Goal: Task Accomplishment & Management: Manage account settings

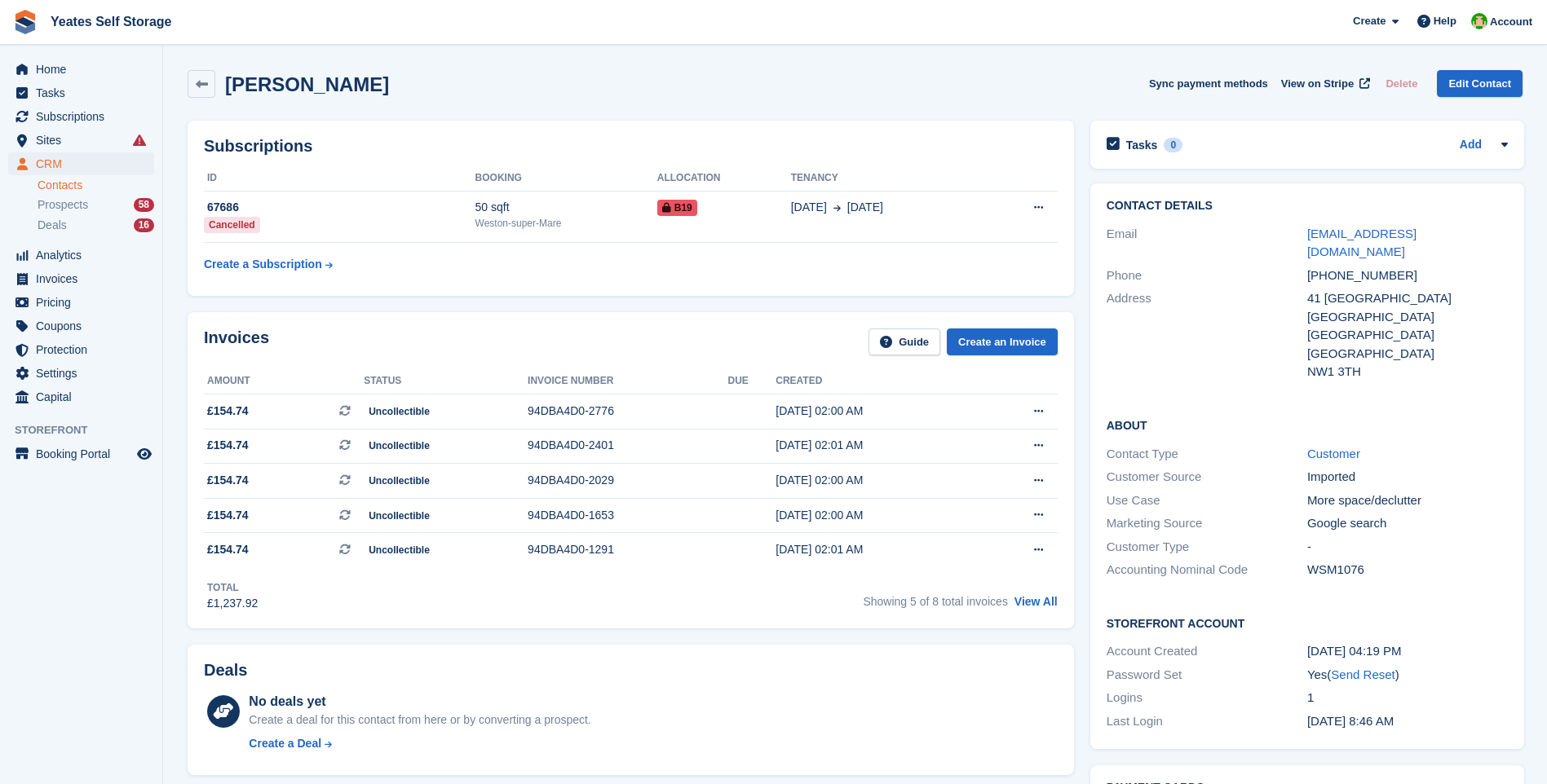
click at [66, 189] on link "Contacts" at bounding box center [96, 185] width 117 height 15
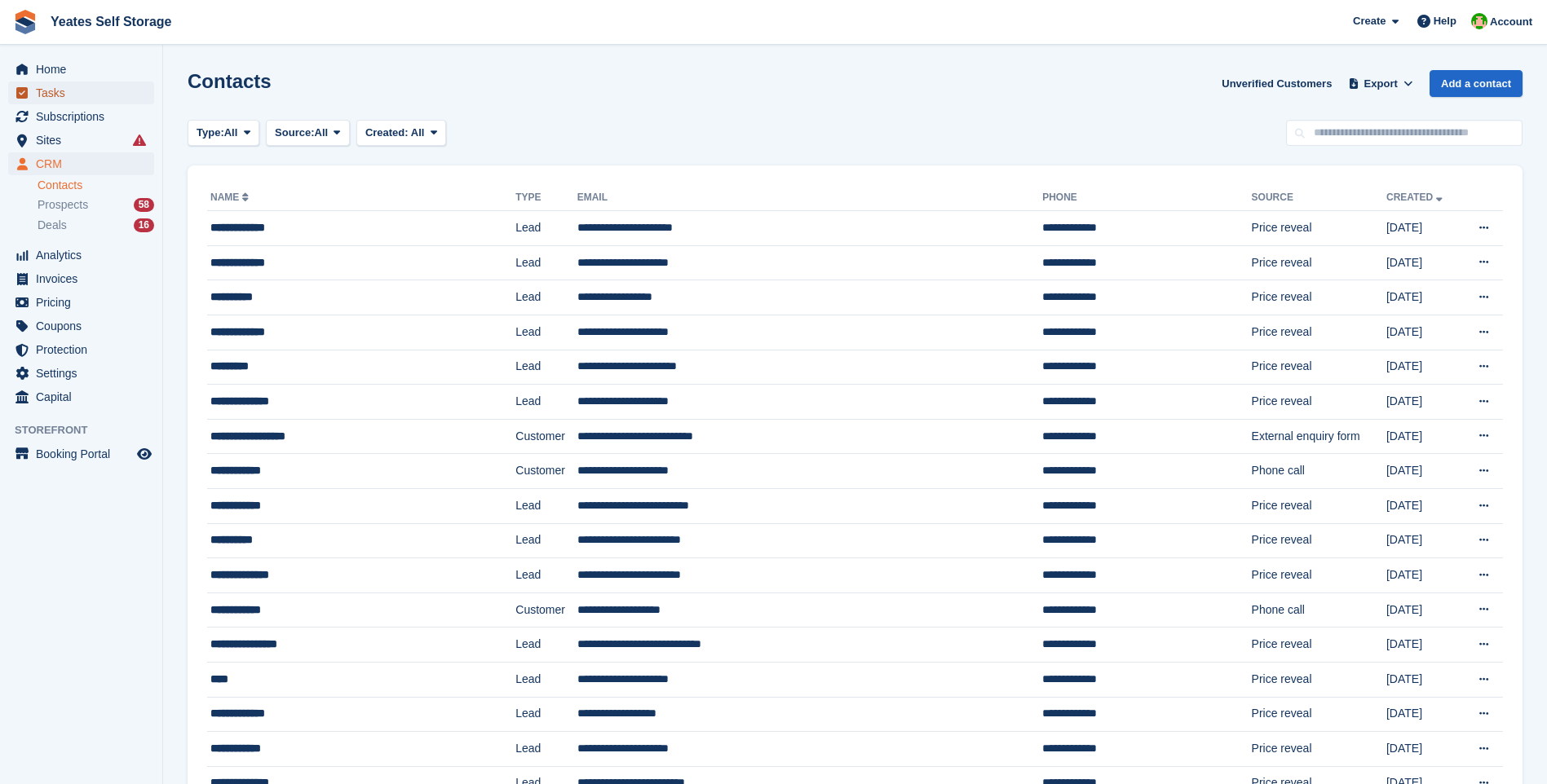
click at [61, 93] on span "Tasks" at bounding box center [85, 92] width 98 height 23
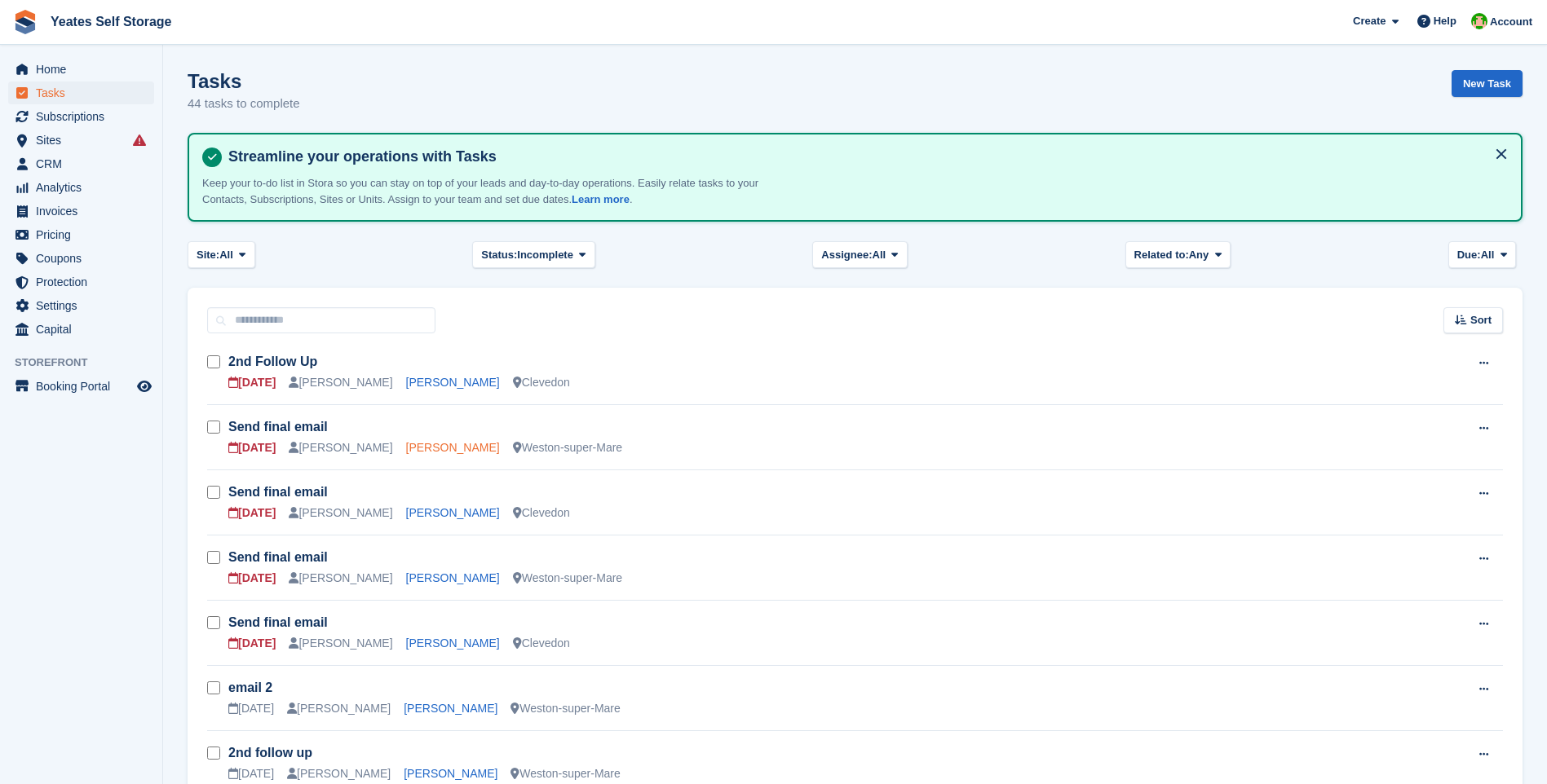
click at [410, 445] on link "Mrs Charlette Faulkner" at bounding box center [453, 448] width 94 height 13
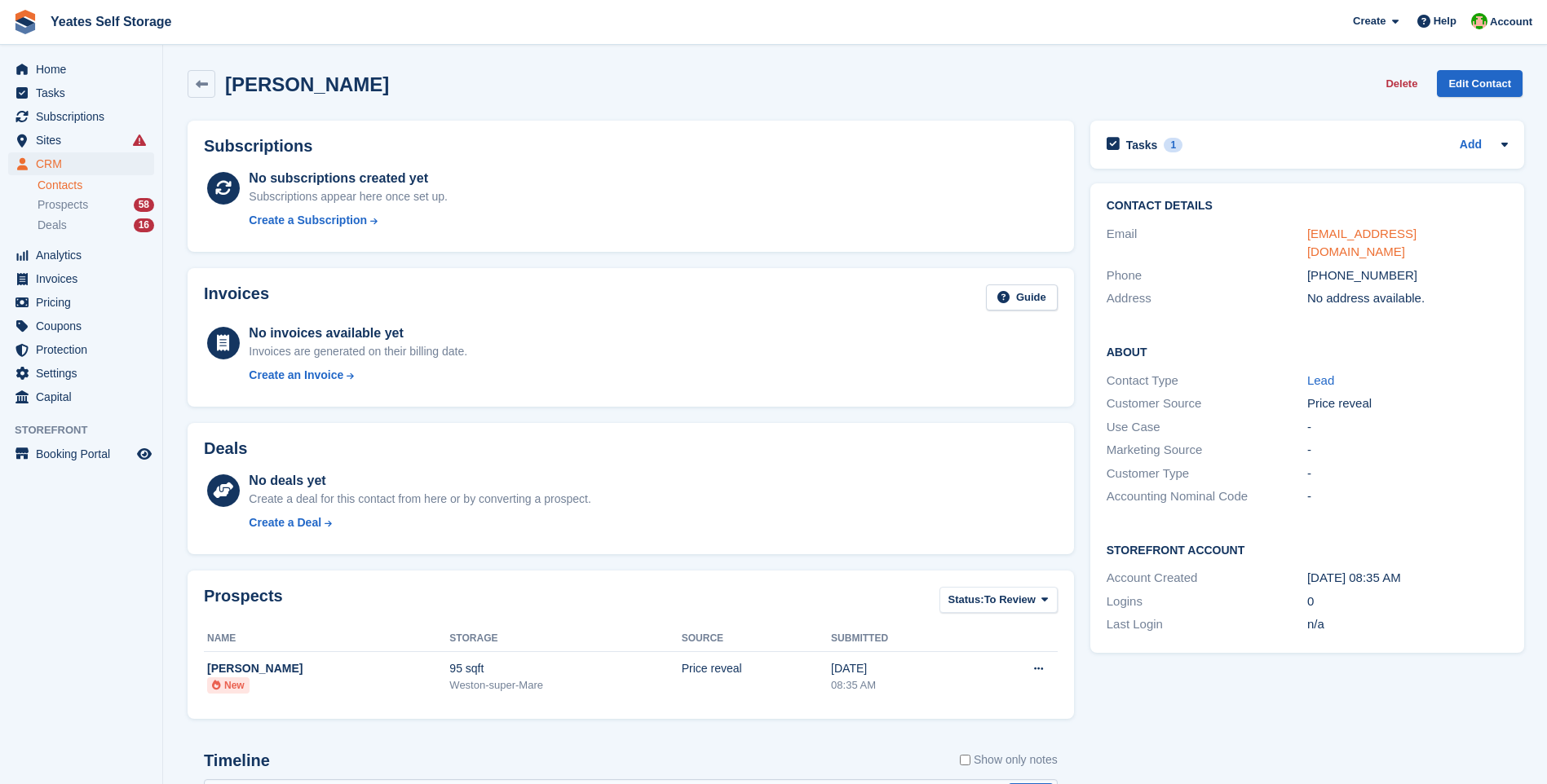
click at [1356, 232] on link "charlette1509@outlook.com" at bounding box center [1362, 242] width 109 height 33
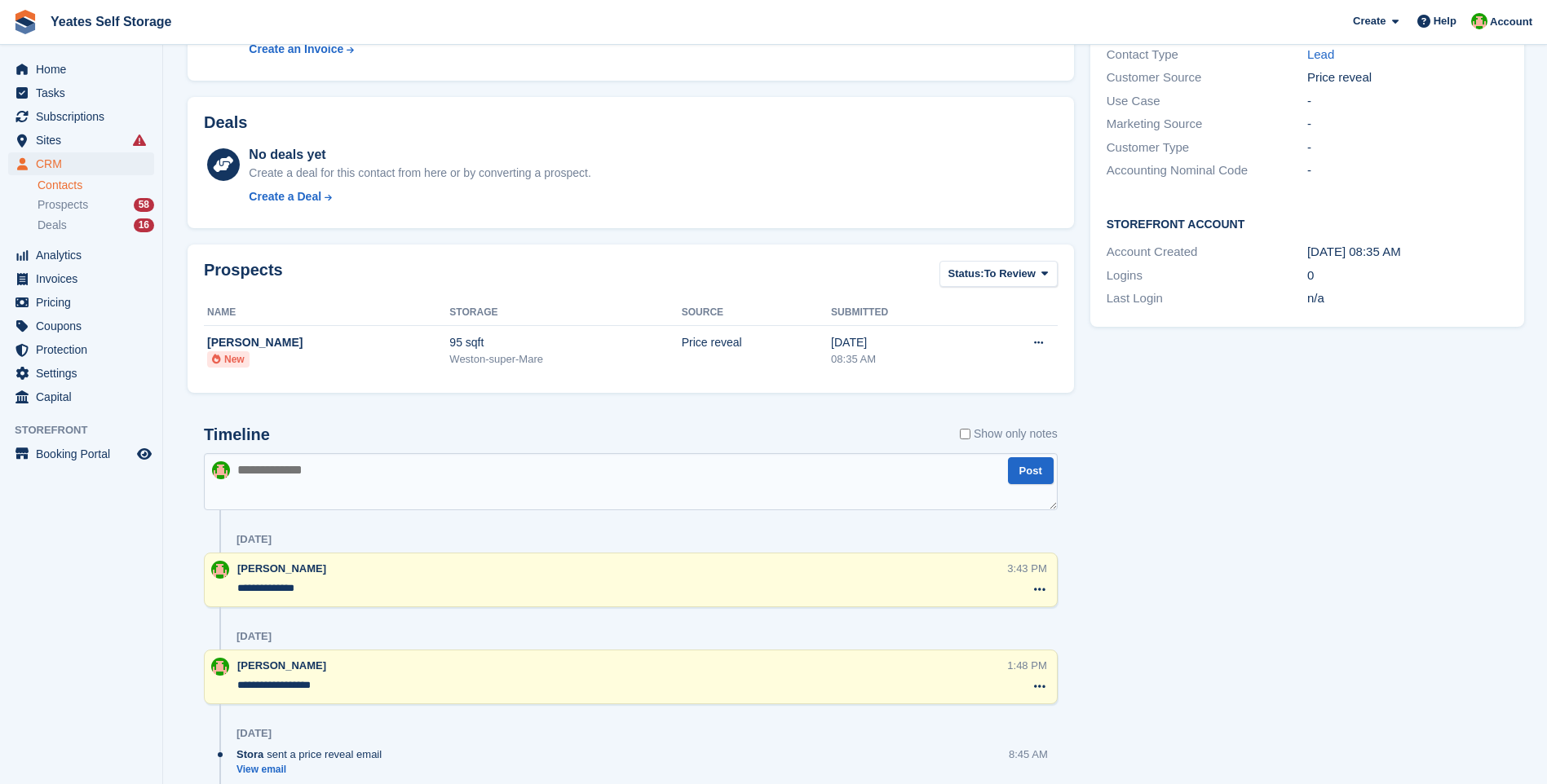
scroll to position [408, 0]
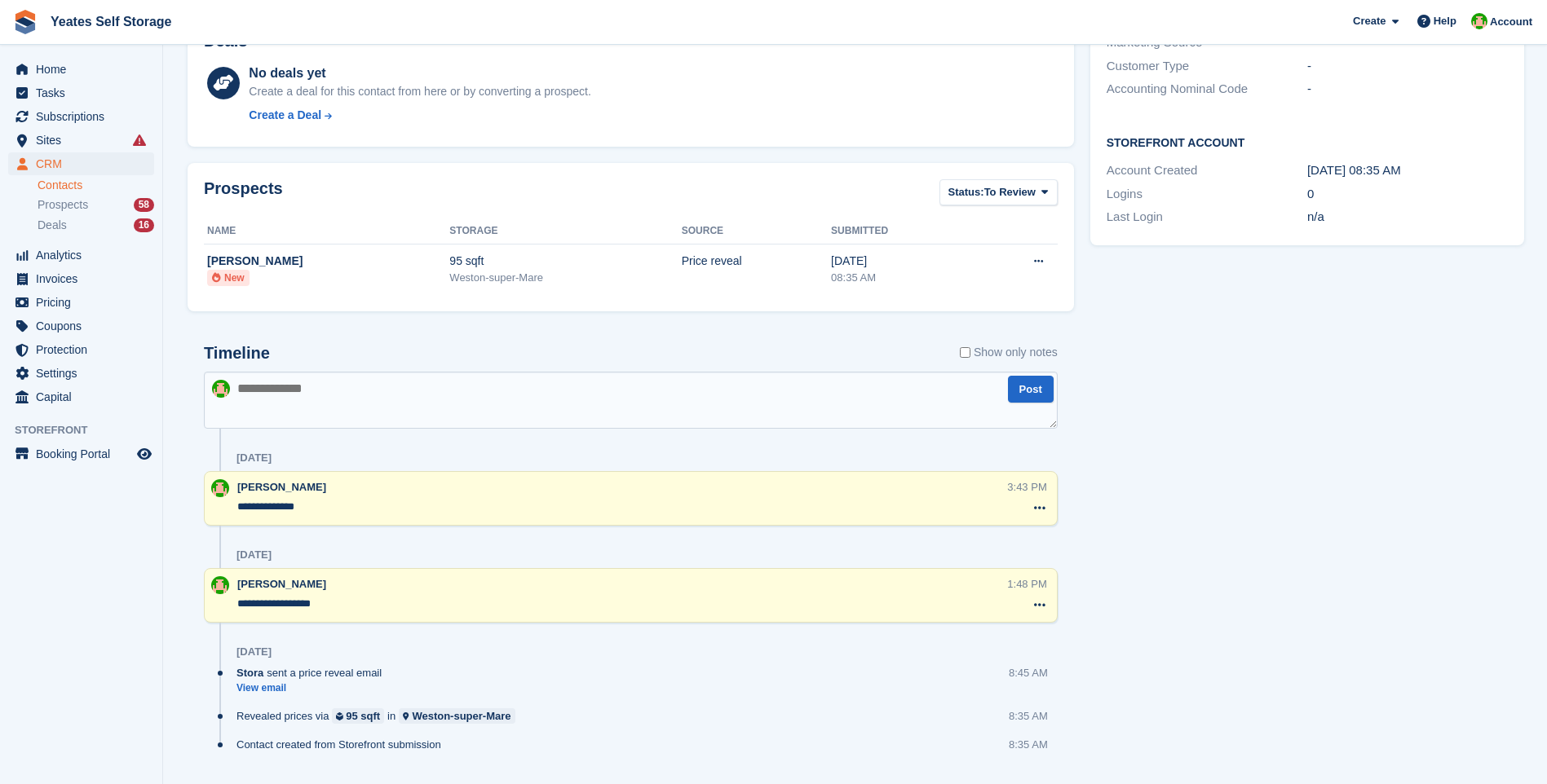
click at [304, 400] on textarea at bounding box center [631, 400] width 854 height 57
type textarea "**********"
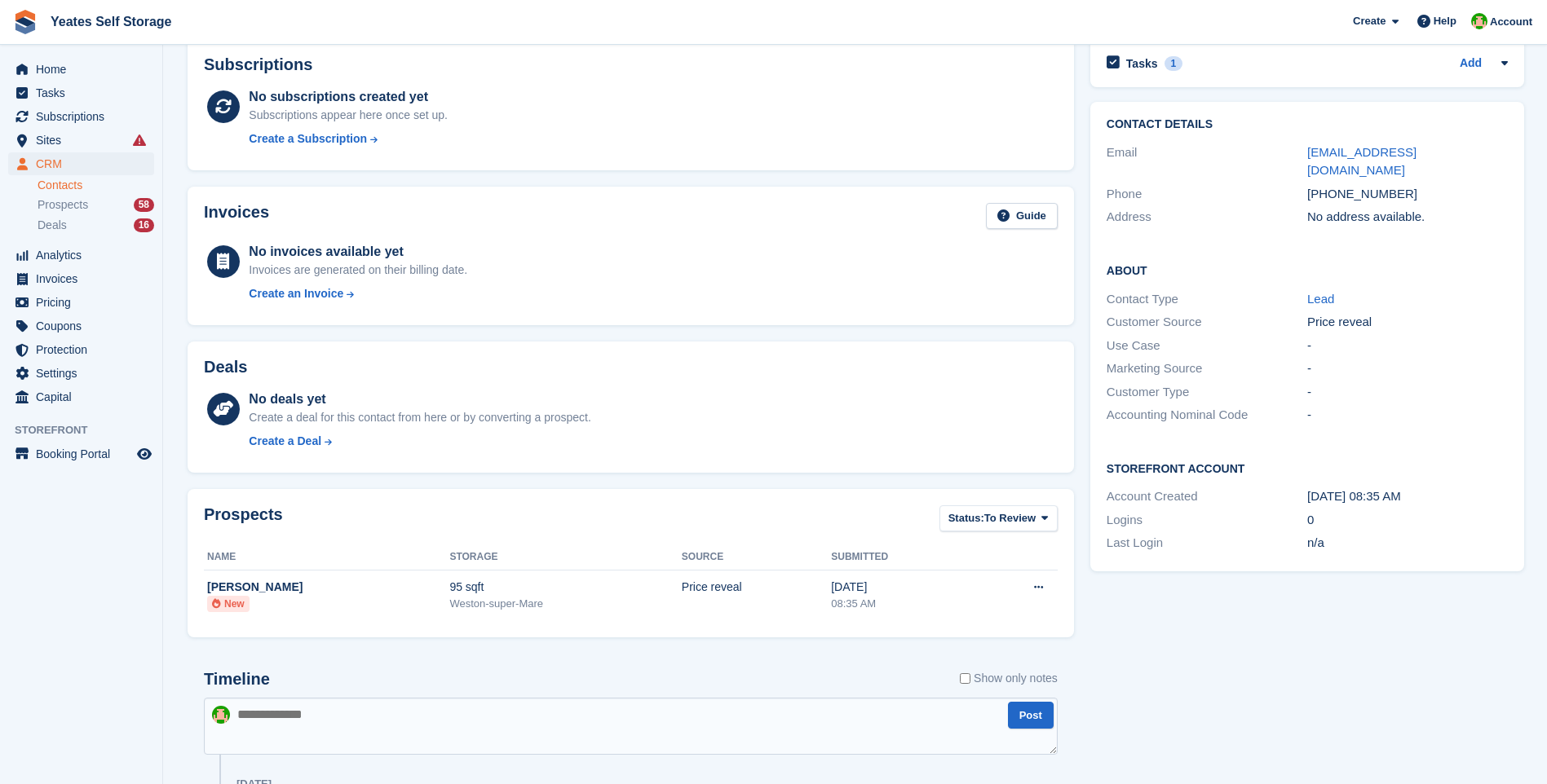
scroll to position [0, 0]
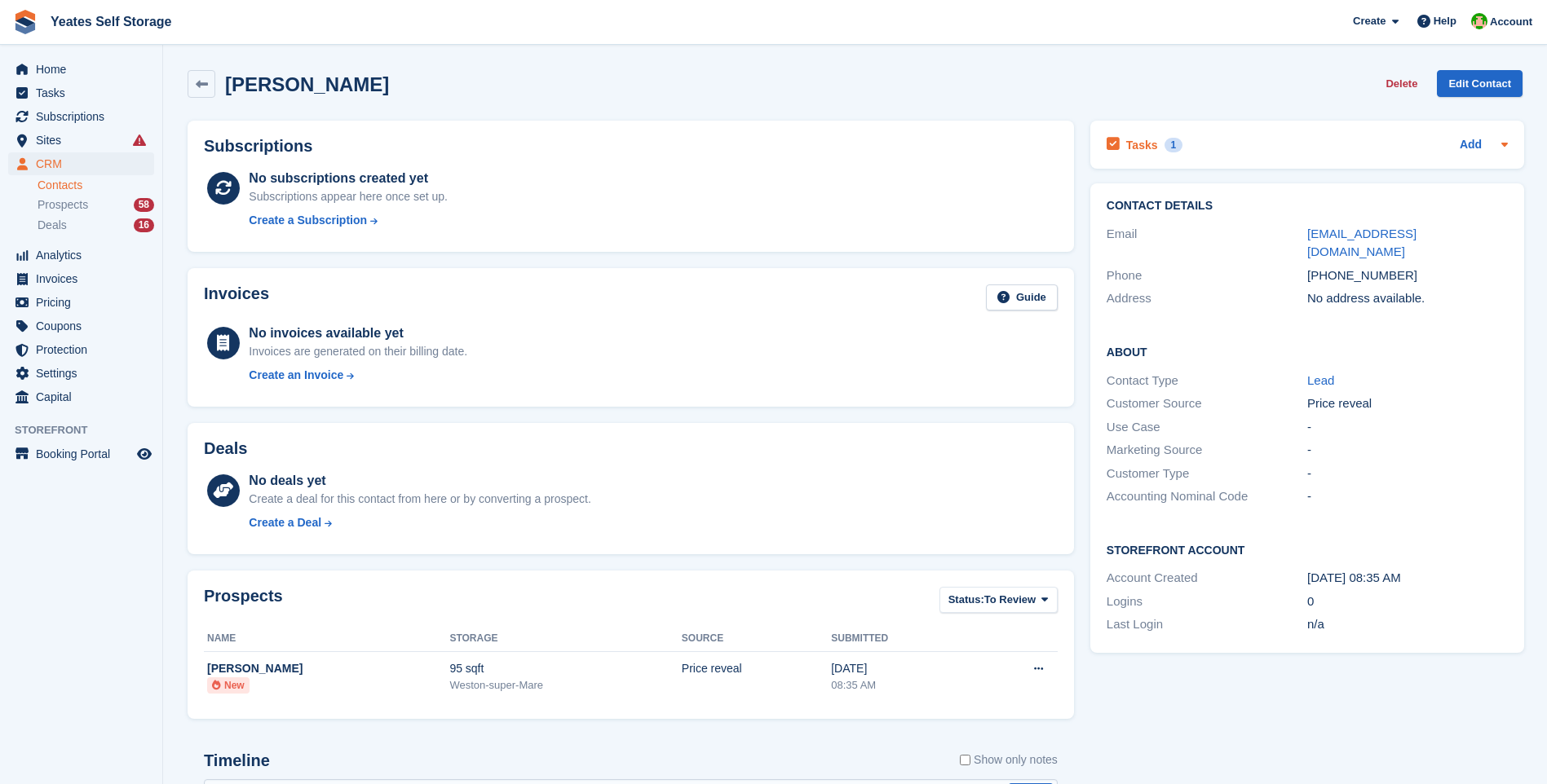
click at [1128, 147] on h2 "Tasks" at bounding box center [1142, 144] width 32 height 14
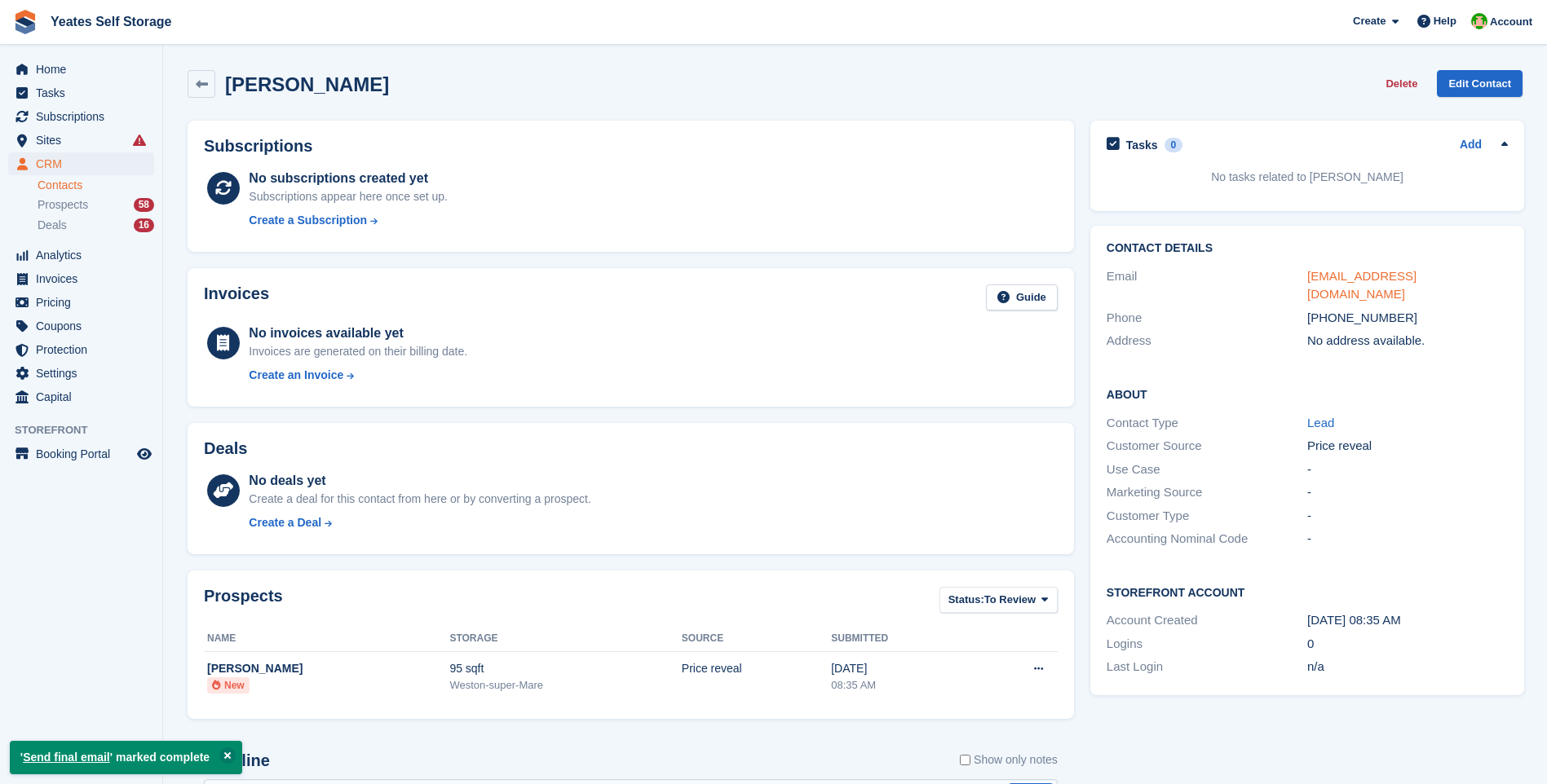
click at [1396, 273] on link "charlette1509@outlook.com" at bounding box center [1362, 285] width 109 height 33
click at [50, 92] on span "Tasks" at bounding box center [85, 92] width 98 height 23
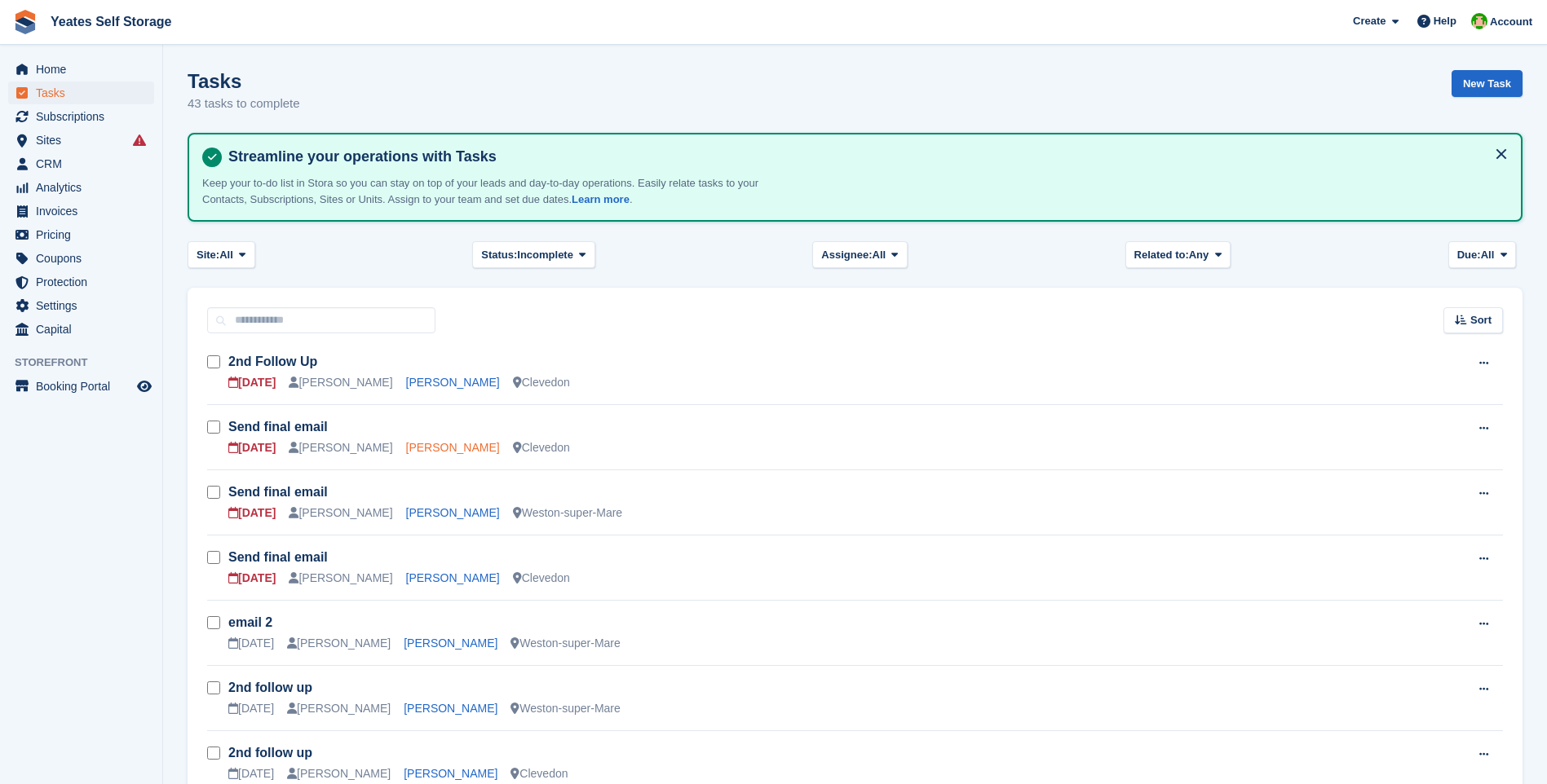
click at [422, 449] on link "Joshua Edmunds" at bounding box center [453, 448] width 94 height 13
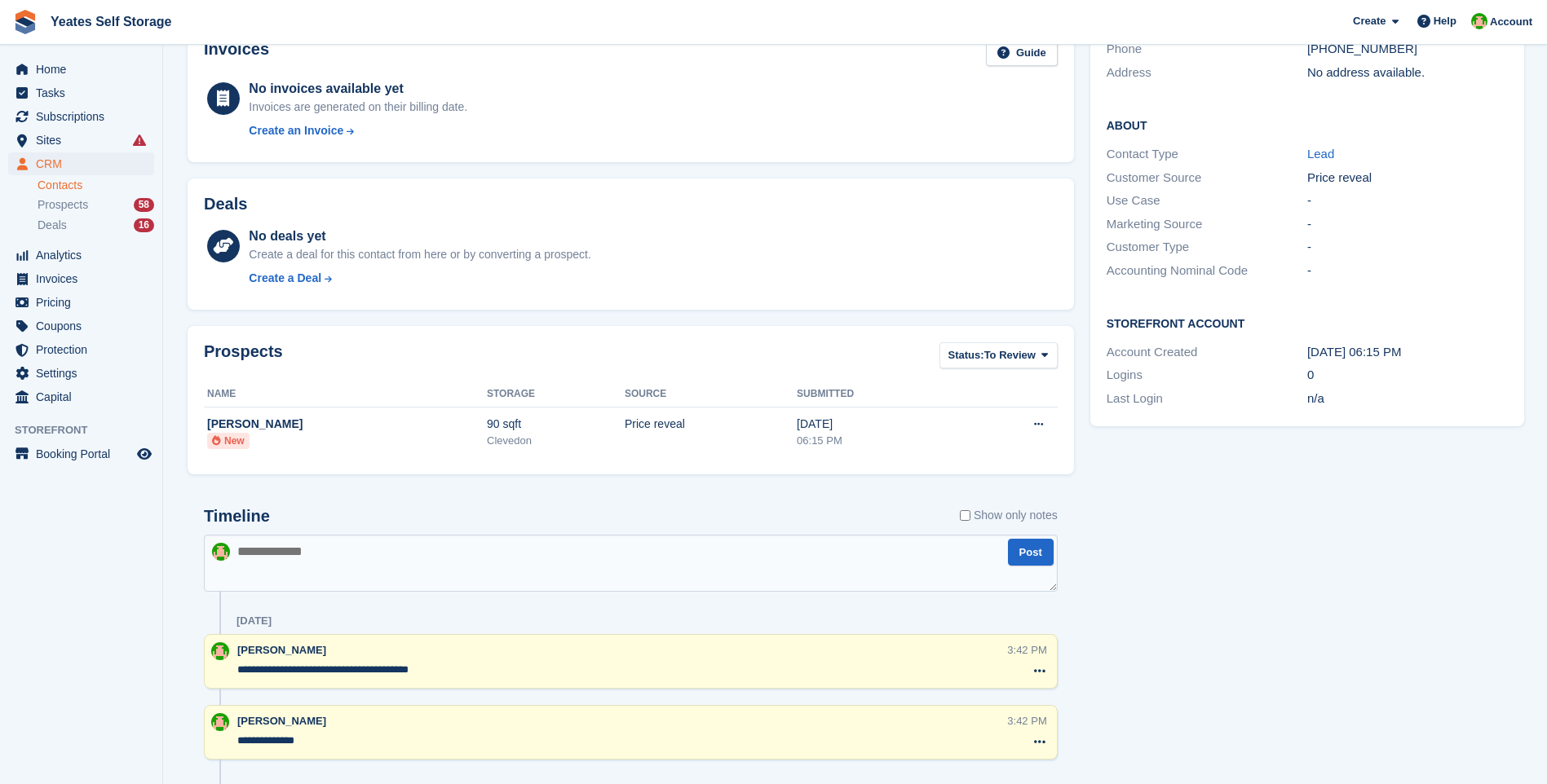
scroll to position [408, 0]
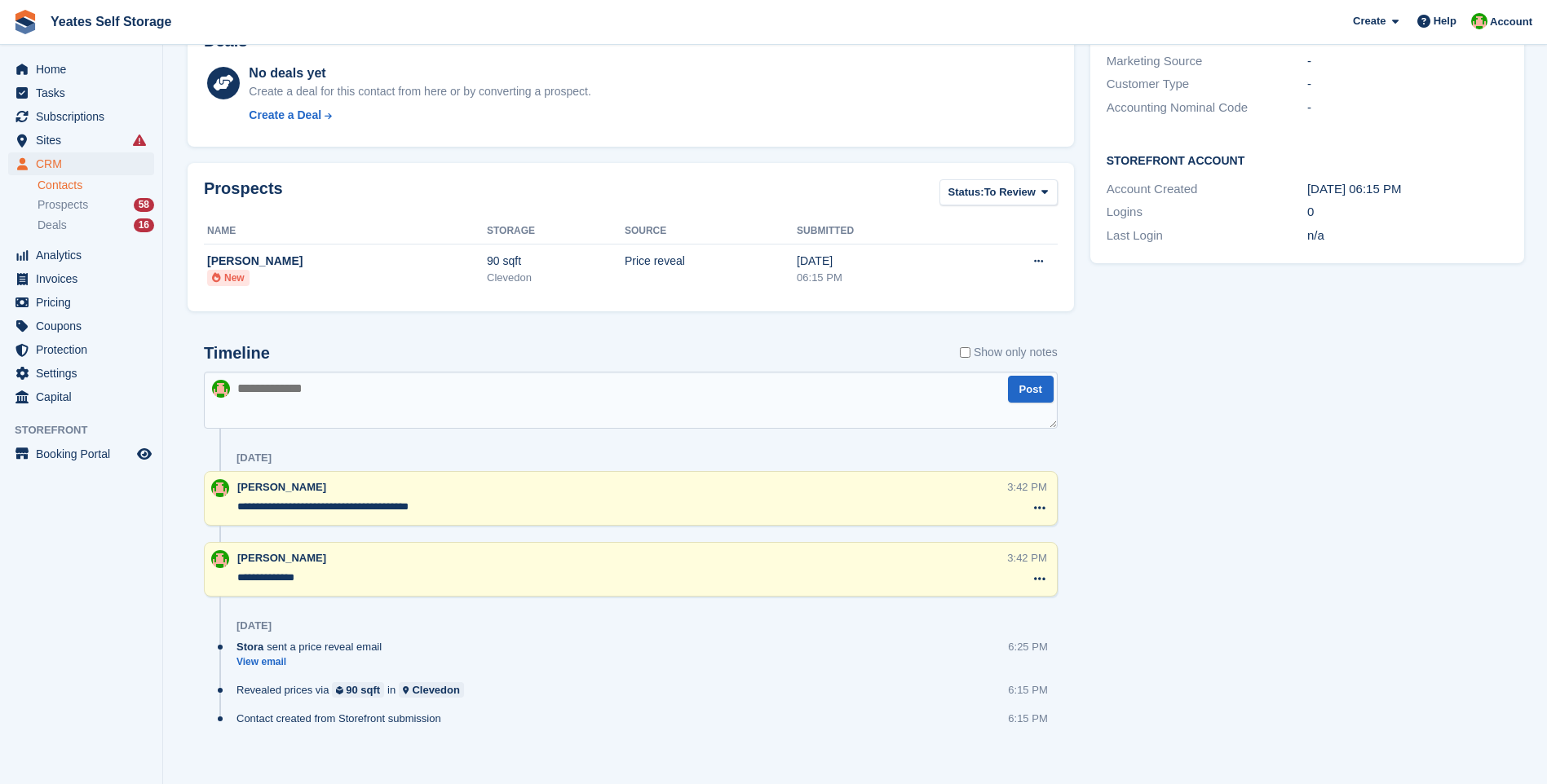
click at [407, 423] on textarea at bounding box center [631, 400] width 854 height 57
type textarea "**********"
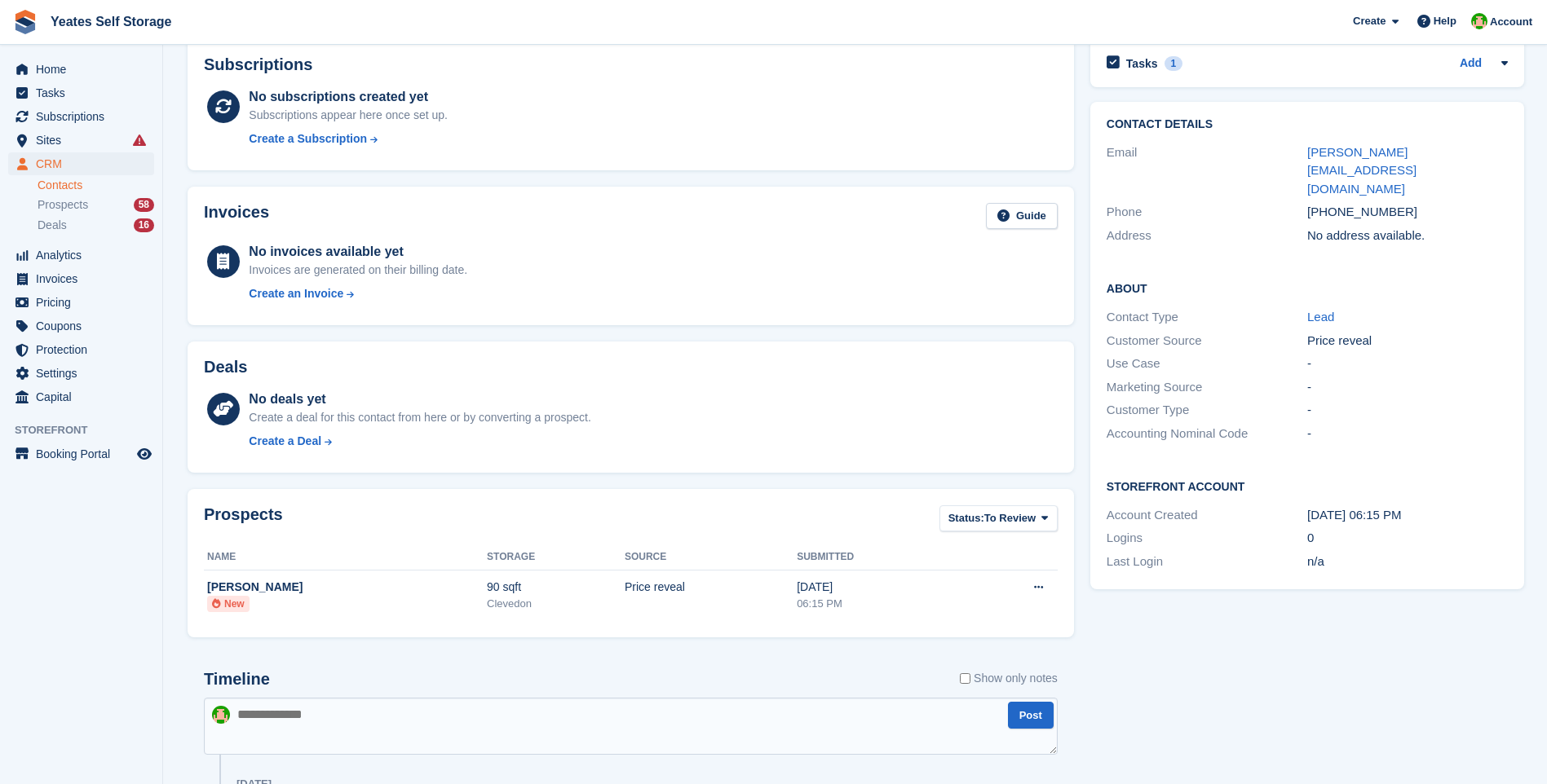
scroll to position [0, 0]
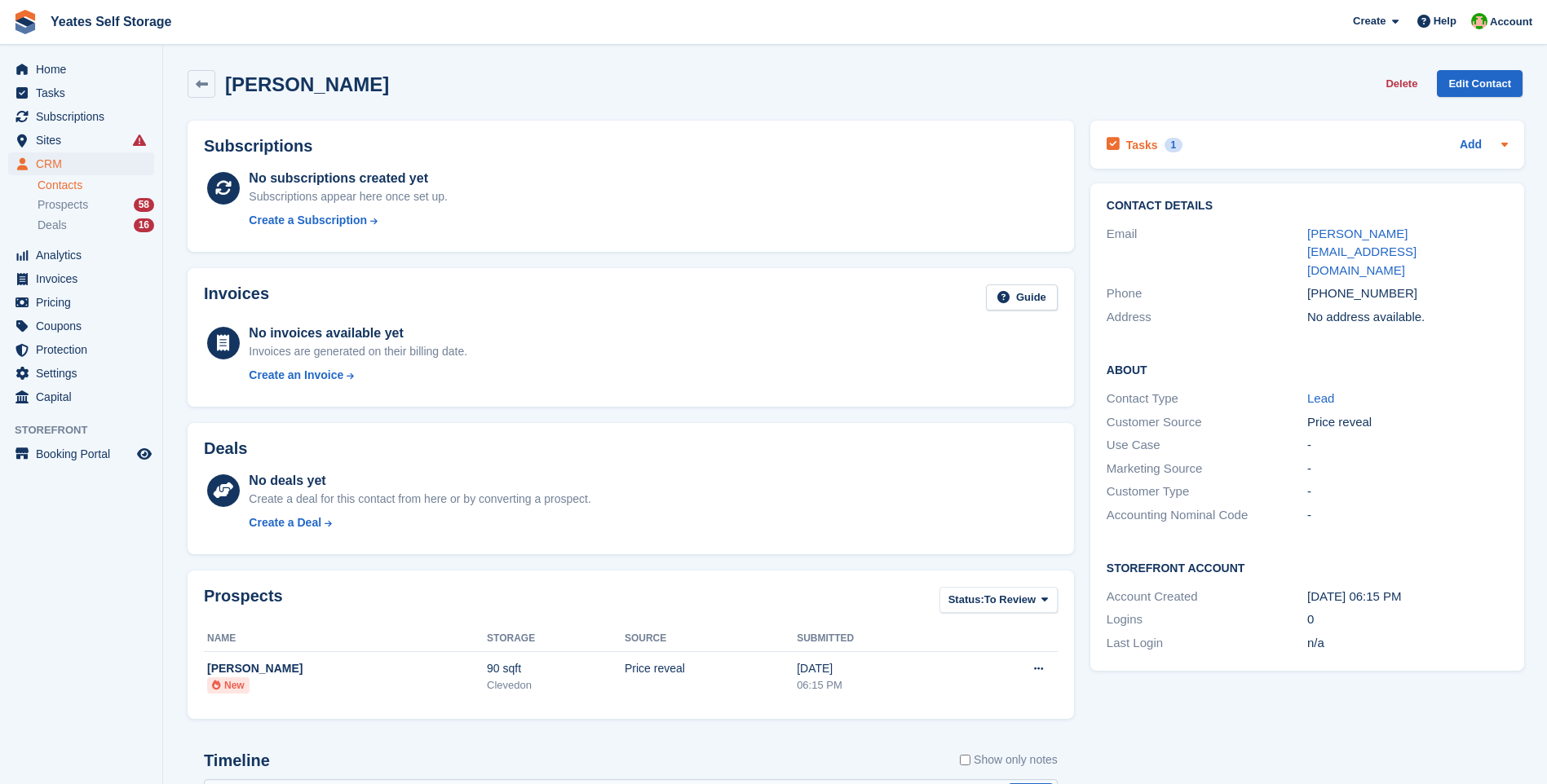
click at [1126, 143] on h2 "Tasks" at bounding box center [1142, 144] width 32 height 14
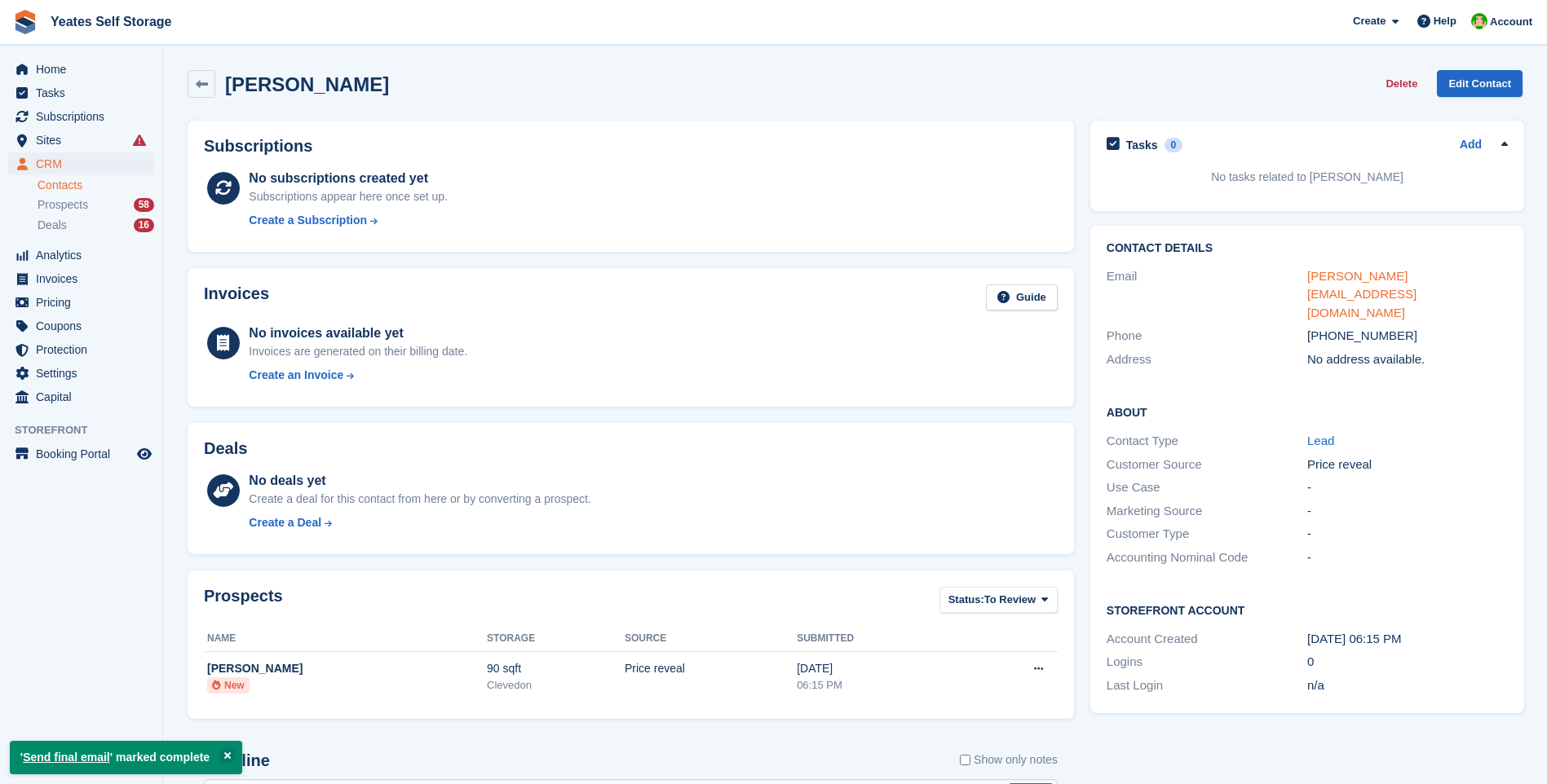
click at [1393, 277] on link "joshua.edmunds0301@gmail.com" at bounding box center [1362, 294] width 109 height 50
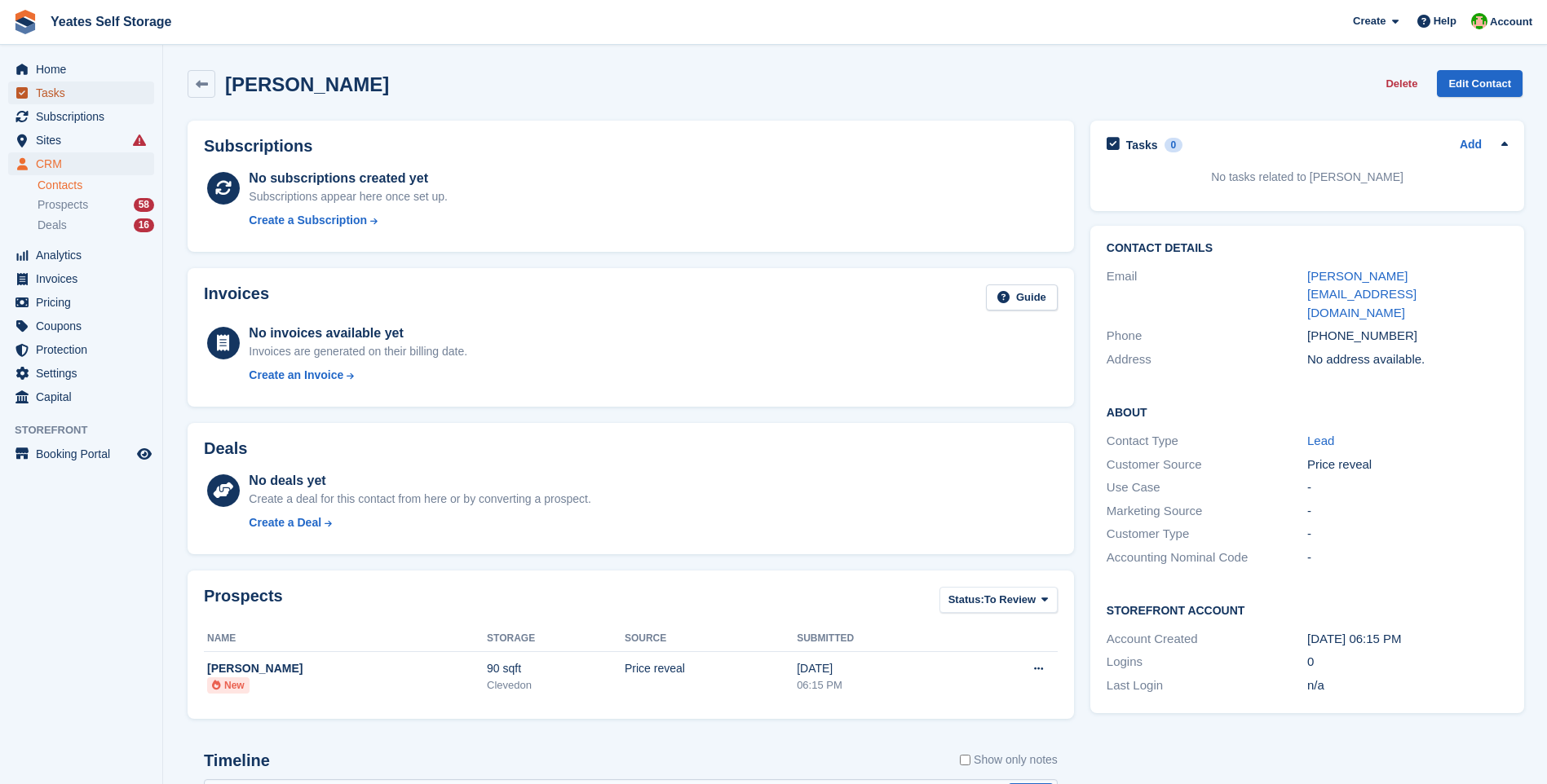
click at [47, 93] on span "Tasks" at bounding box center [85, 92] width 98 height 23
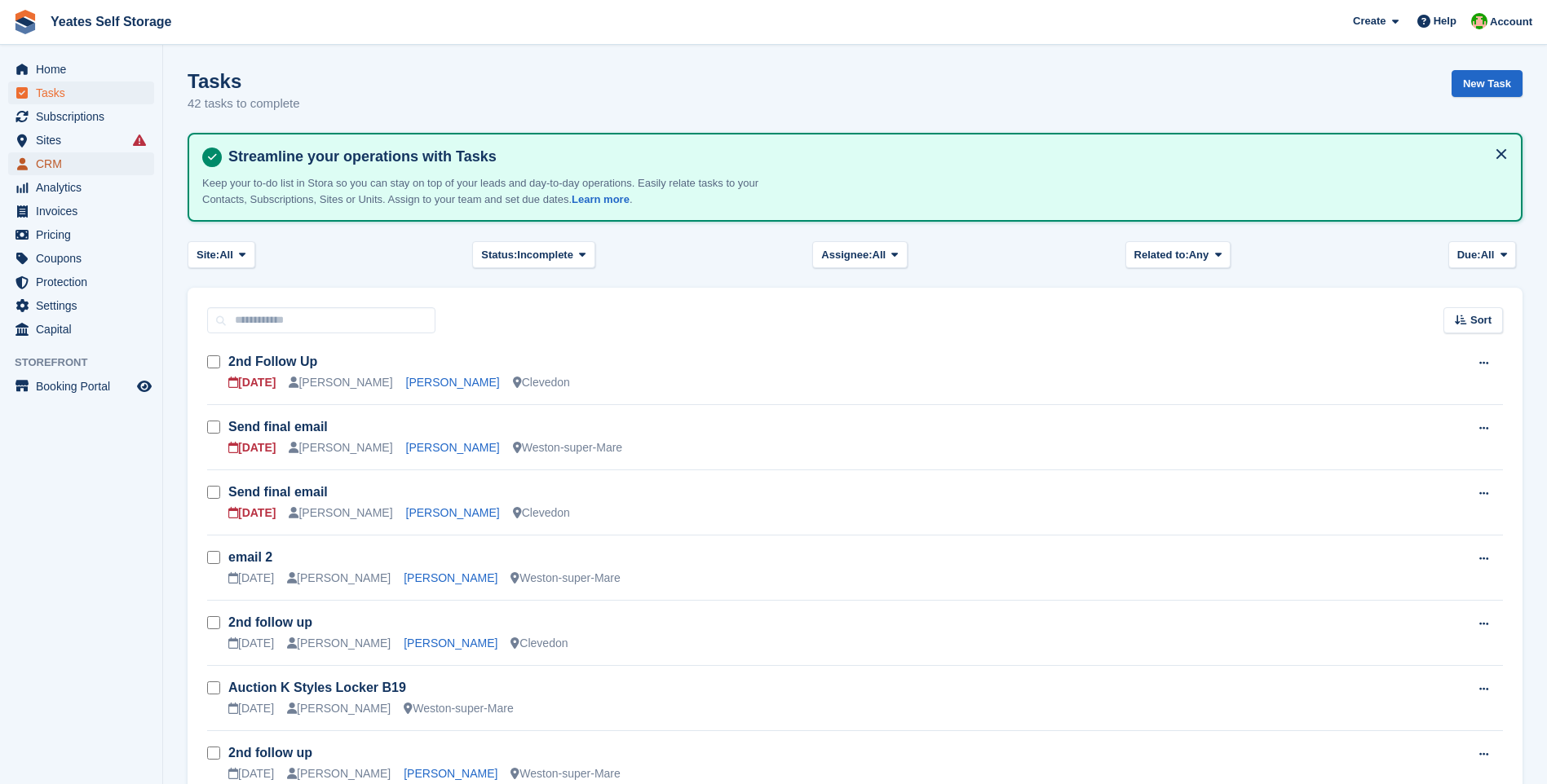
click at [44, 161] on span "CRM" at bounding box center [85, 164] width 98 height 23
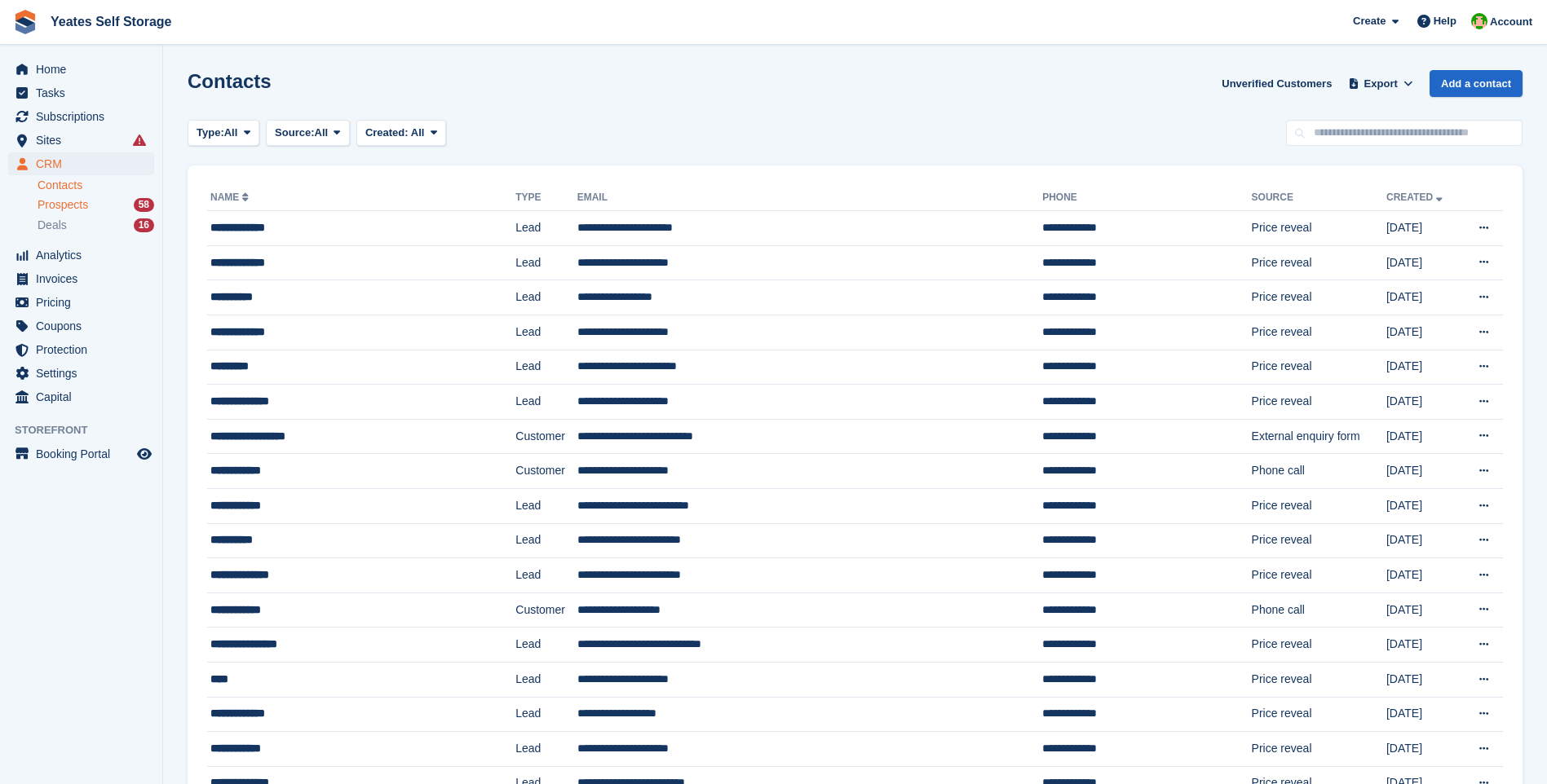
click at [74, 207] on span "Prospects" at bounding box center [63, 205] width 50 height 15
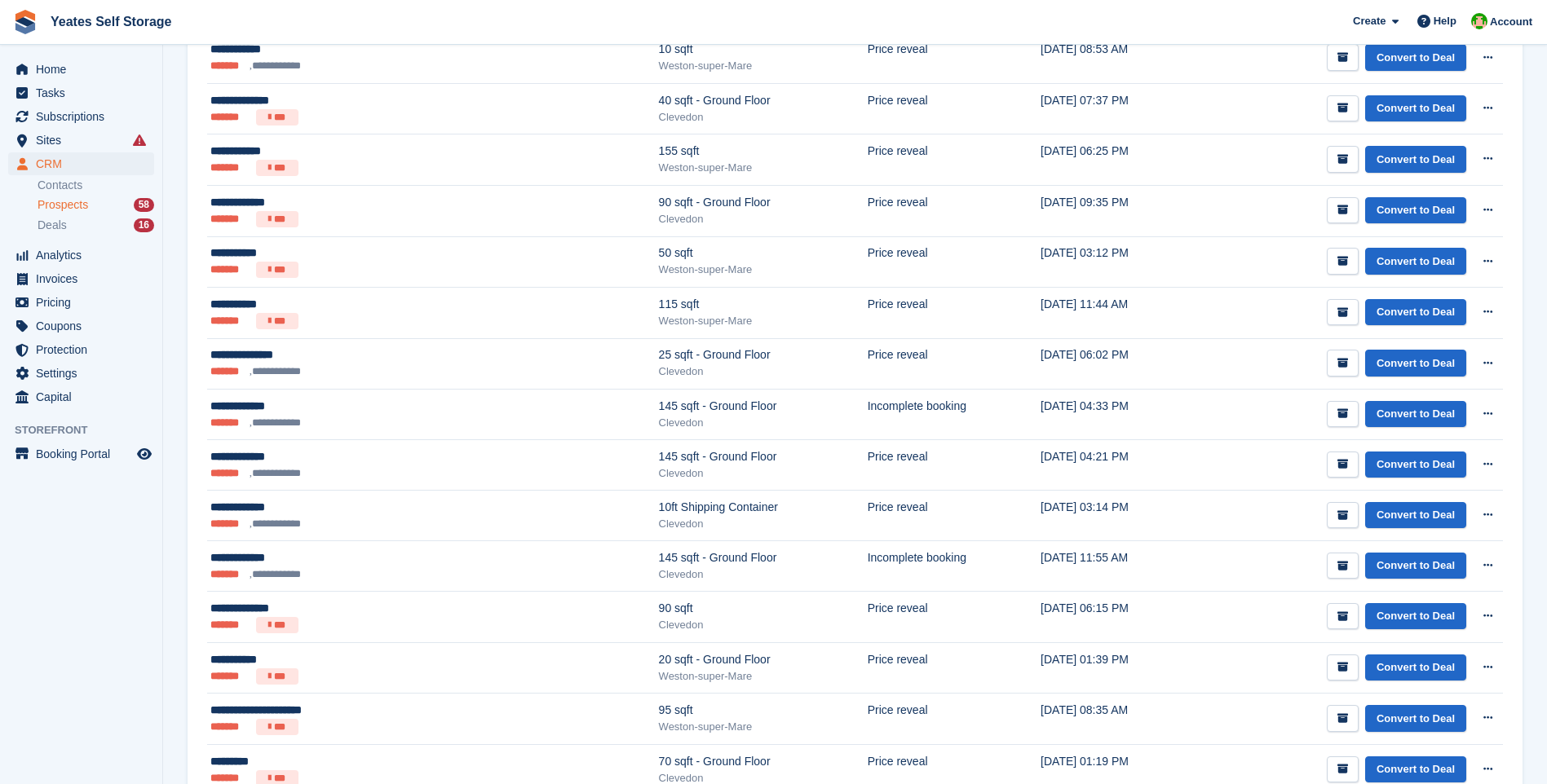
scroll to position [1141, 0]
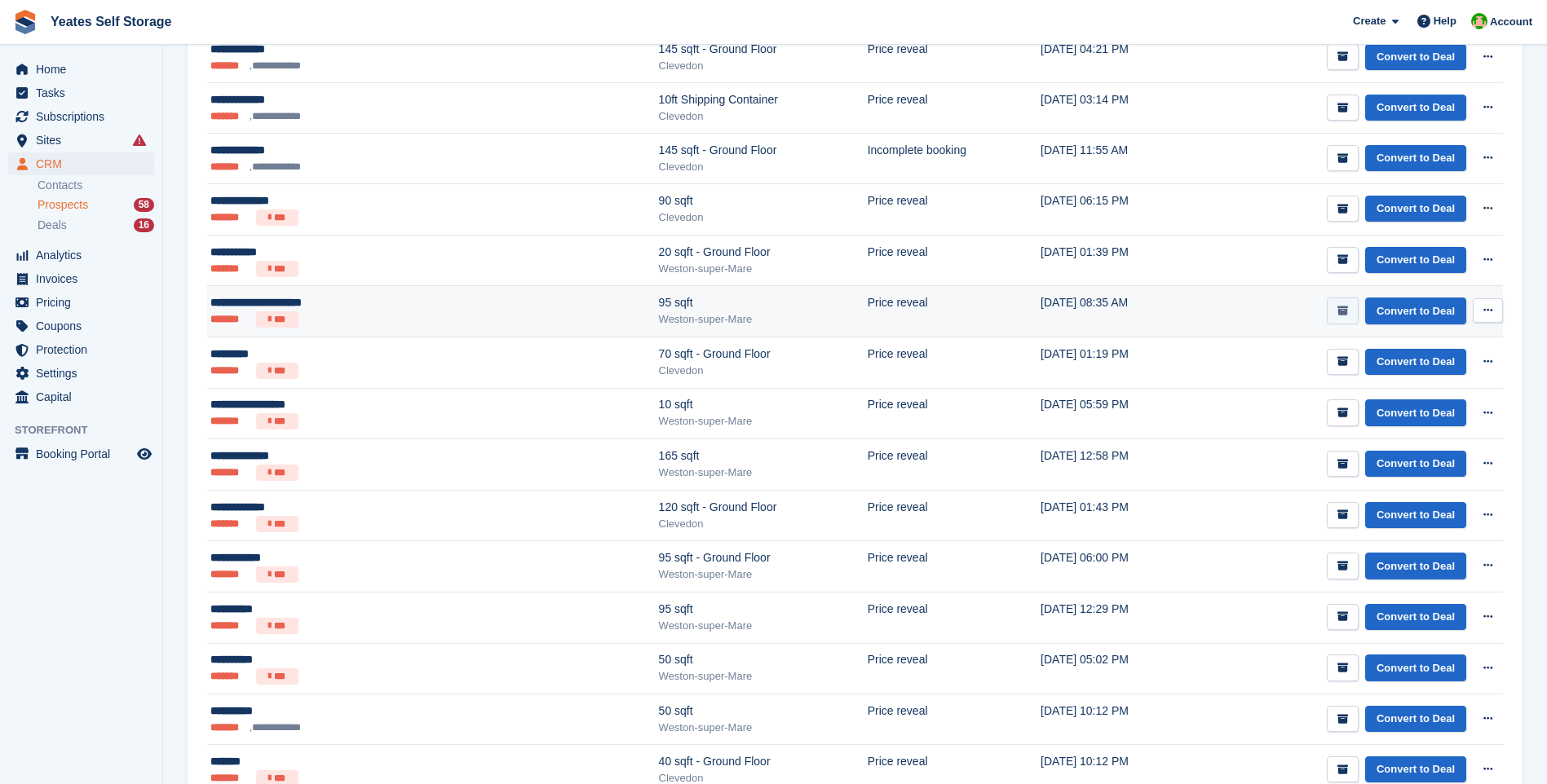
click at [1347, 311] on icon "submit" at bounding box center [1342, 311] width 11 height 11
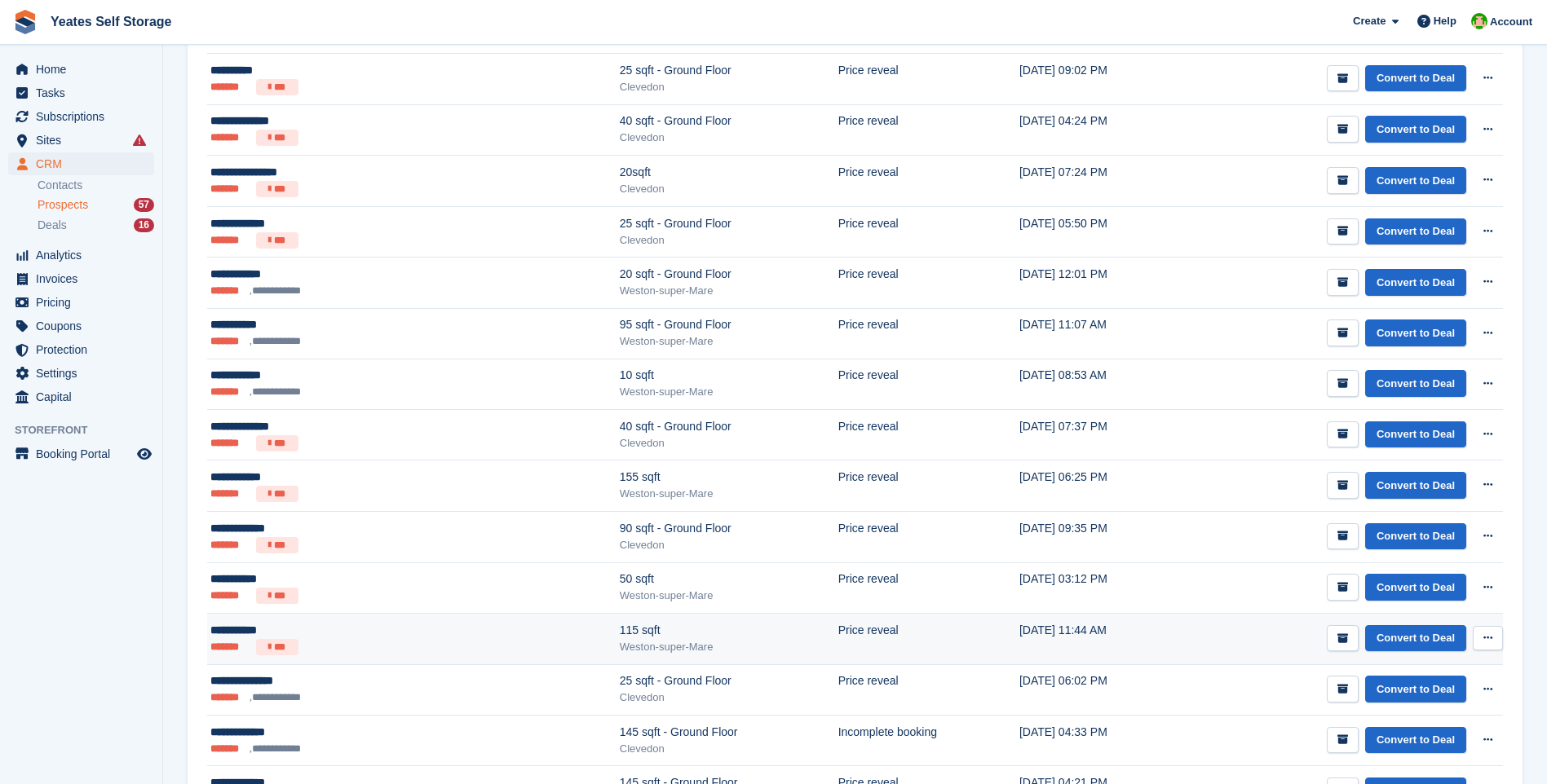
scroll to position [652, 0]
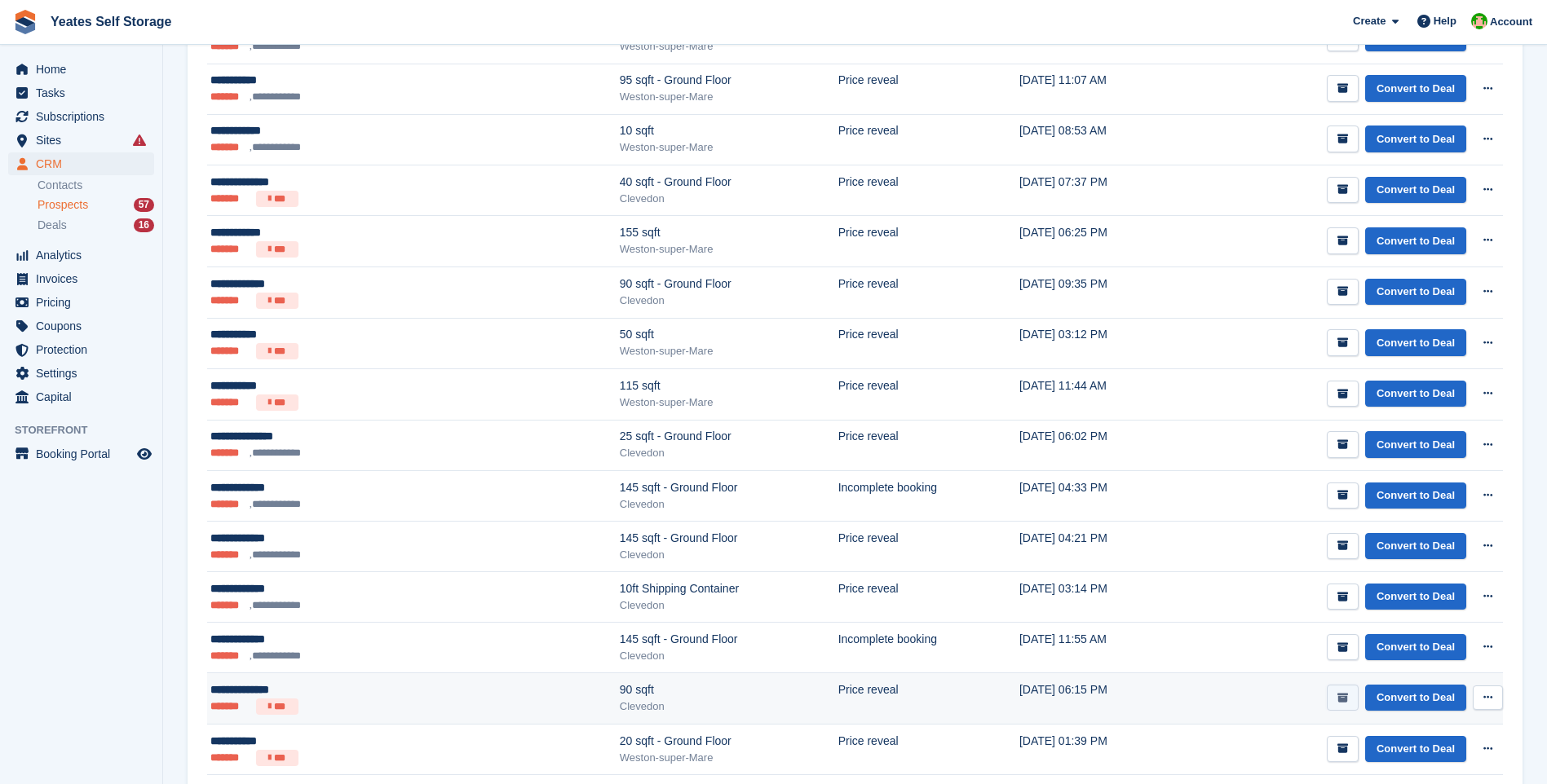
click at [1346, 698] on icon "submit" at bounding box center [1342, 698] width 11 height 11
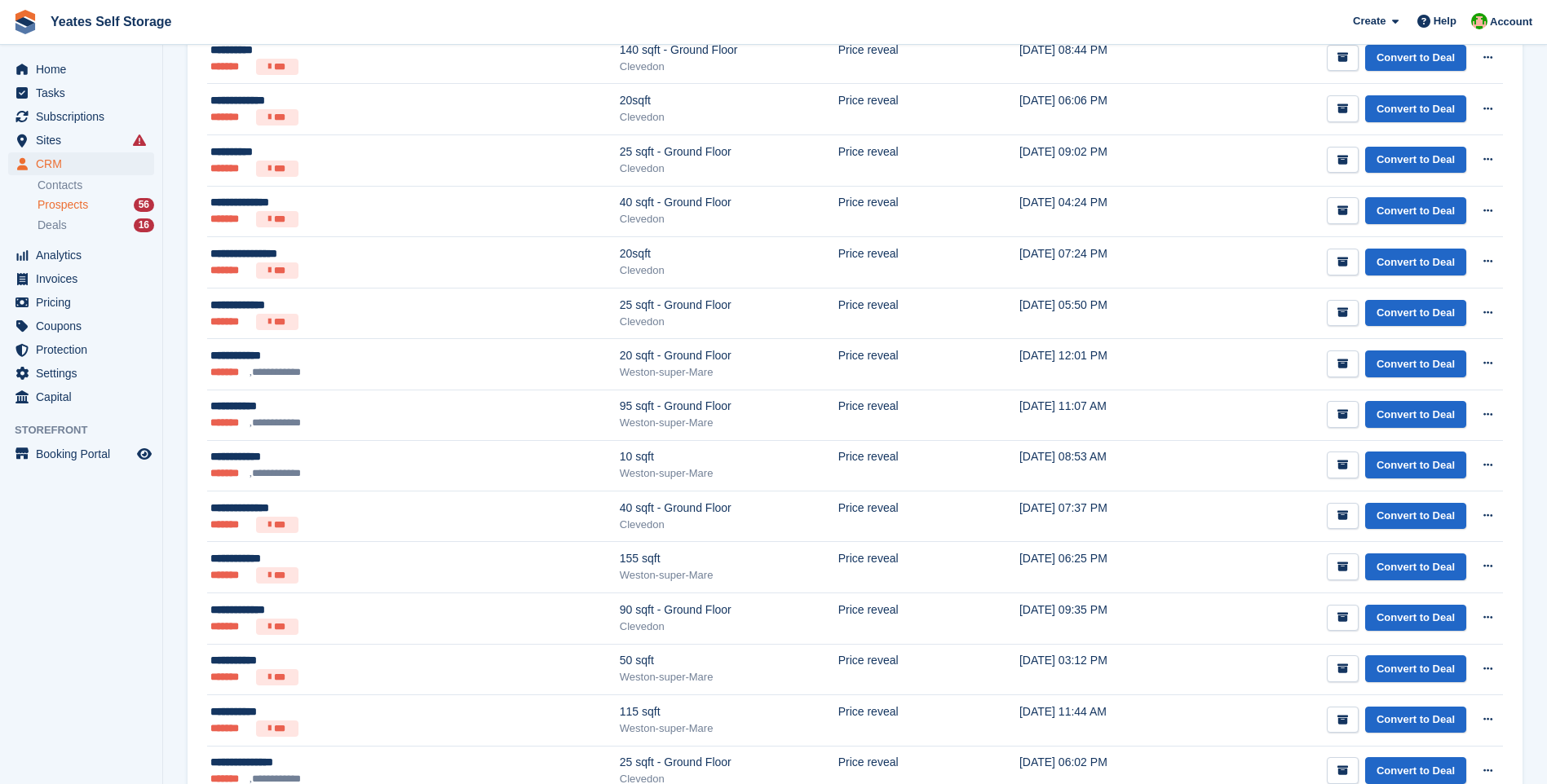
scroll to position [0, 0]
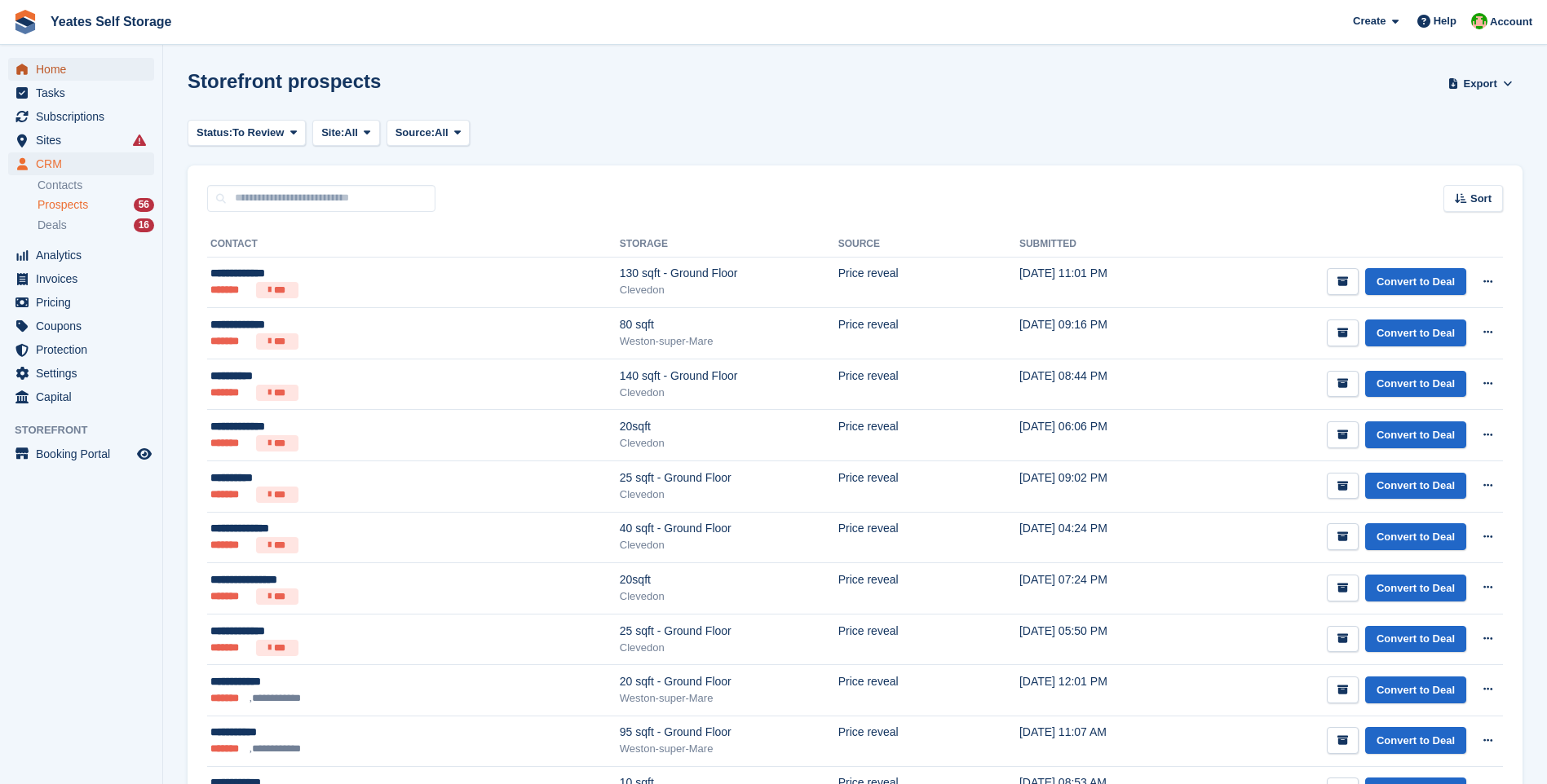
click at [47, 73] on span "Home" at bounding box center [85, 69] width 98 height 23
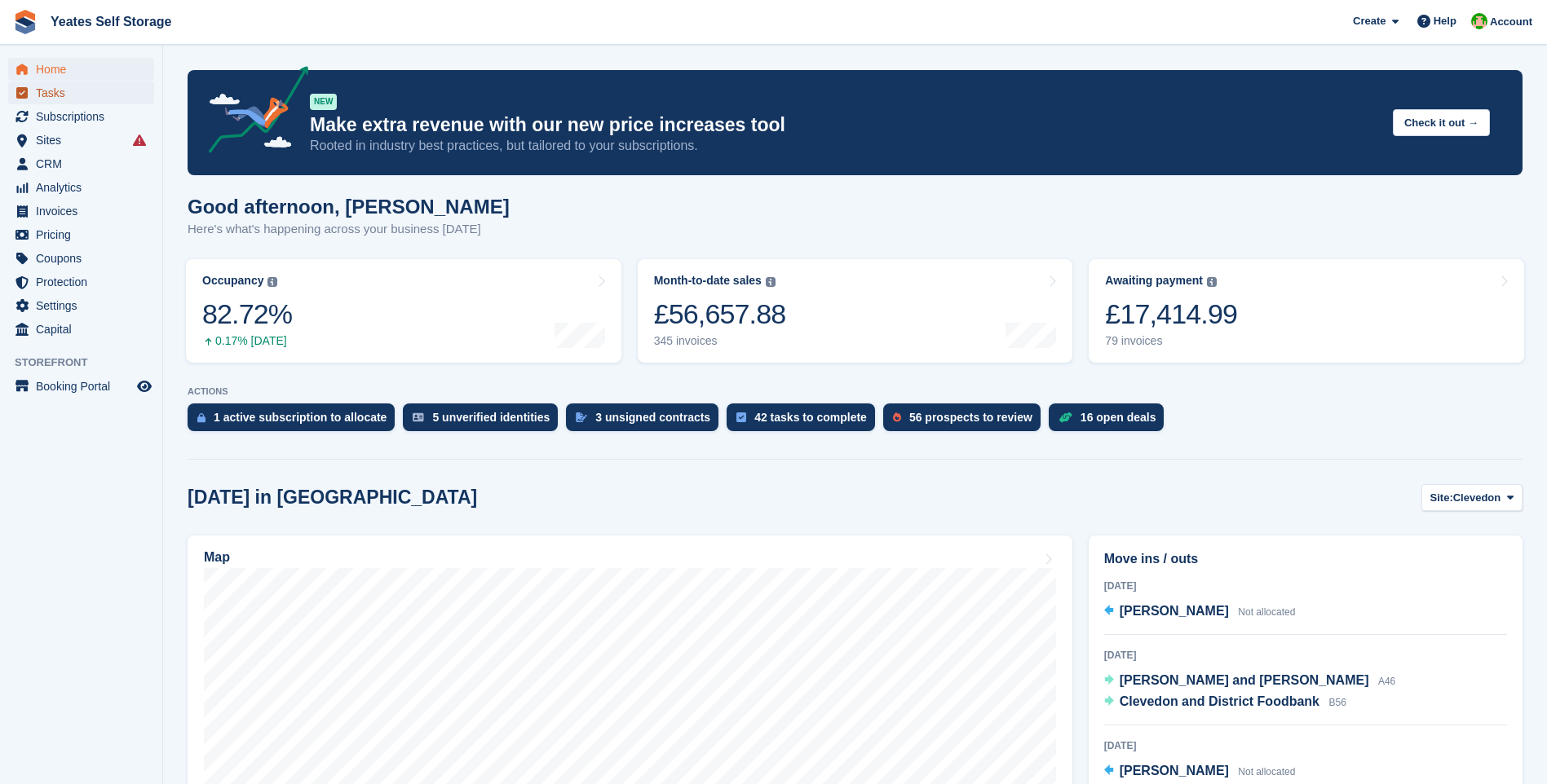
click at [43, 92] on span "Tasks" at bounding box center [85, 92] width 98 height 23
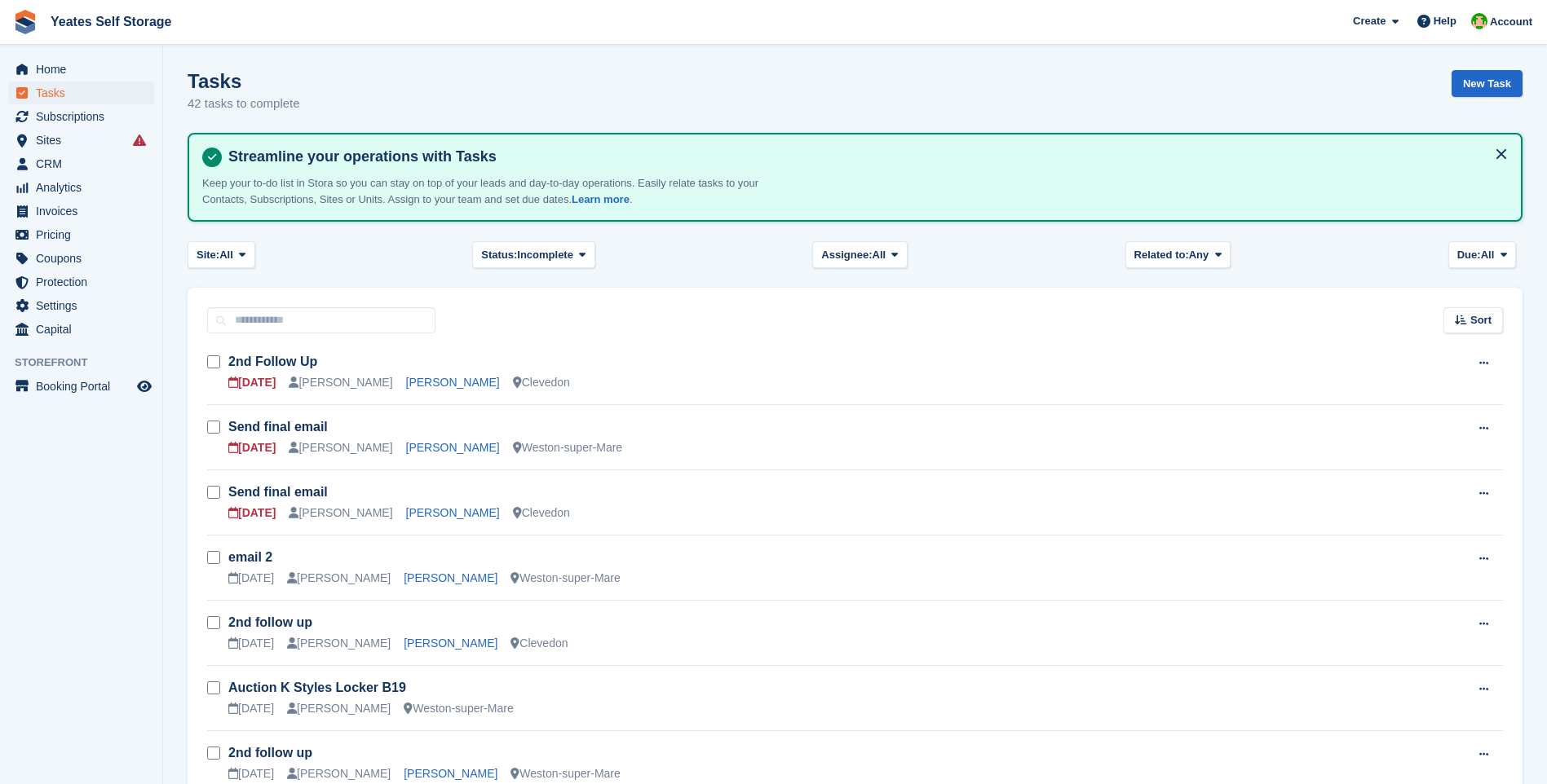
scroll to position [81, 0]
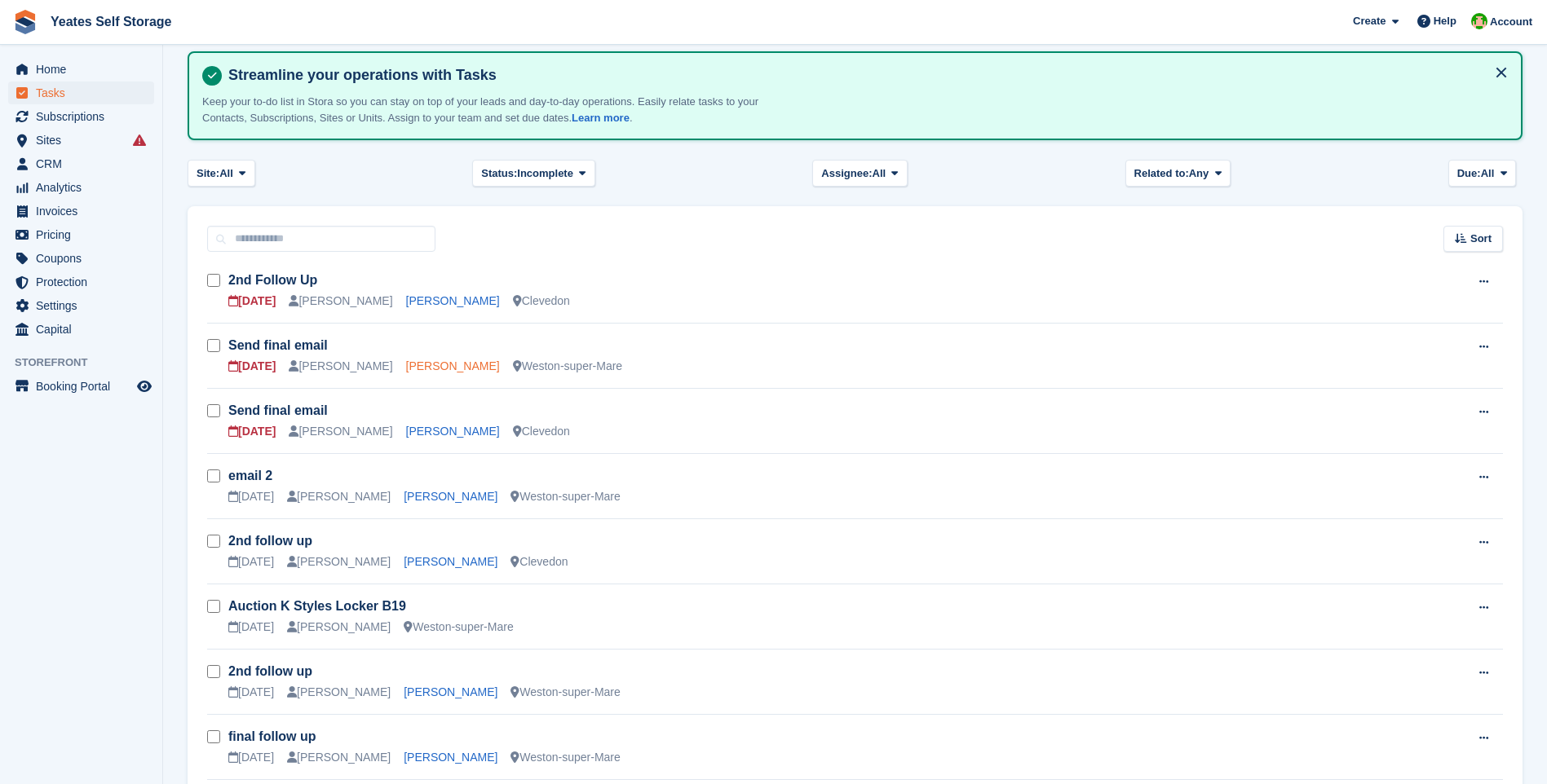
click at [406, 364] on link "kyle bryant" at bounding box center [453, 366] width 94 height 13
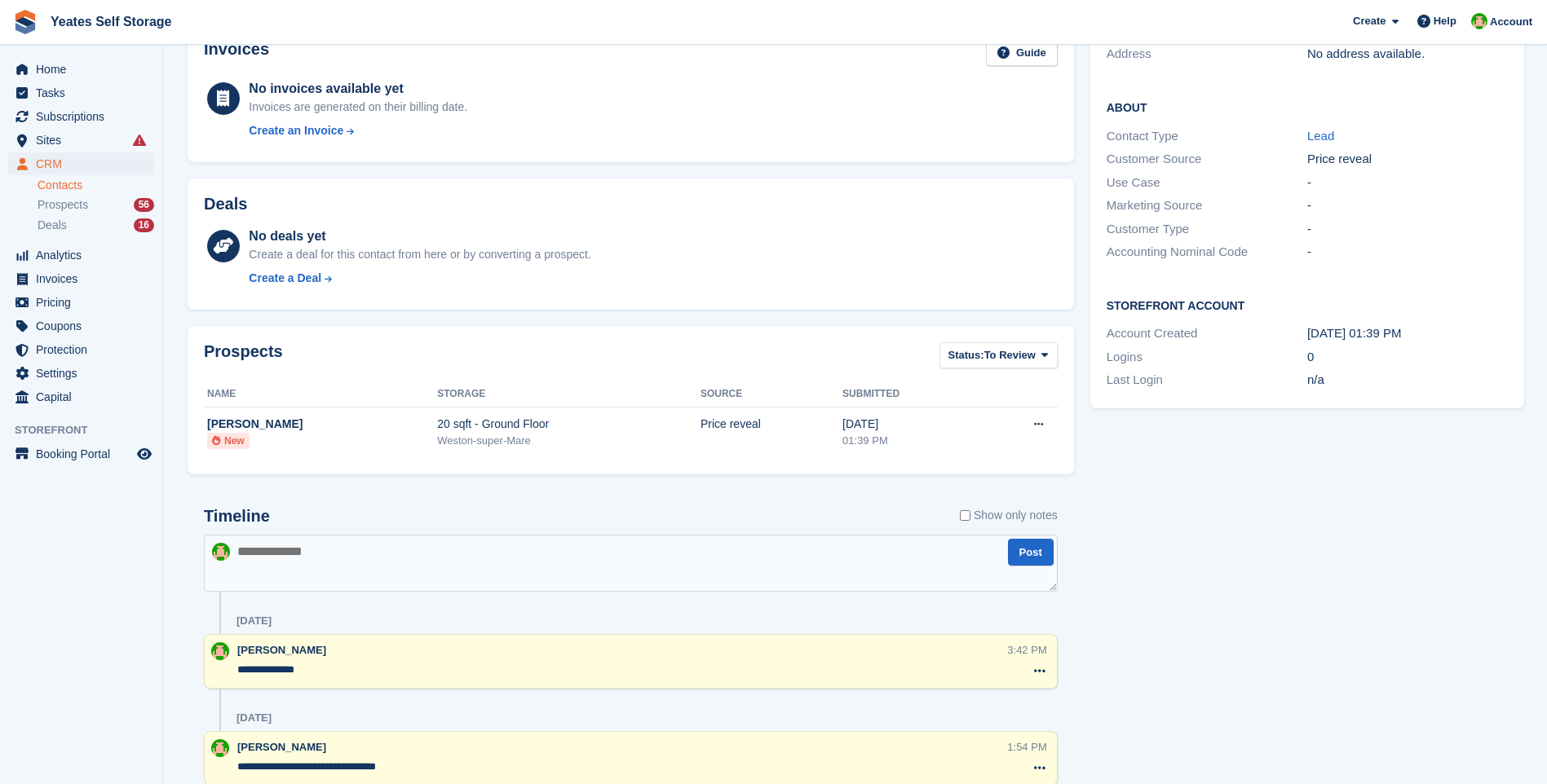
scroll to position [448, 0]
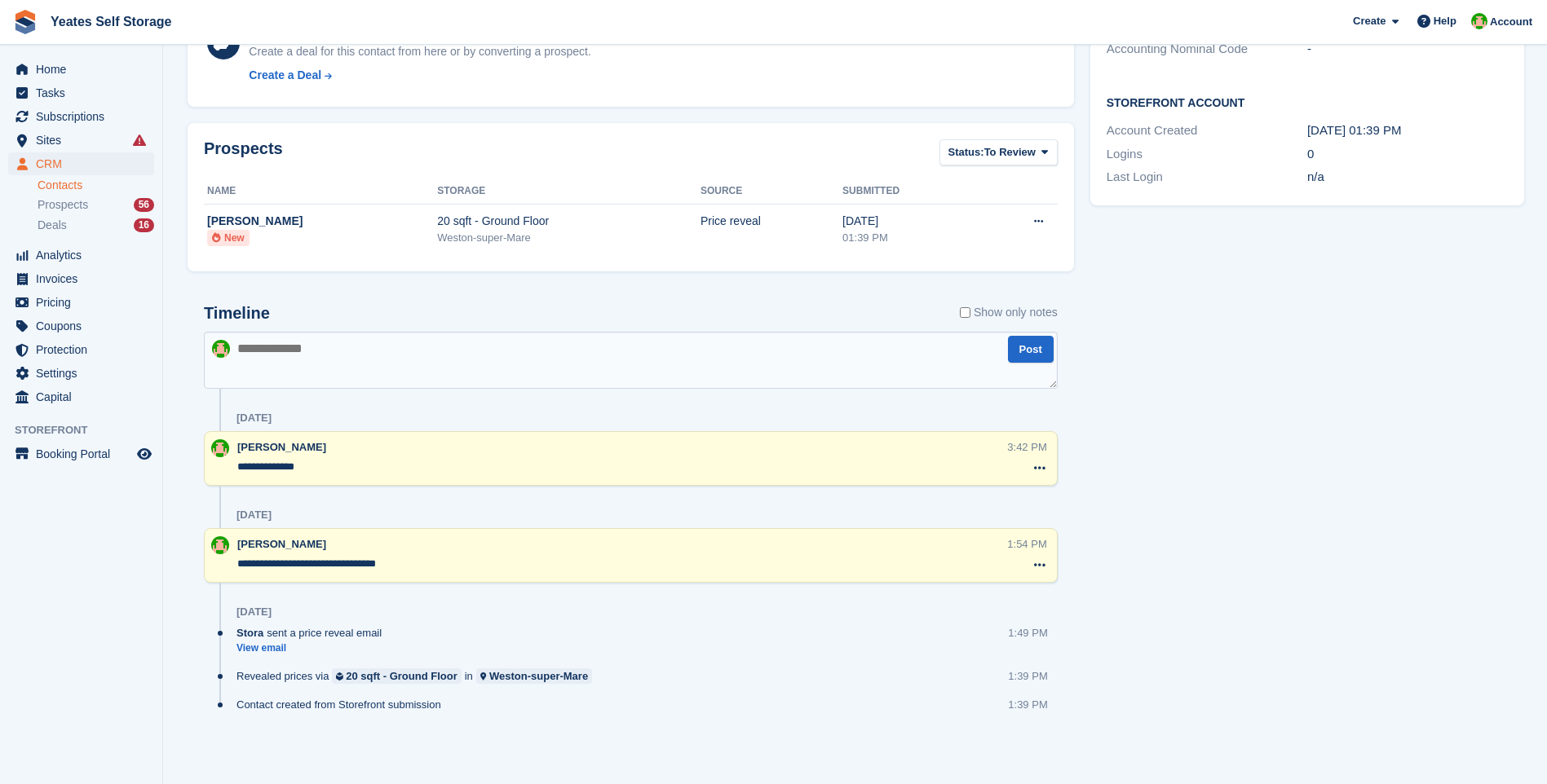
click at [367, 365] on textarea at bounding box center [631, 361] width 854 height 57
type textarea "**********"
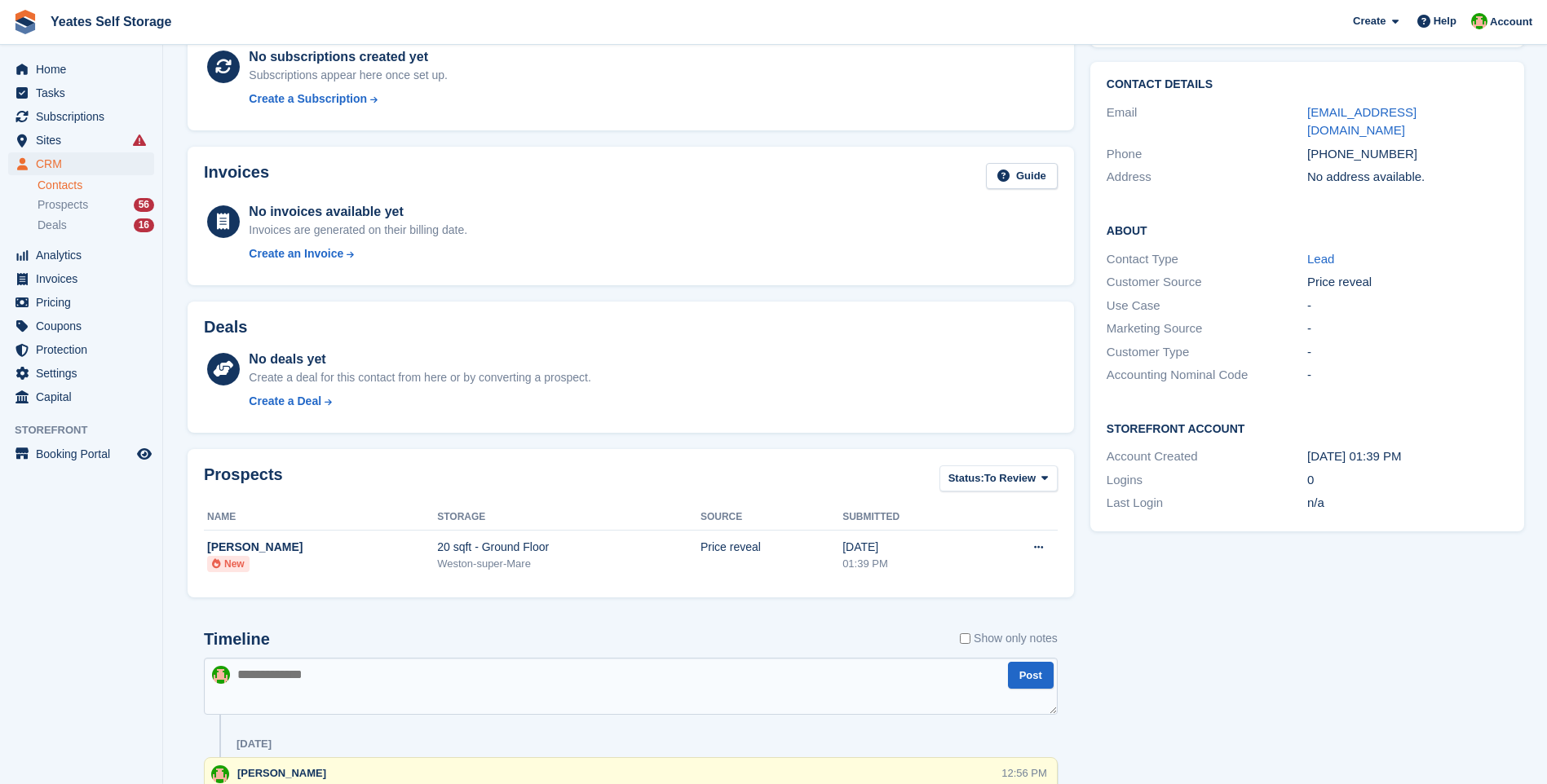
scroll to position [0, 0]
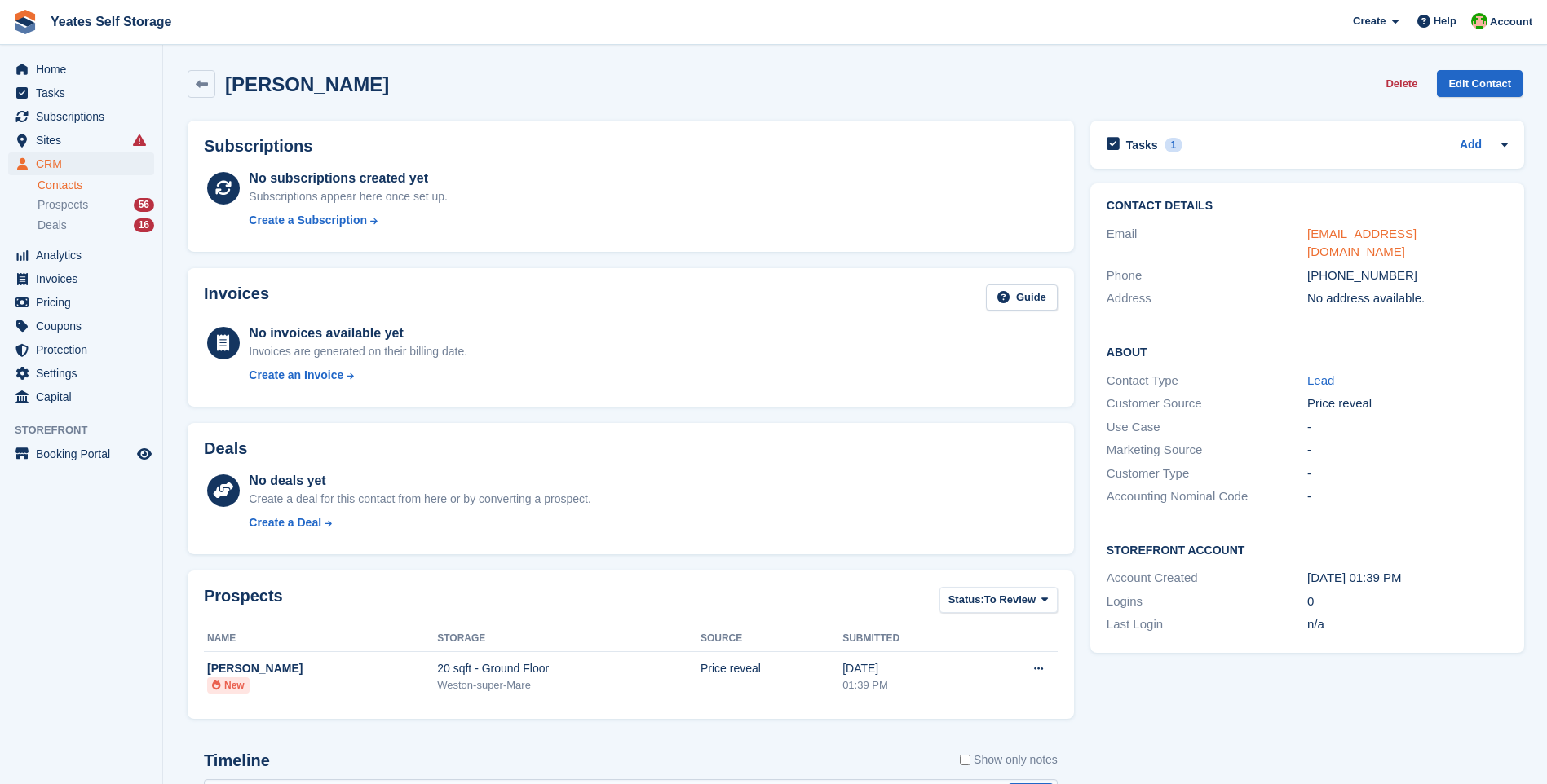
click at [1405, 233] on link "handkbryant@gmail.com" at bounding box center [1362, 242] width 109 height 33
click at [1123, 135] on div "Tasks 1" at bounding box center [1144, 144] width 76 height 22
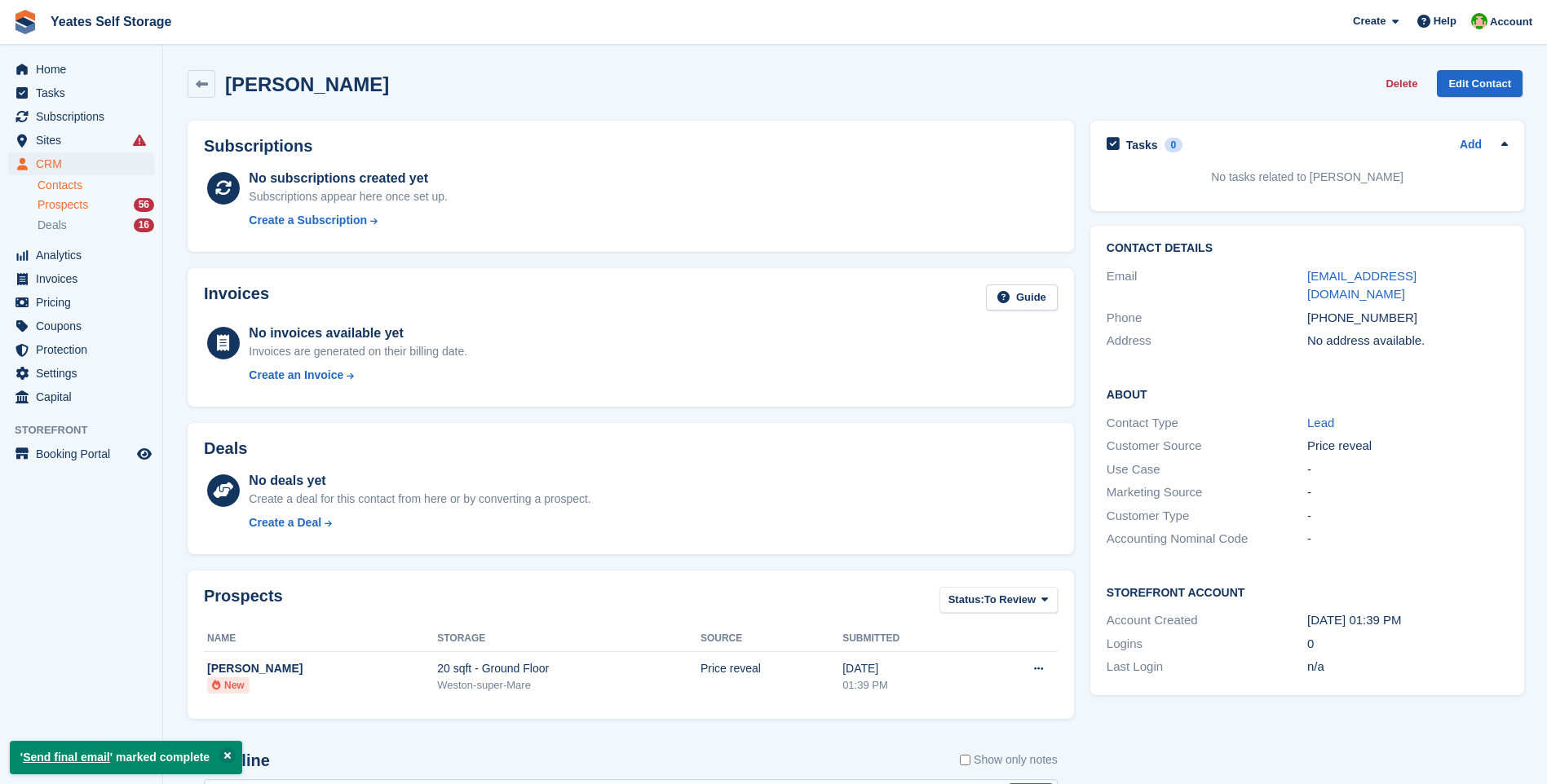
click at [69, 209] on span "Prospects" at bounding box center [63, 205] width 50 height 15
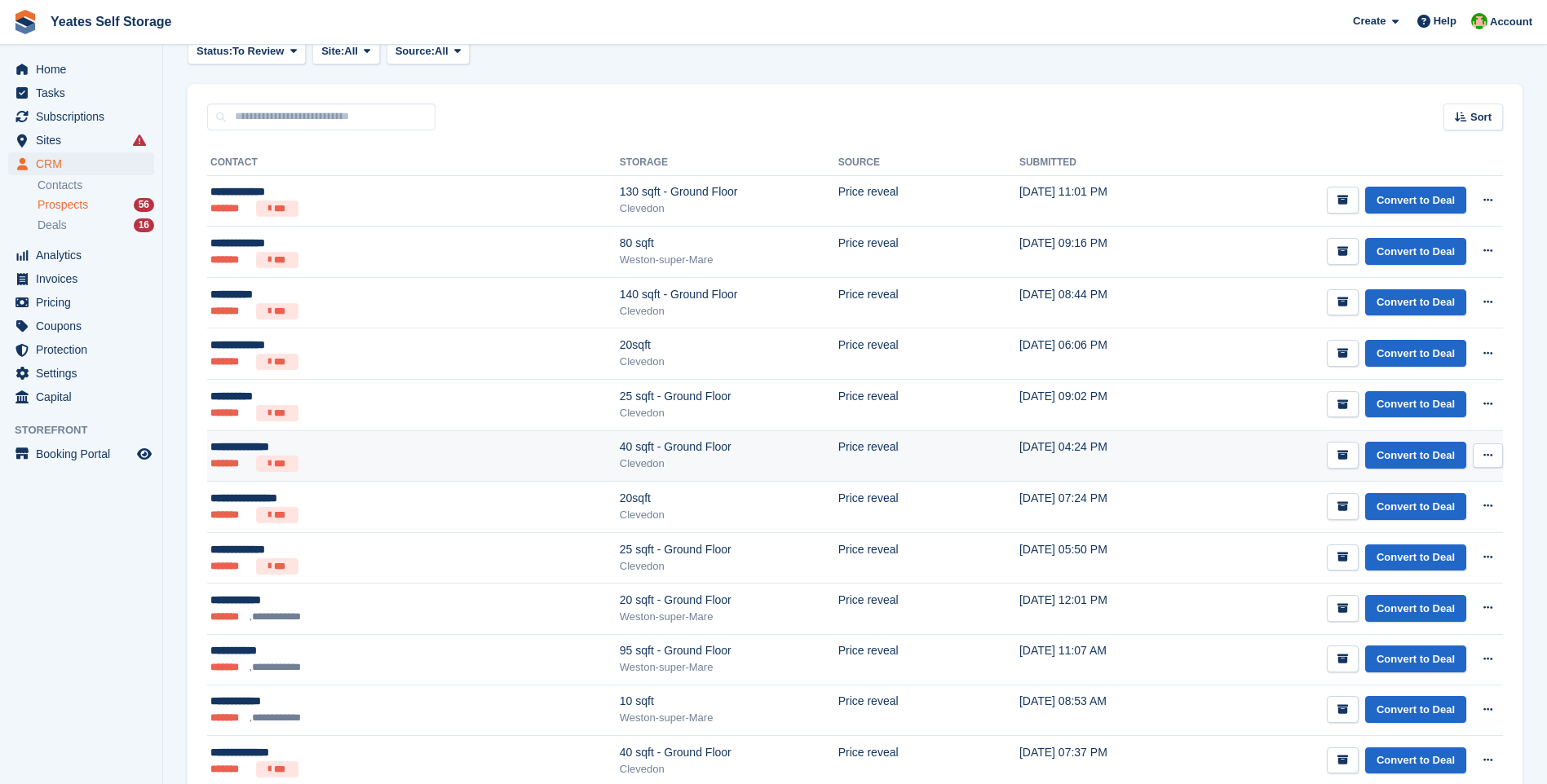
scroll to position [245, 0]
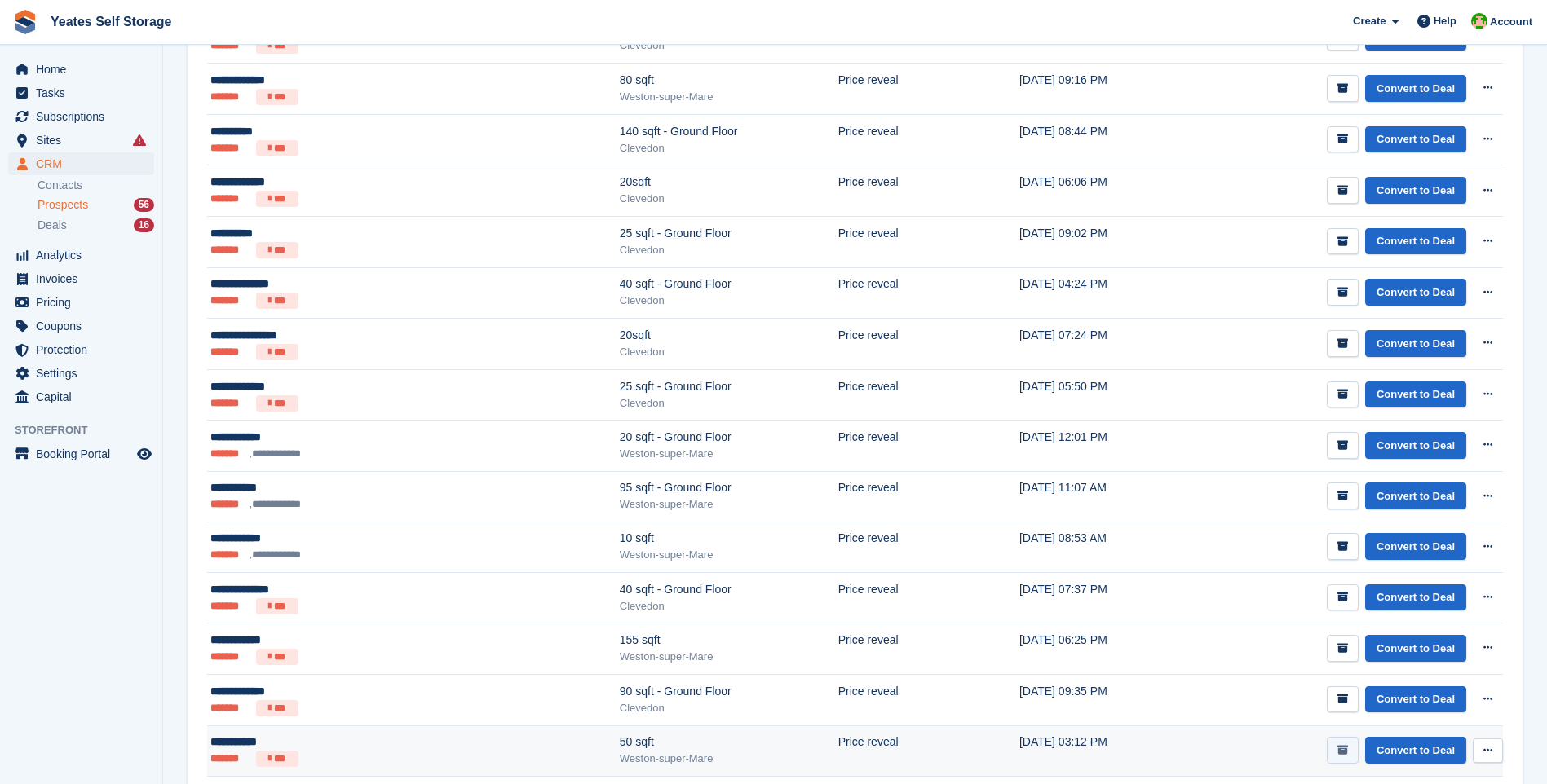
click at [1345, 747] on icon "submit" at bounding box center [1342, 750] width 11 height 11
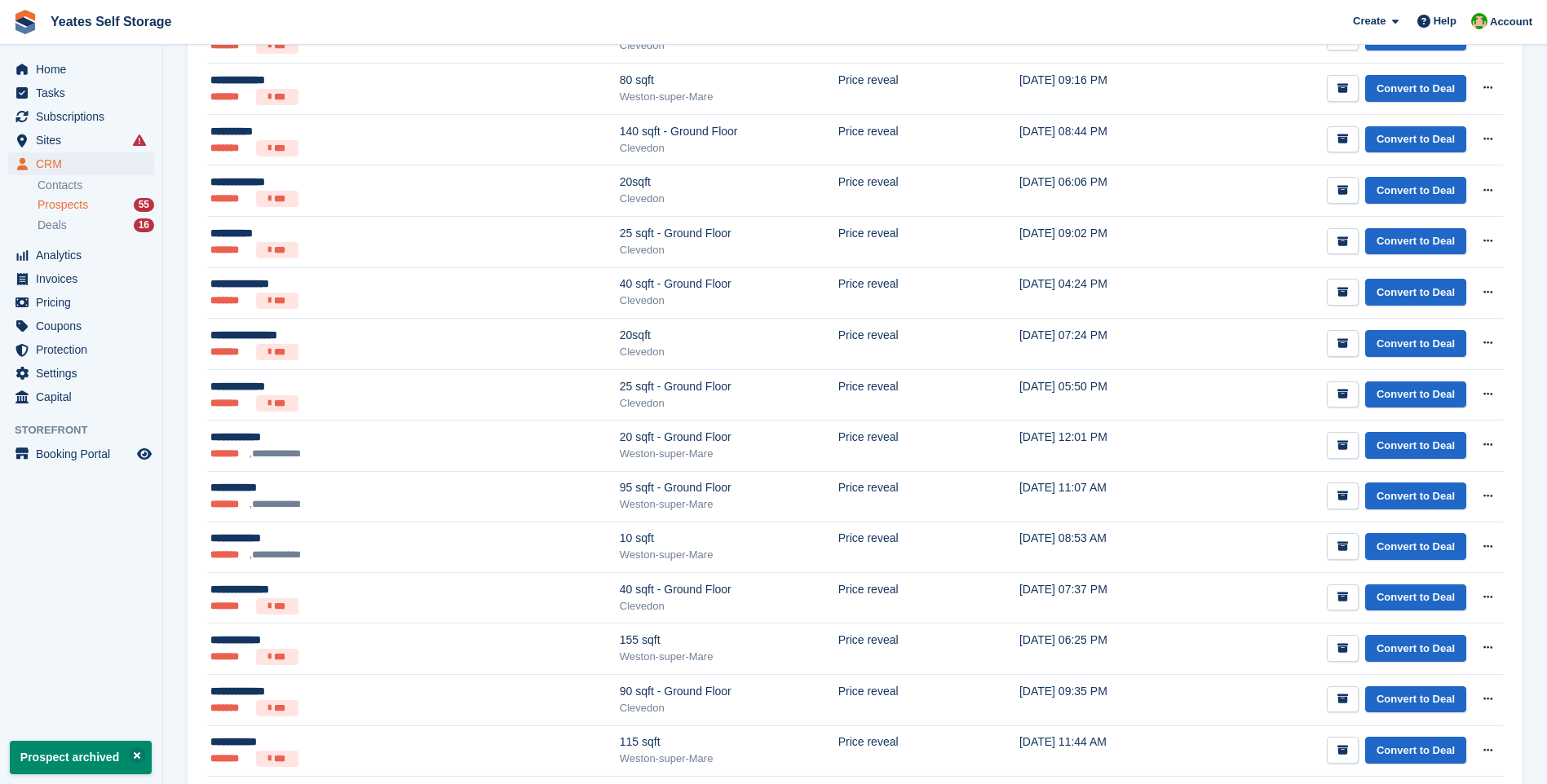
scroll to position [0, 0]
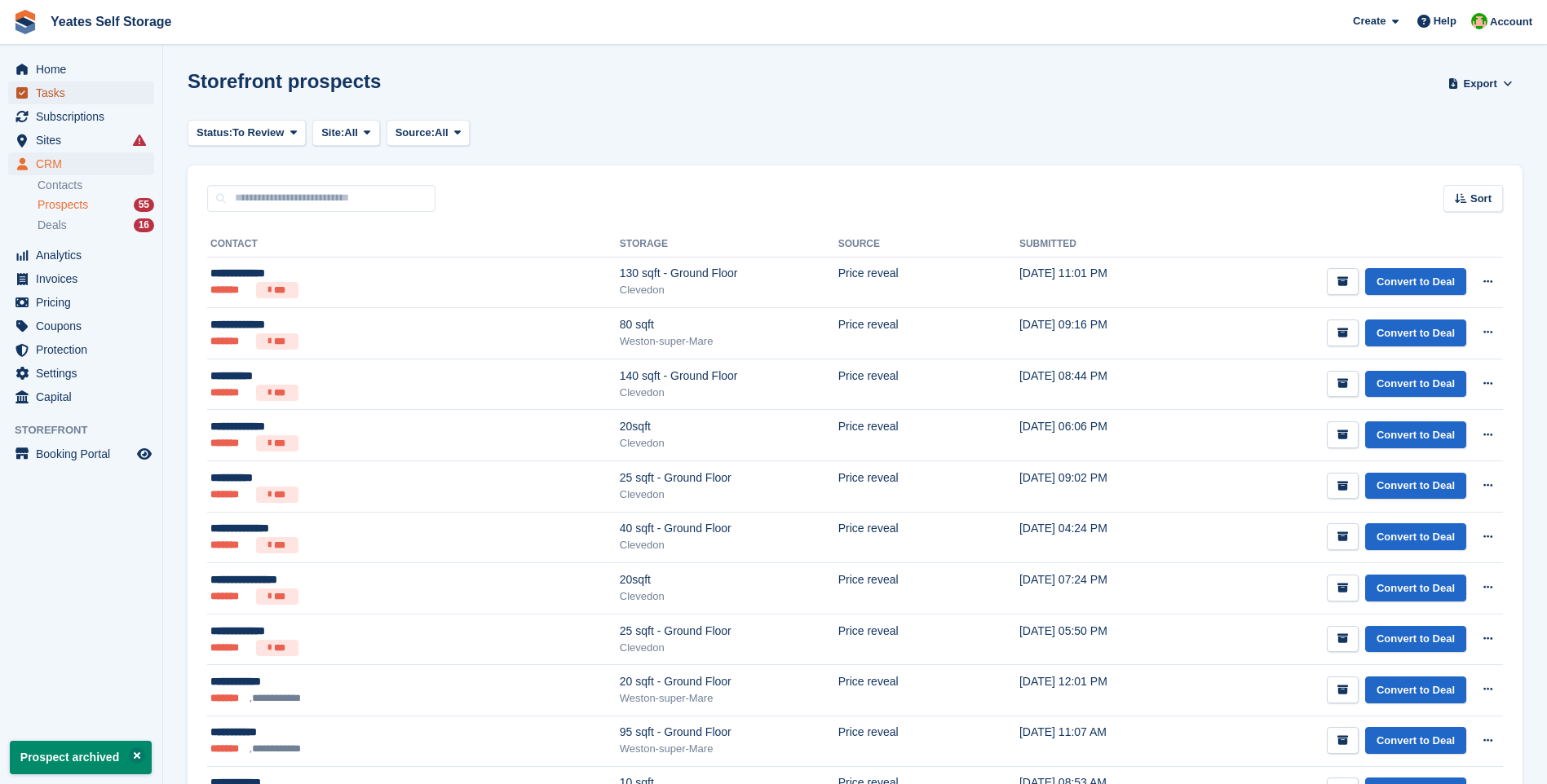
click at [54, 96] on span "Tasks" at bounding box center [85, 92] width 98 height 23
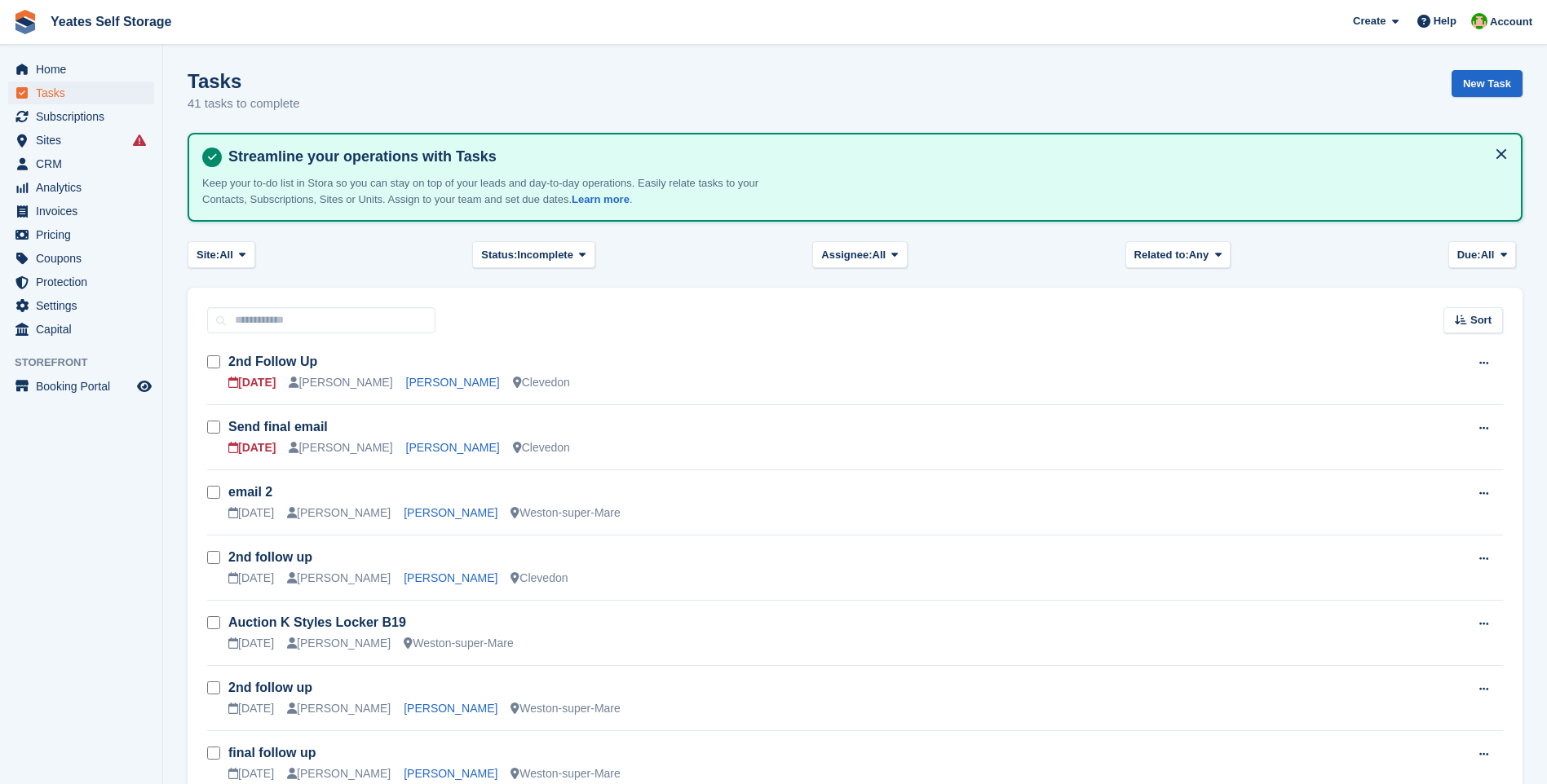
scroll to position [163, 0]
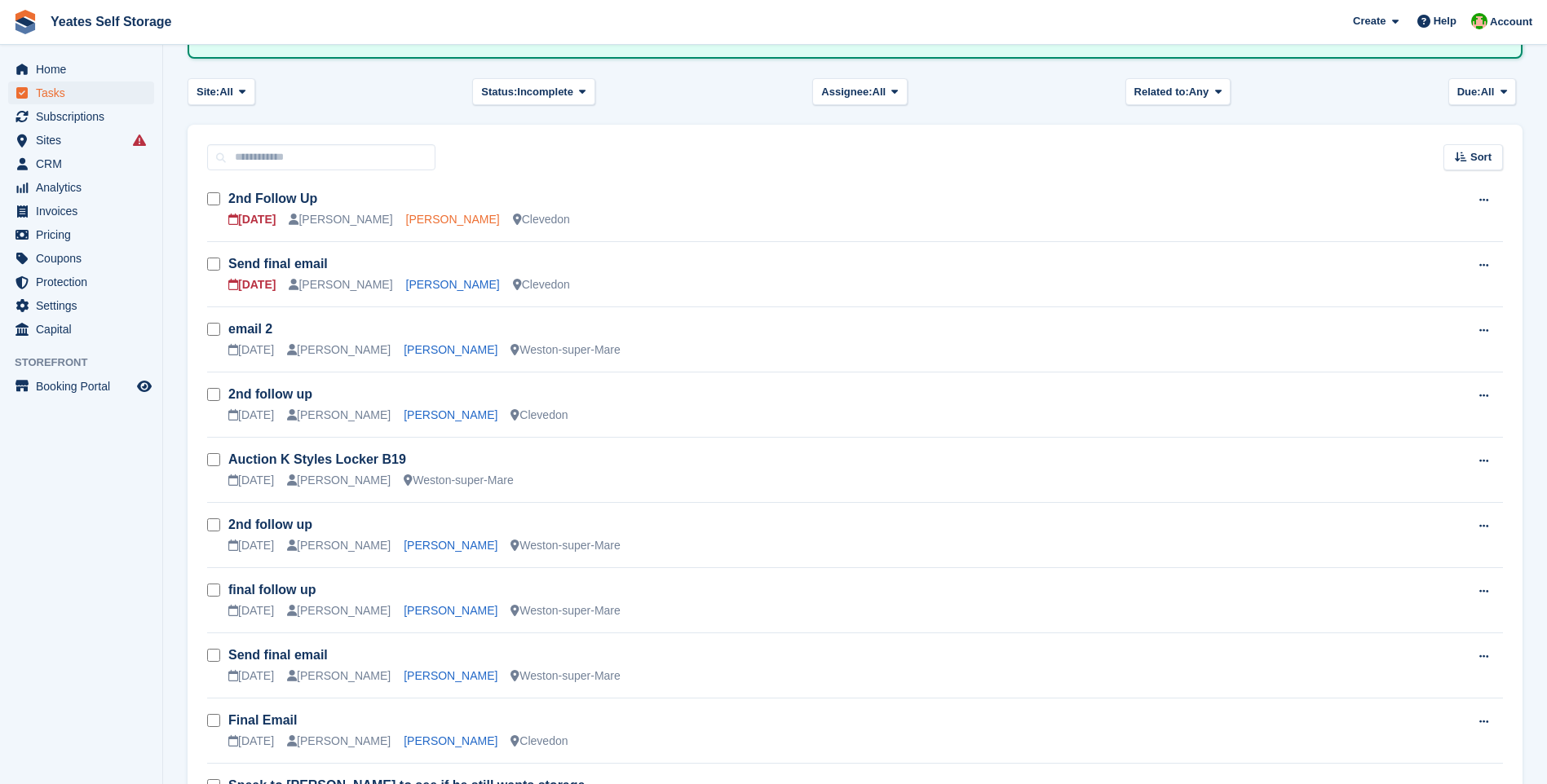
click at [419, 219] on link "Mark Paull" at bounding box center [453, 220] width 94 height 13
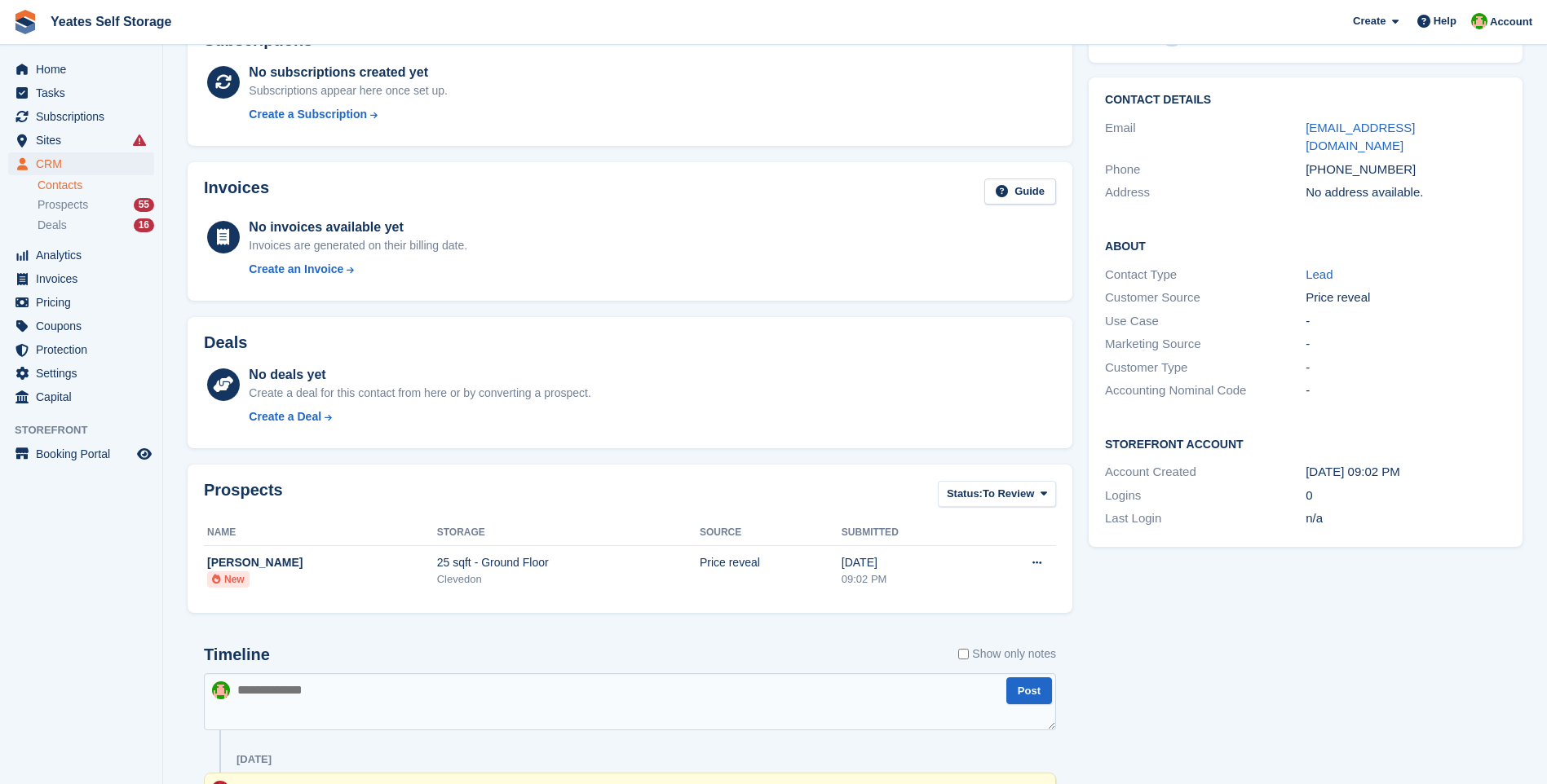
scroll to position [188, 0]
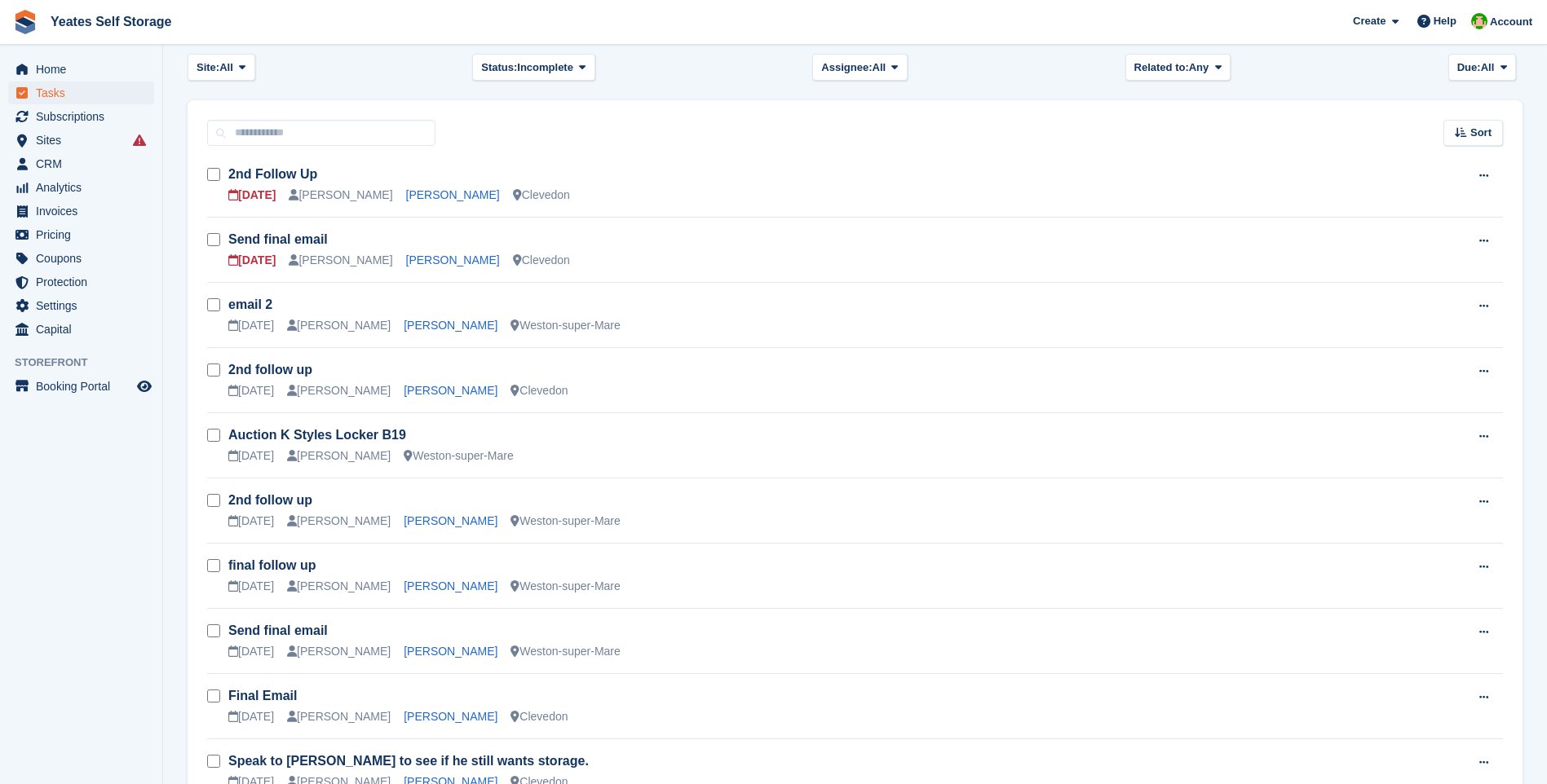
scroll to position [163, 0]
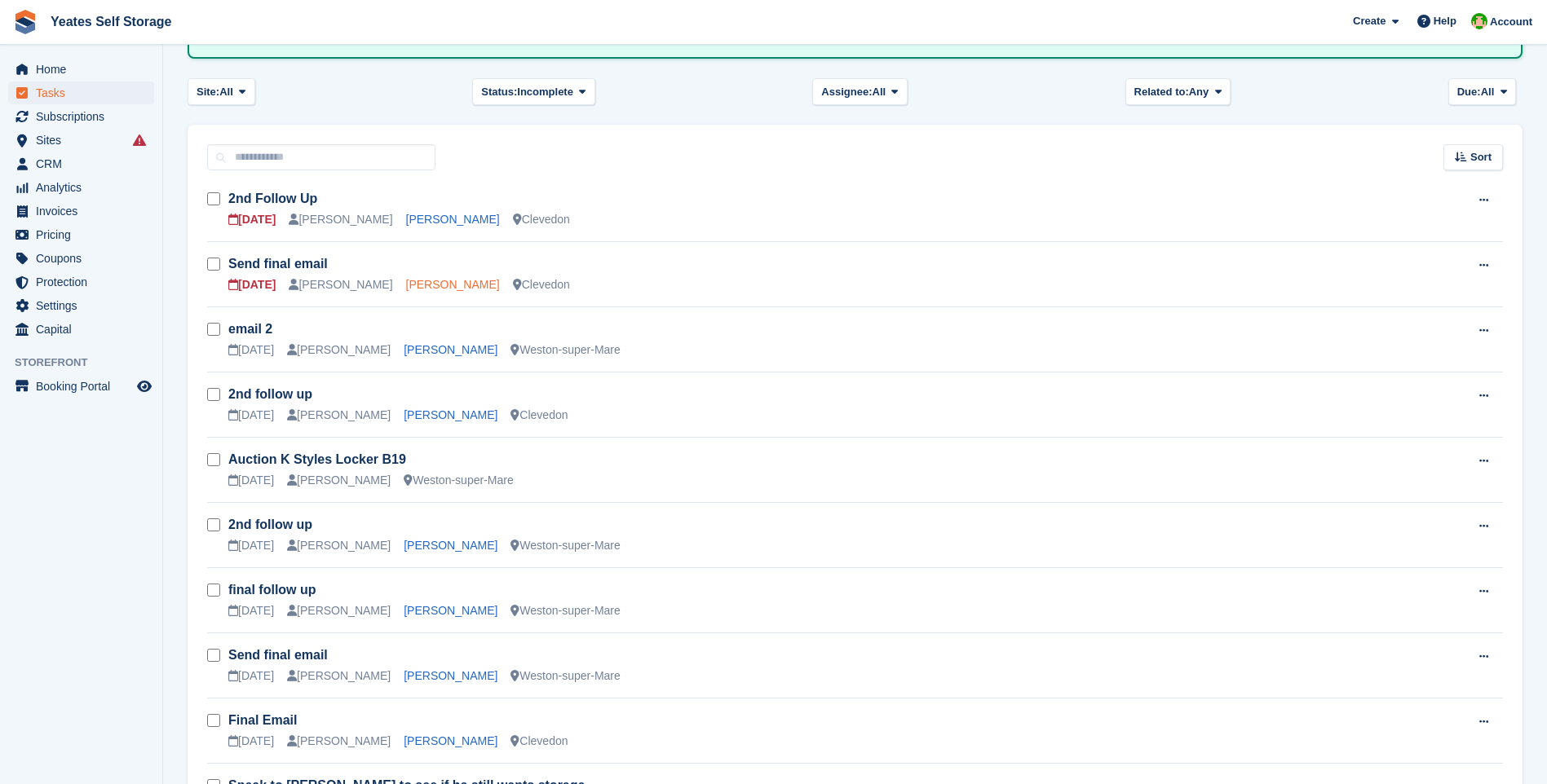
click at [418, 283] on link "reece selwood" at bounding box center [453, 284] width 94 height 13
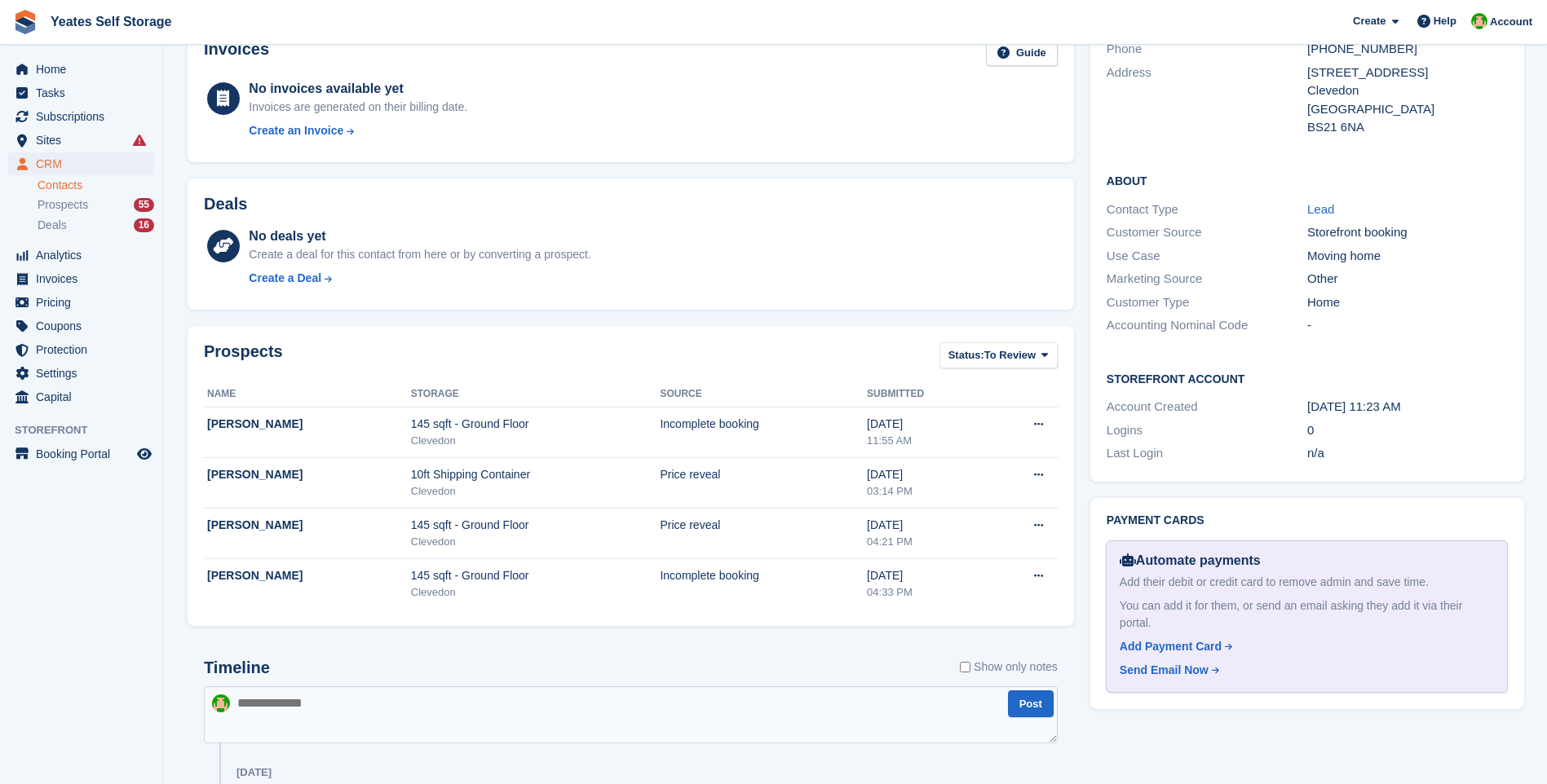
scroll to position [489, 0]
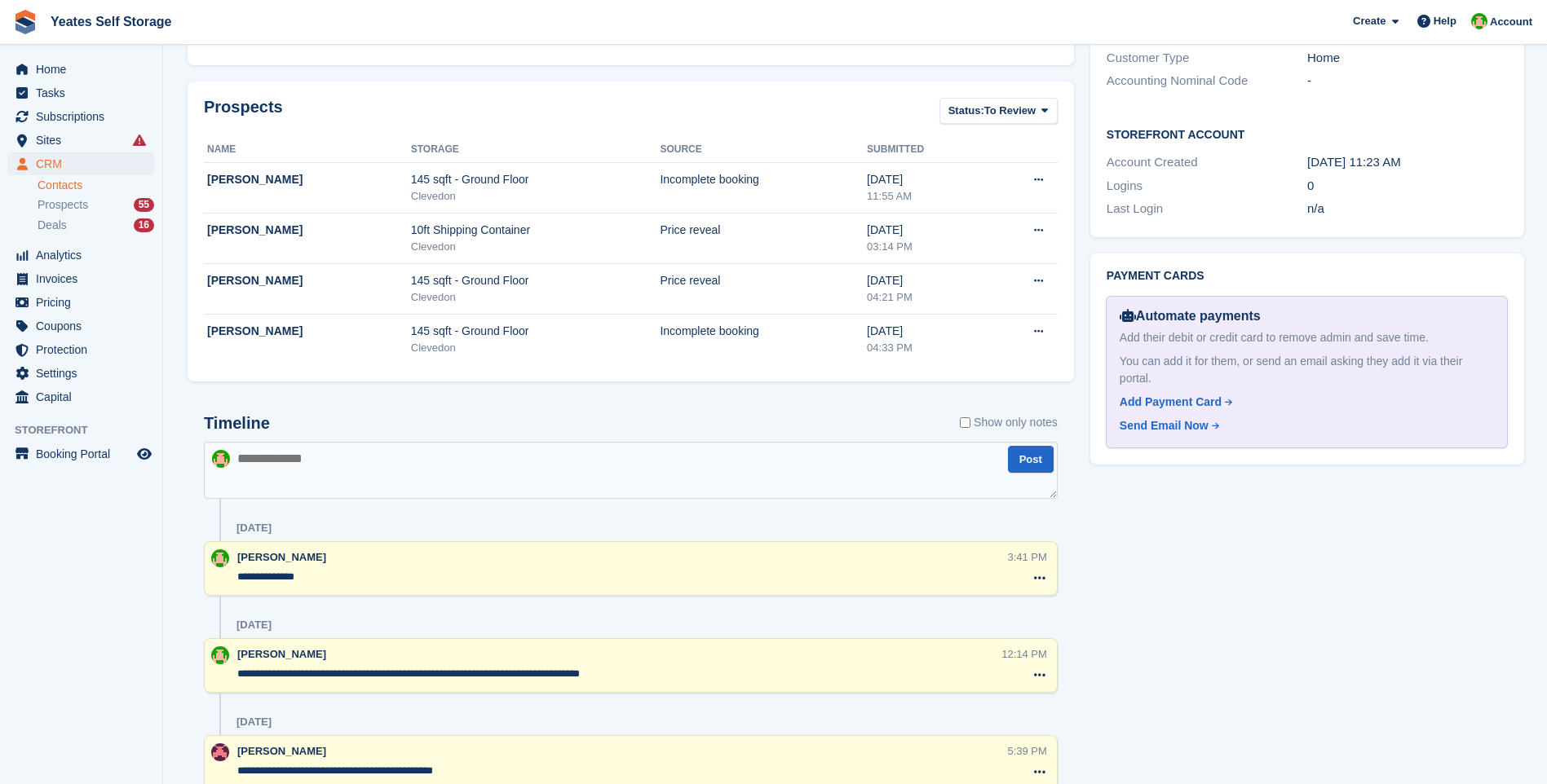
click at [356, 470] on textarea at bounding box center [631, 470] width 854 height 57
type textarea "**********"
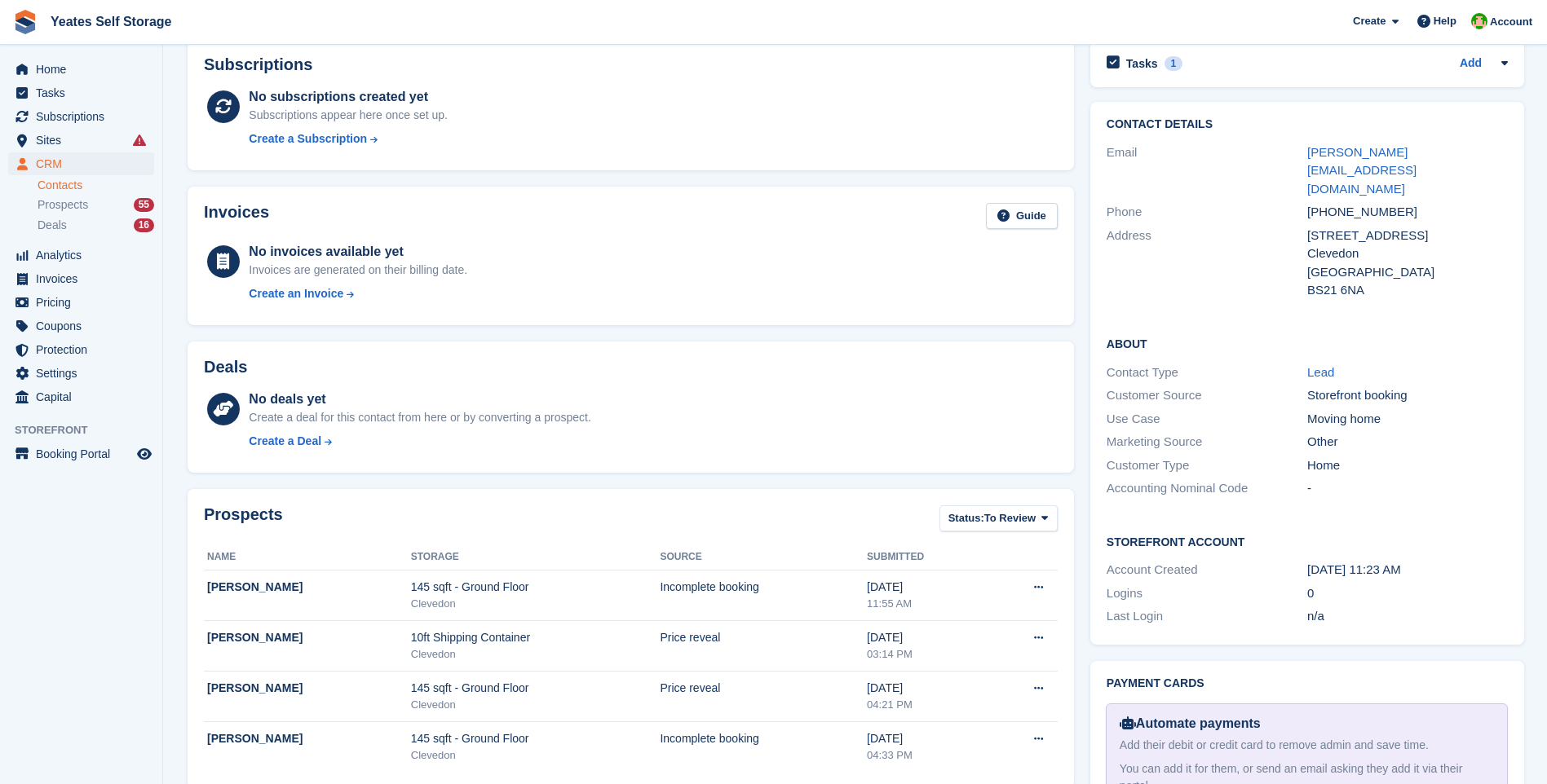
scroll to position [0, 0]
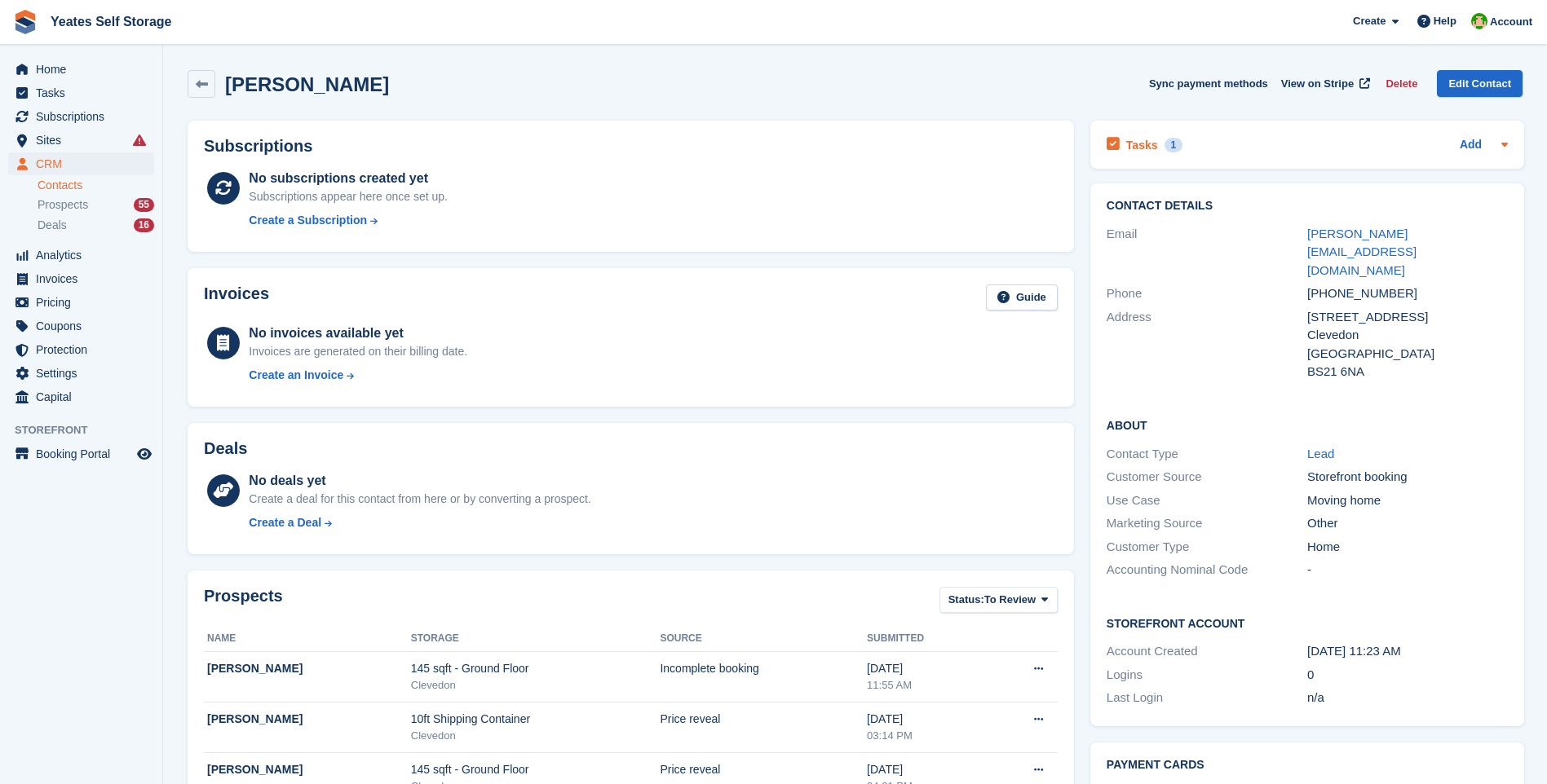
click at [1132, 144] on h2 "Tasks" at bounding box center [1142, 144] width 32 height 14
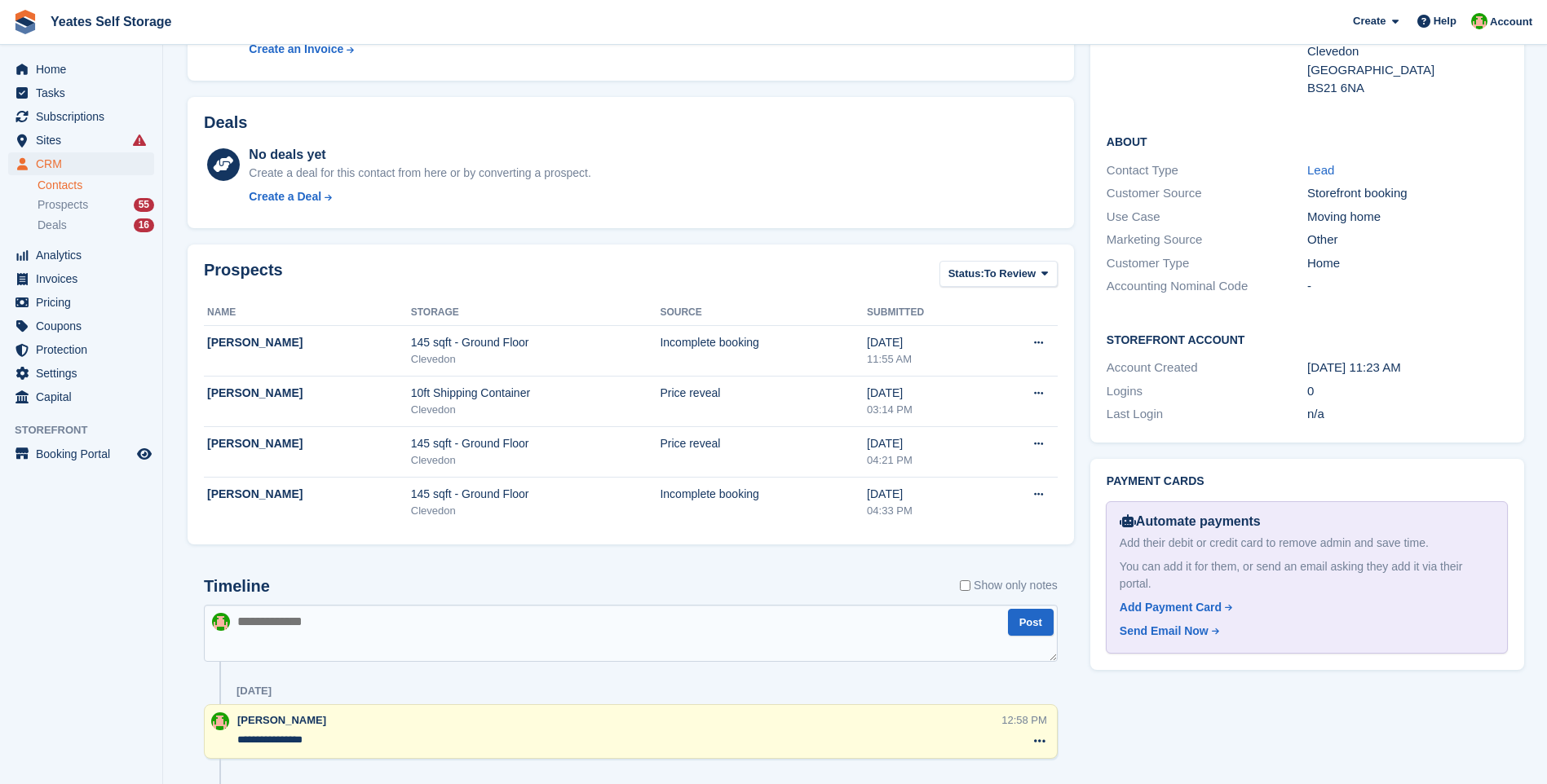
scroll to position [81, 0]
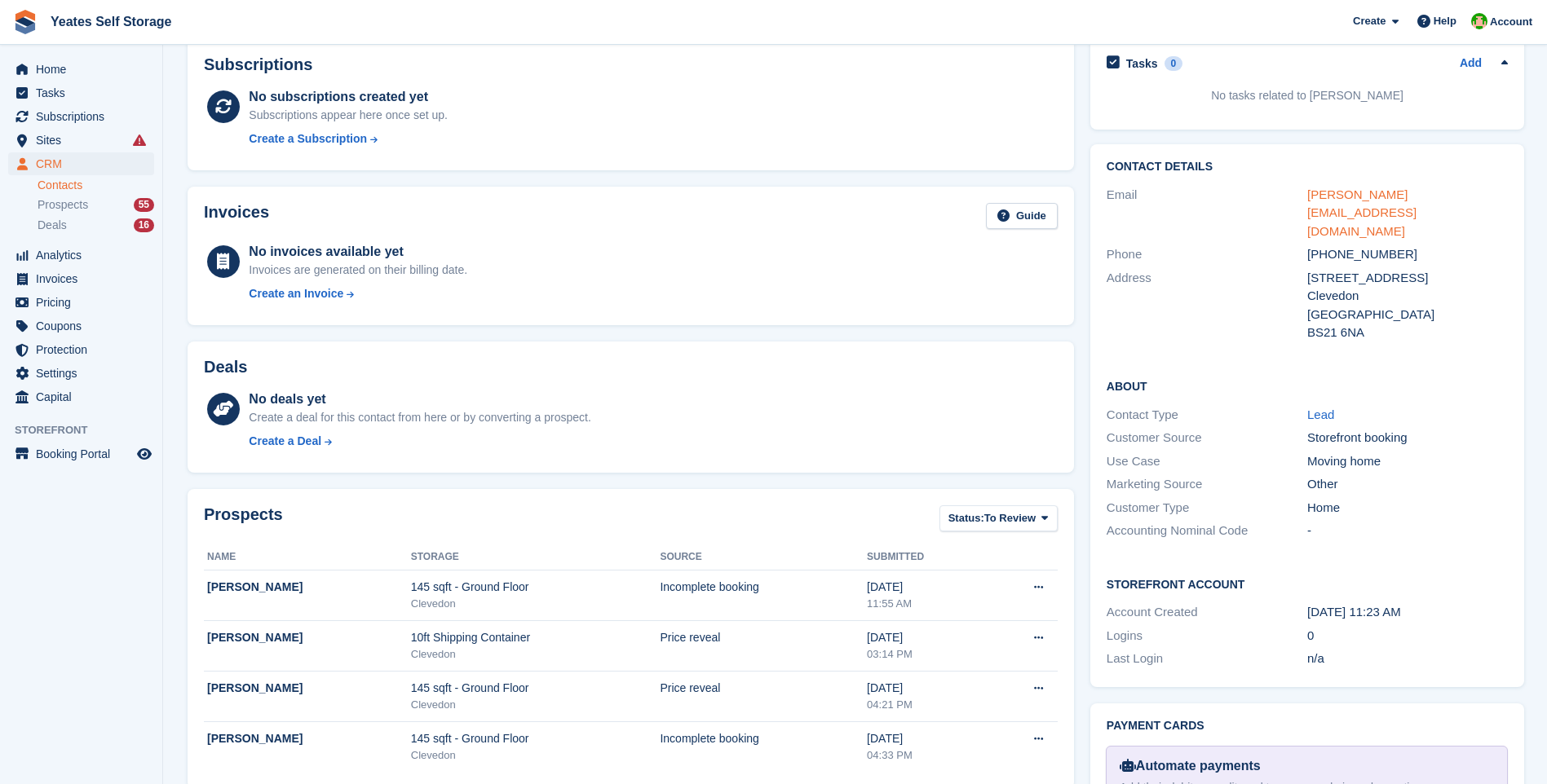
click at [1370, 195] on link "reece.selwood@outlook.com" at bounding box center [1362, 213] width 109 height 50
click at [77, 205] on span "Prospects" at bounding box center [63, 205] width 50 height 15
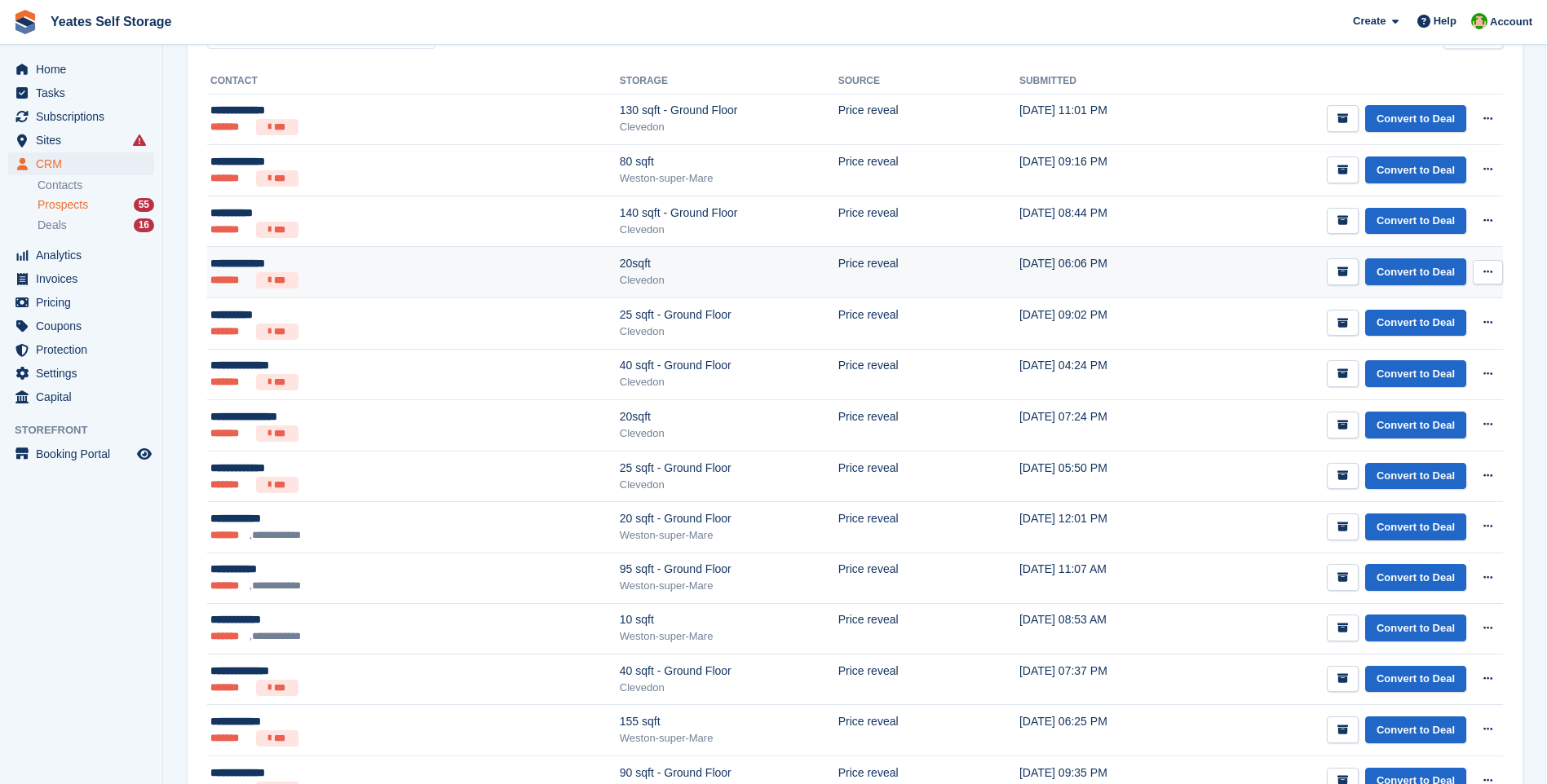
scroll to position [408, 0]
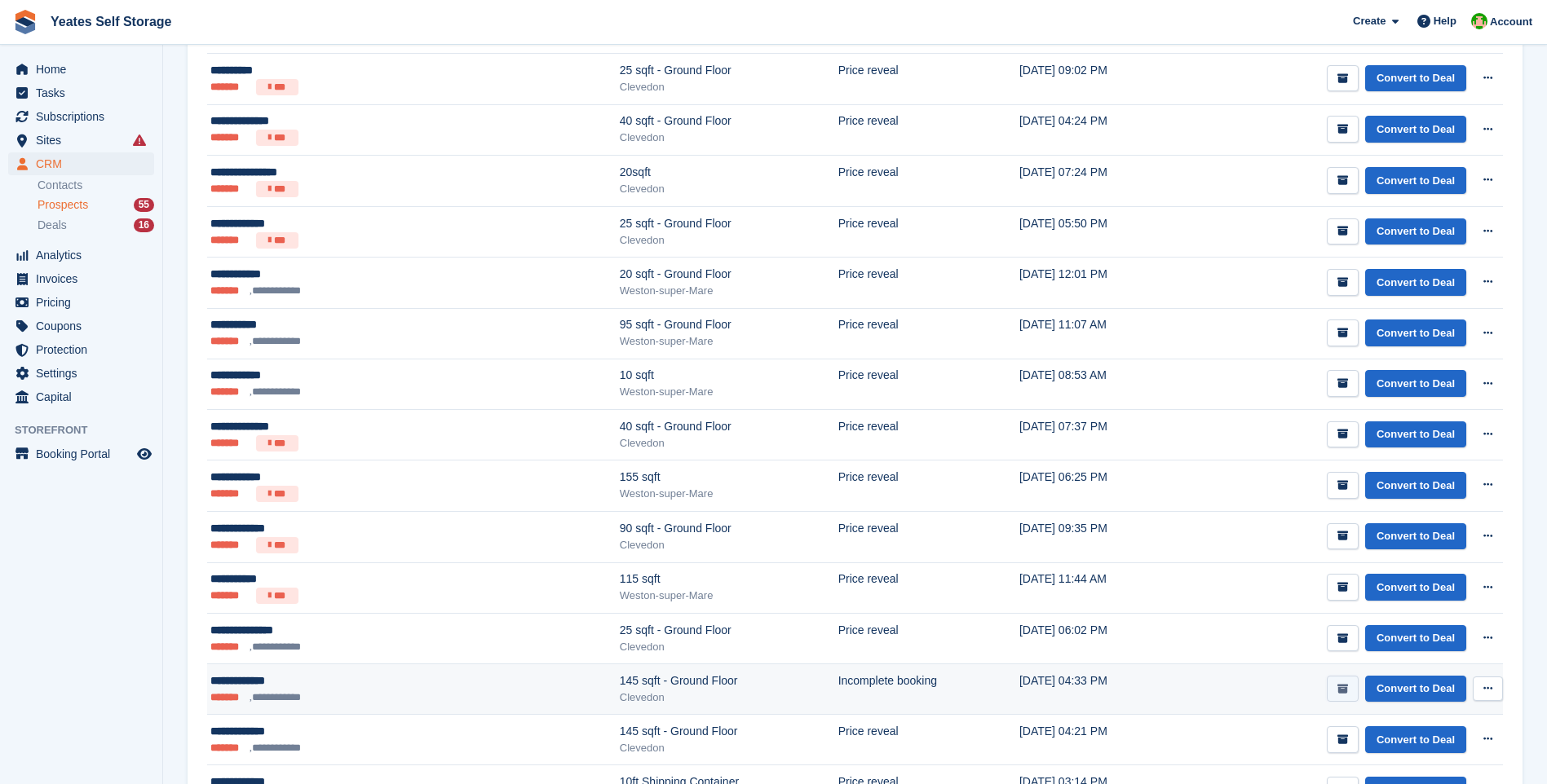
click at [1342, 688] on icon "submit" at bounding box center [1342, 689] width 11 height 11
click at [1347, 689] on icon "submit" at bounding box center [1342, 689] width 11 height 11
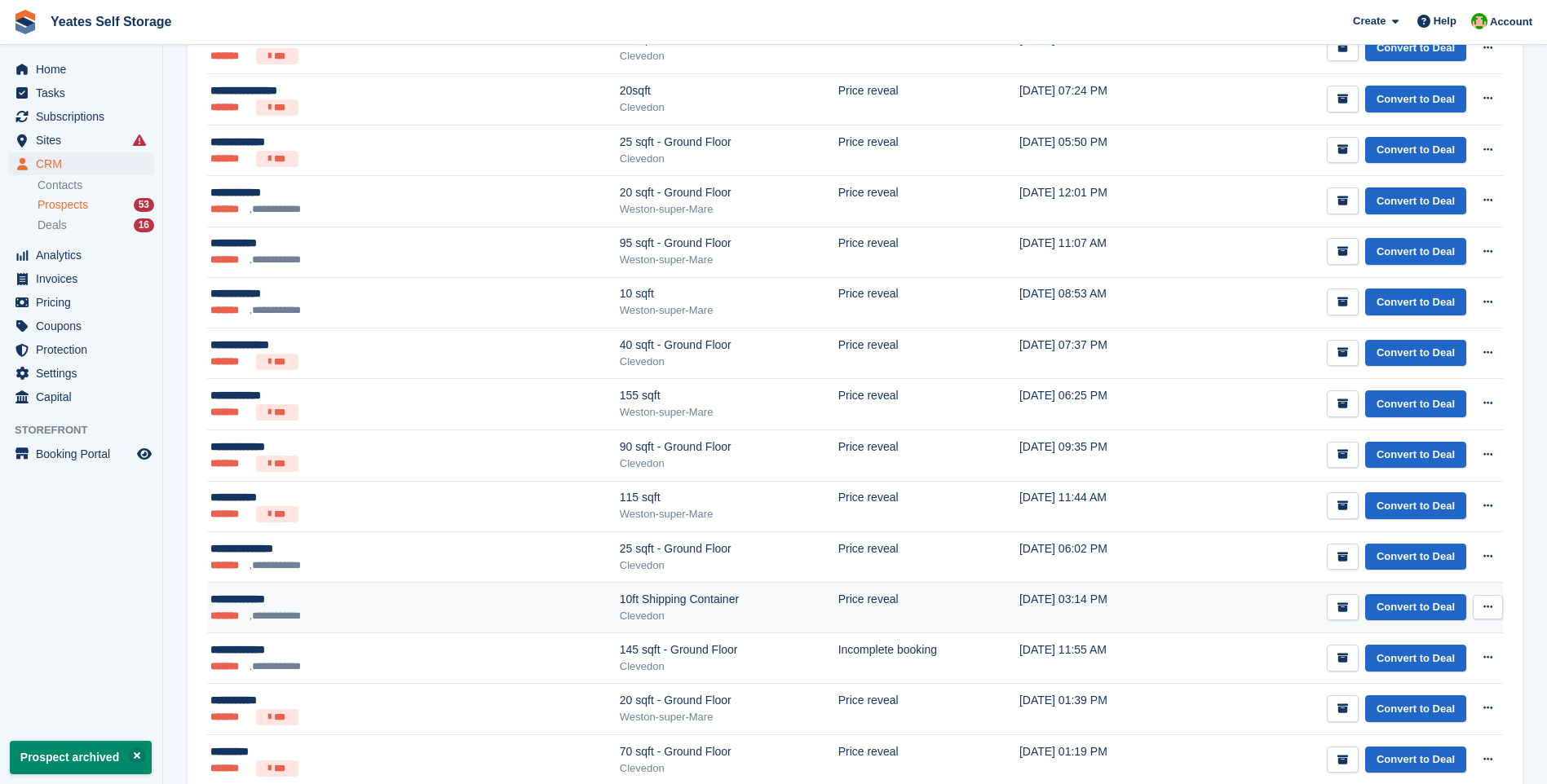
scroll to position [652, 0]
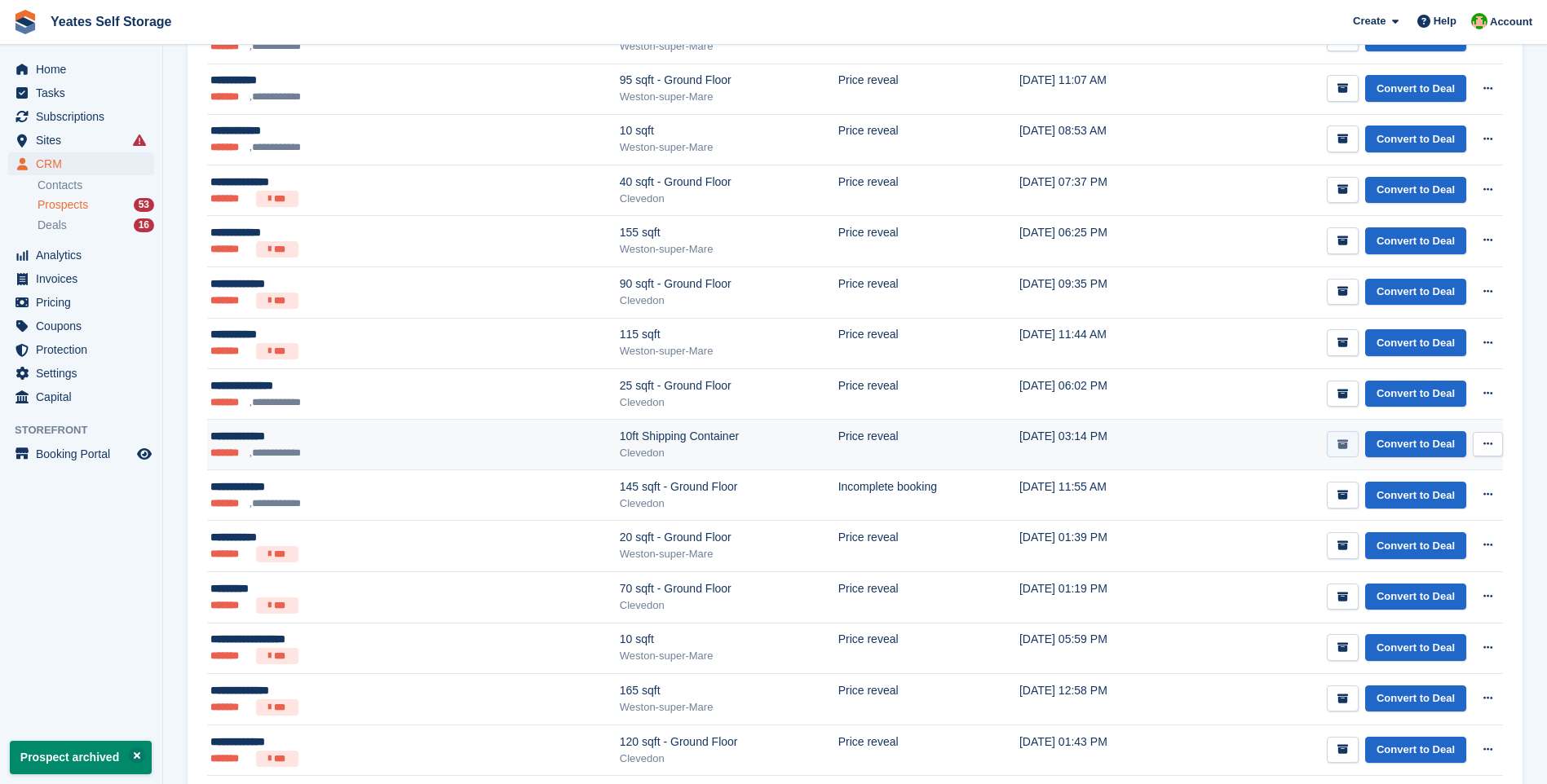
click at [1344, 443] on icon "submit" at bounding box center [1342, 444] width 11 height 11
click at [1346, 442] on icon "submit" at bounding box center [1342, 444] width 11 height 11
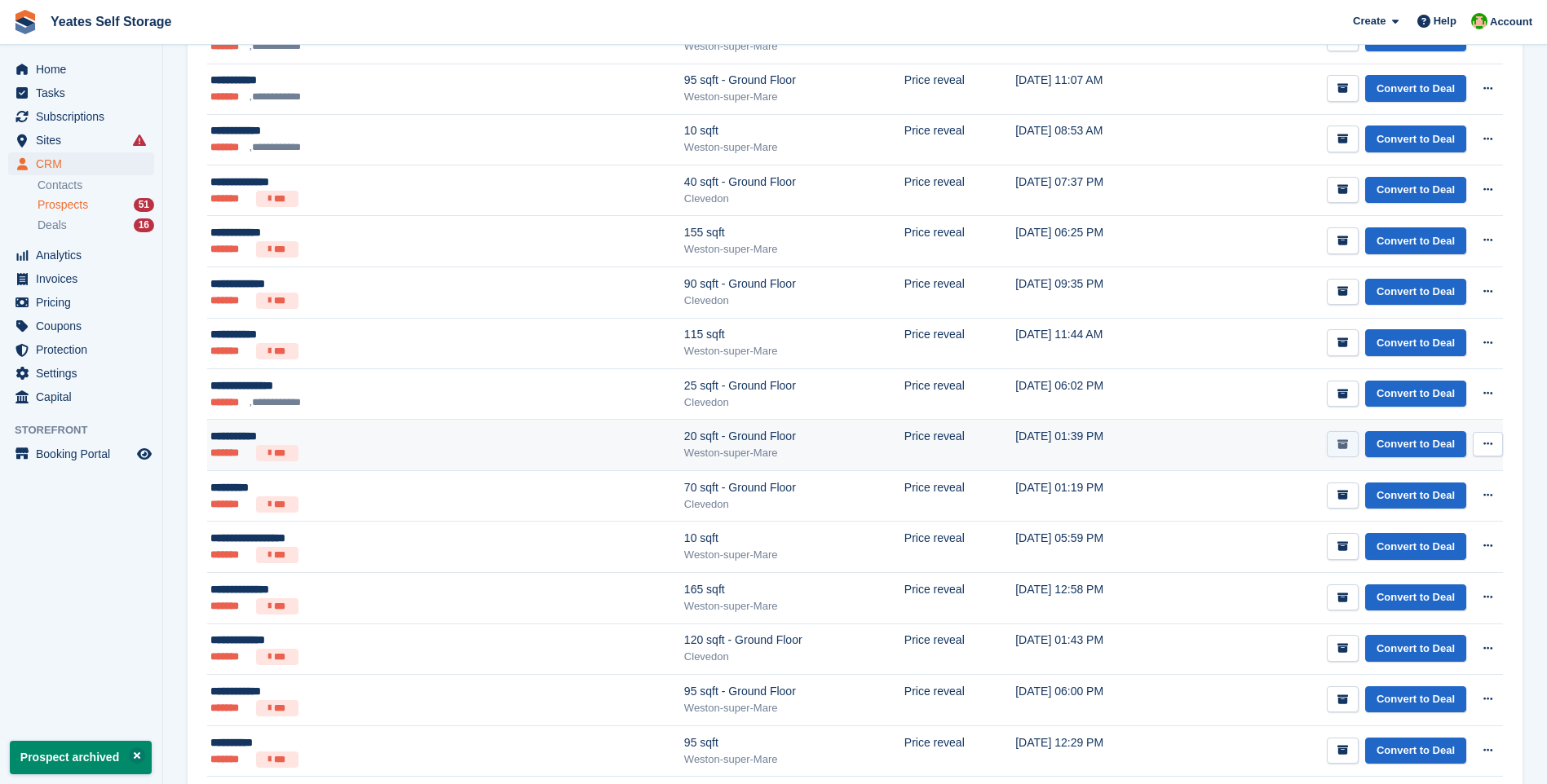
click at [1341, 445] on icon "submit" at bounding box center [1342, 444] width 11 height 11
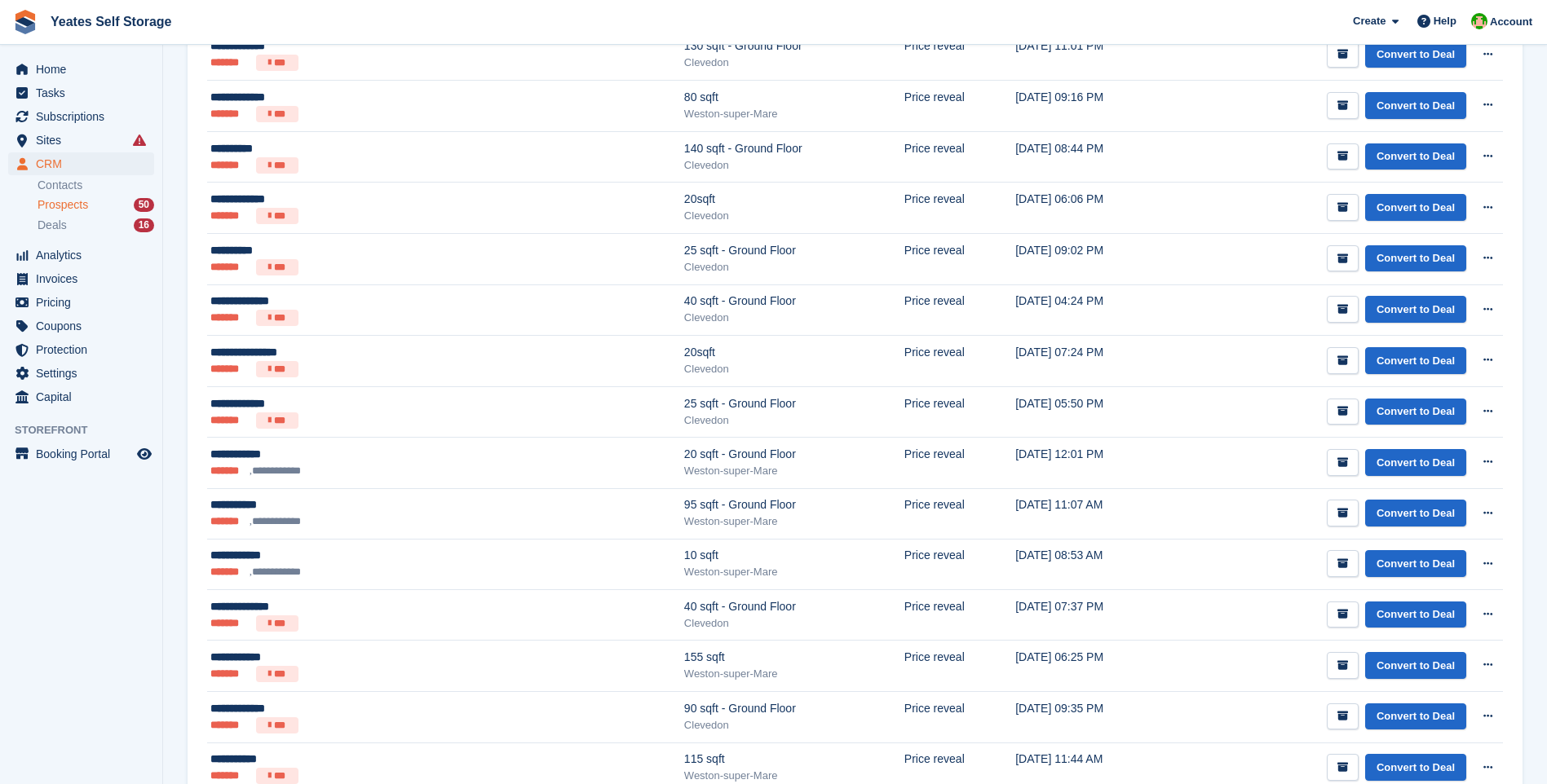
scroll to position [0, 0]
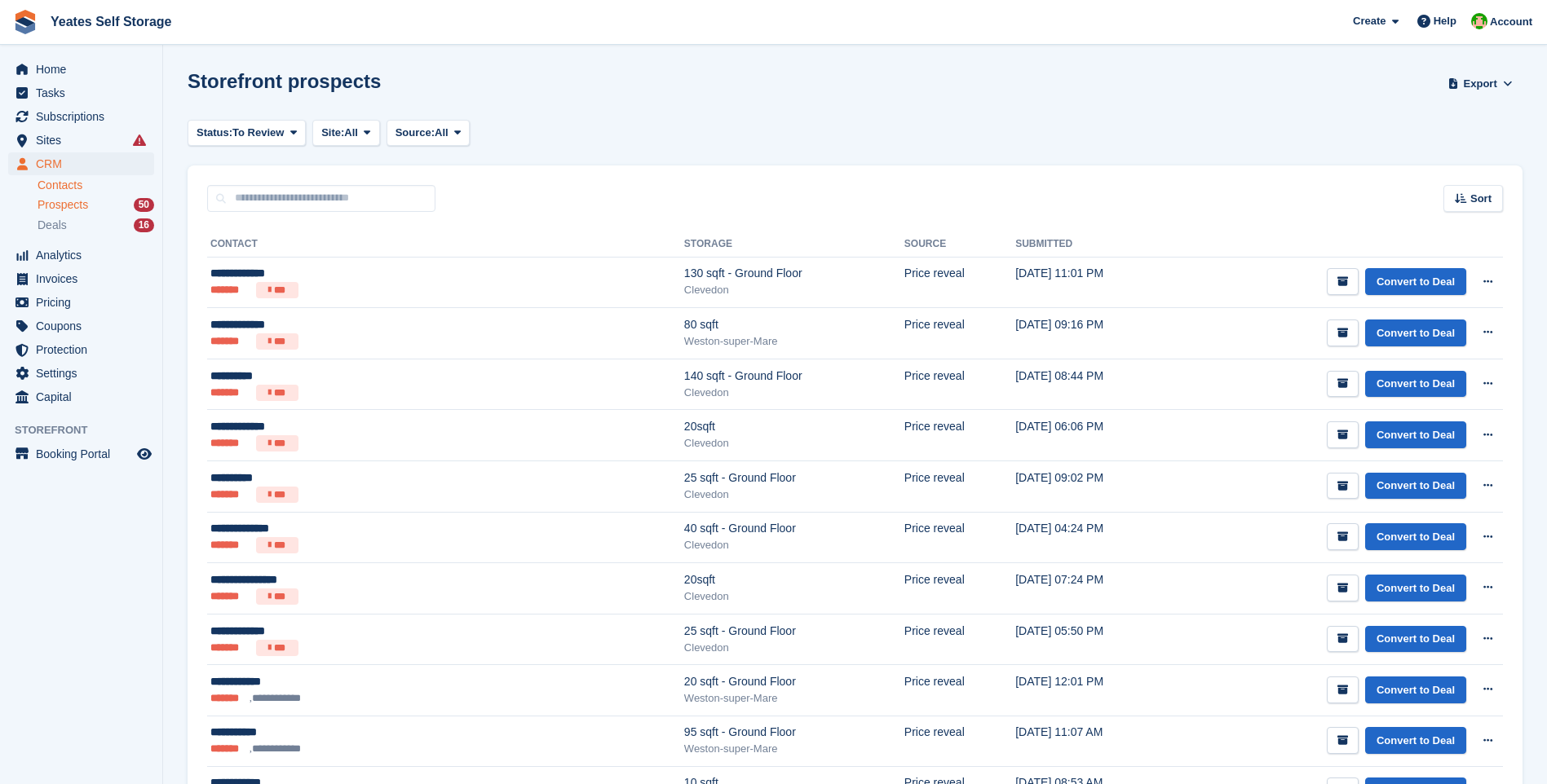
click at [56, 190] on link "Contacts" at bounding box center [96, 185] width 117 height 15
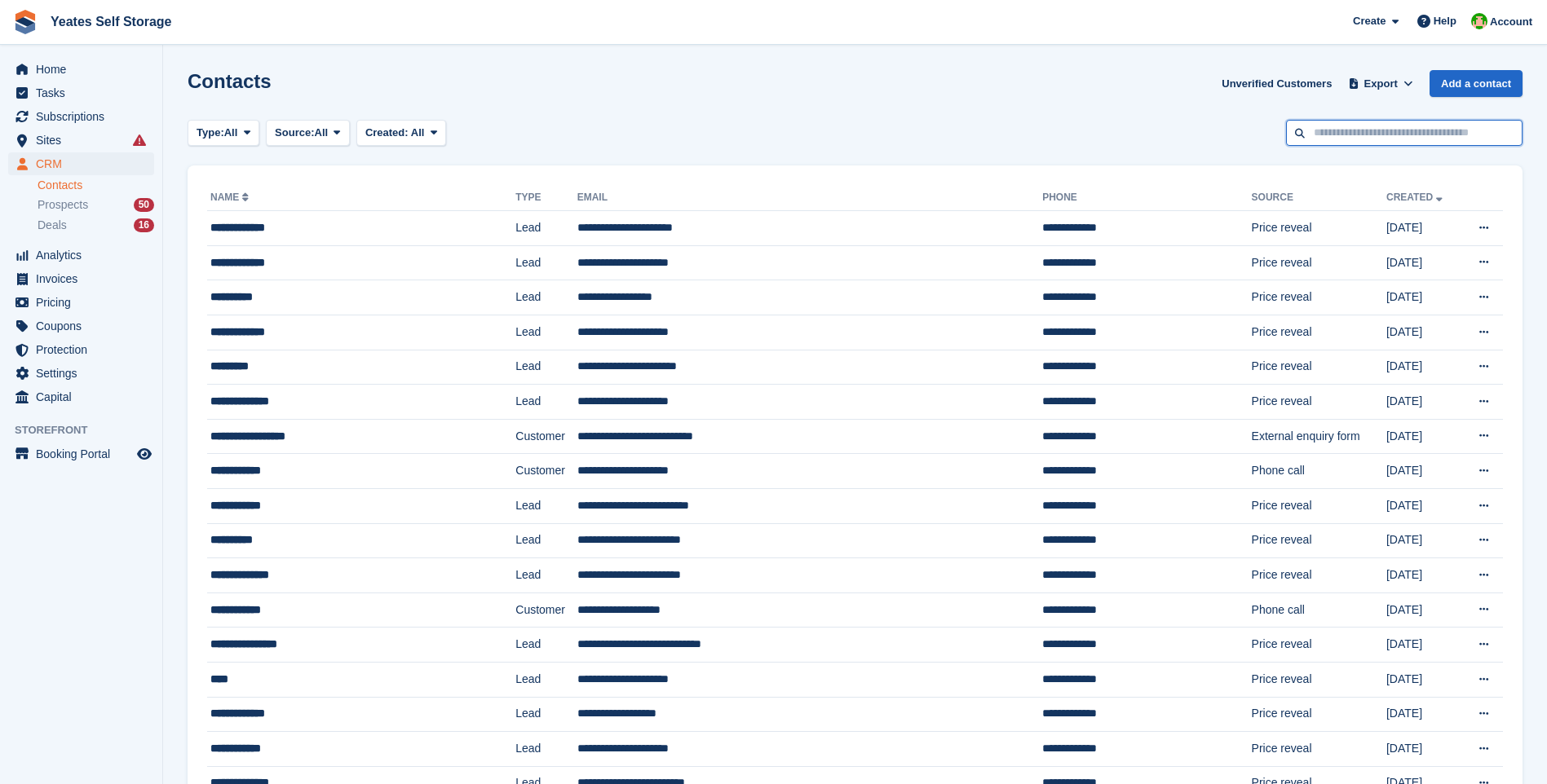
click at [1364, 138] on input "text" at bounding box center [1404, 133] width 237 height 27
type input "*******"
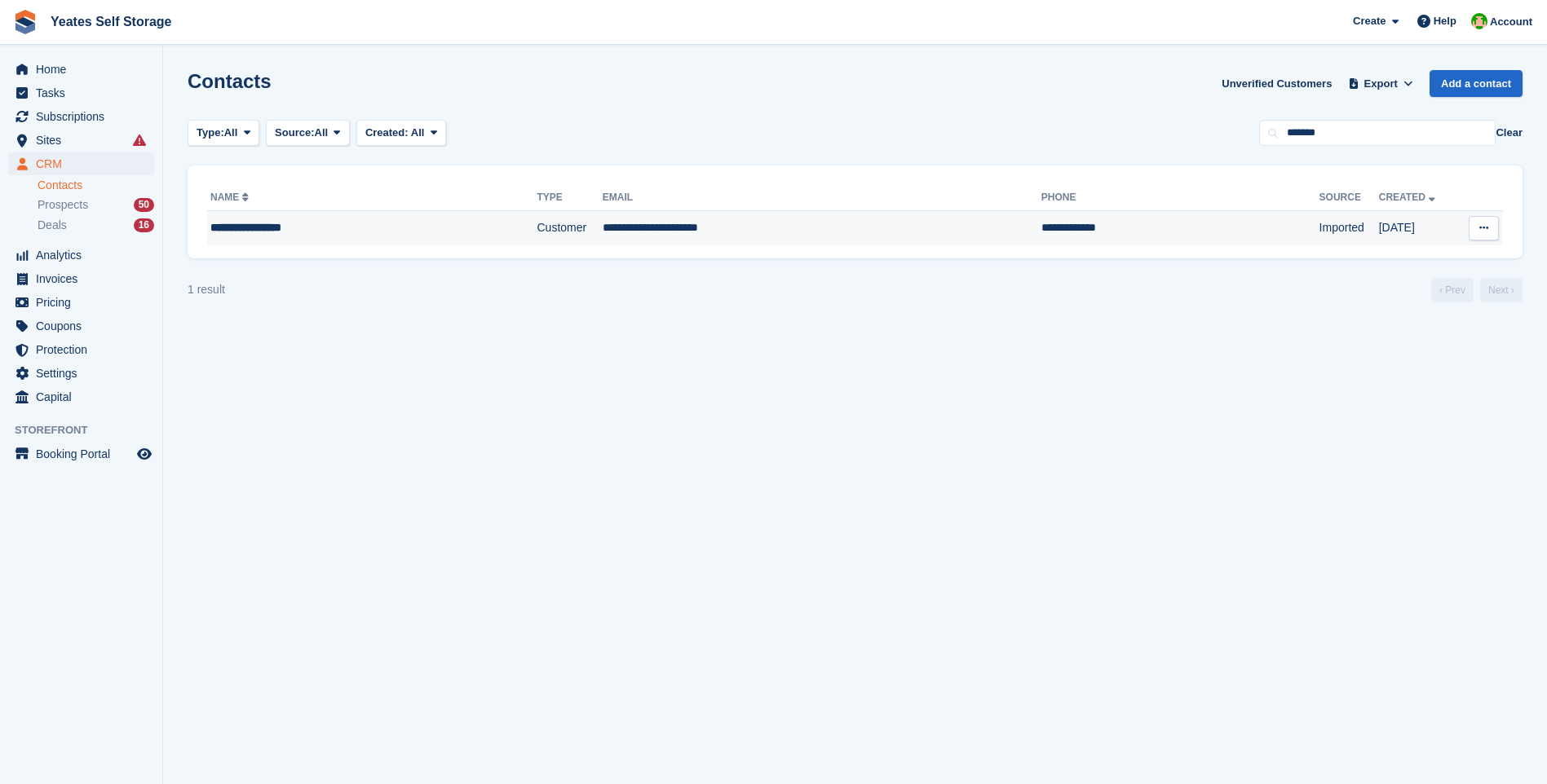
click at [253, 230] on div "**********" at bounding box center [334, 227] width 247 height 17
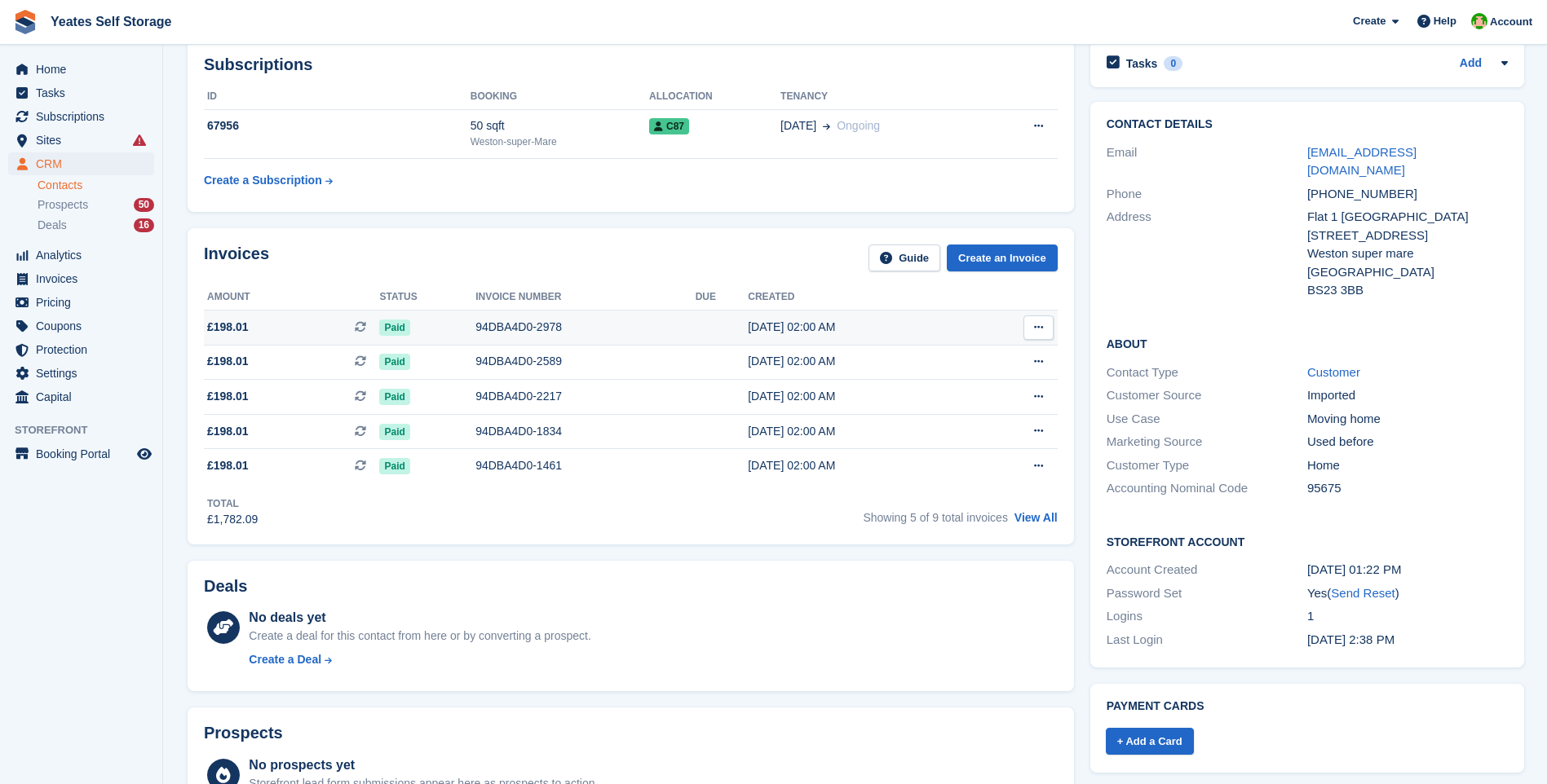
scroll to position [163, 0]
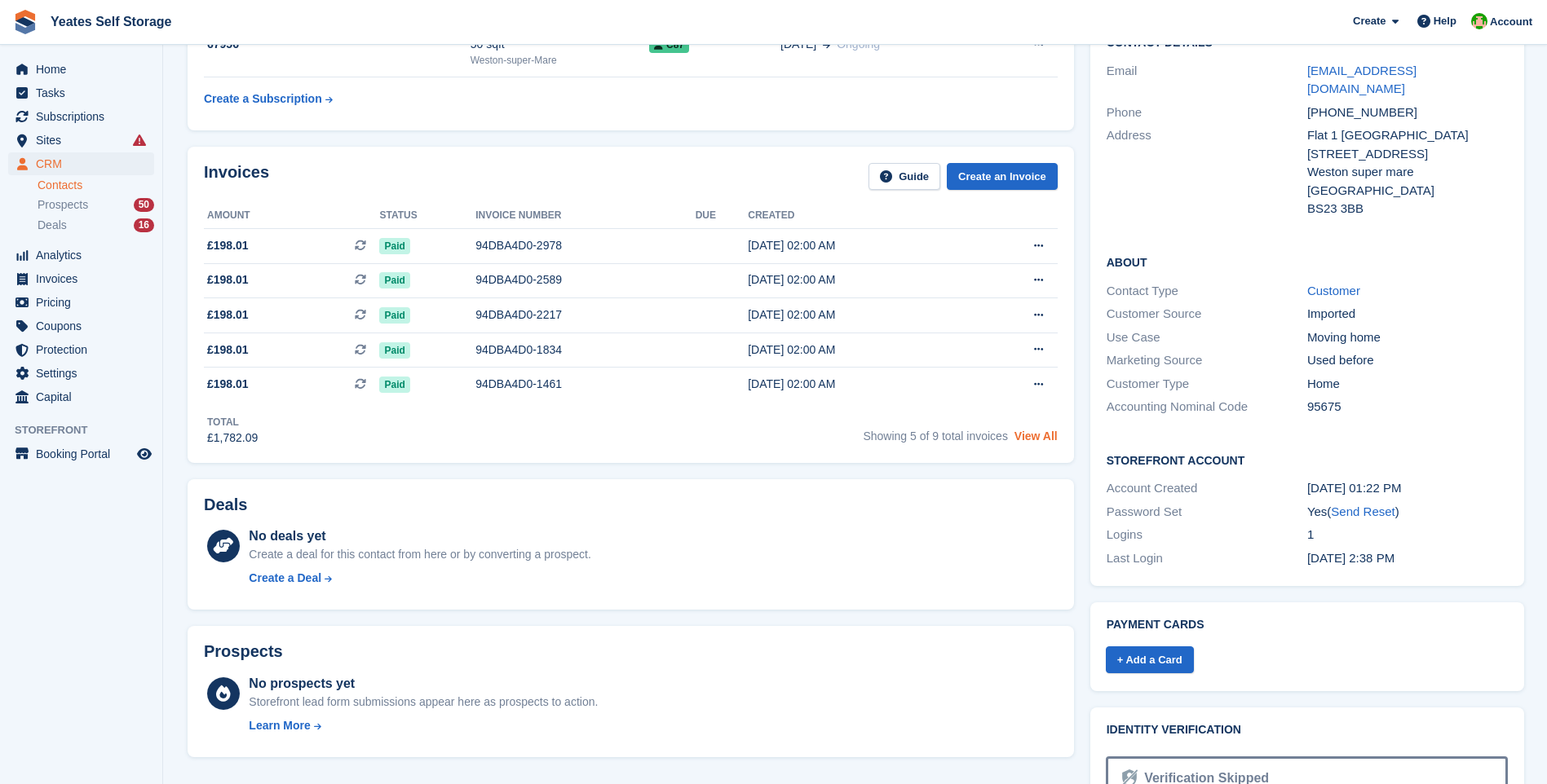
click at [1045, 436] on link "View All" at bounding box center [1036, 436] width 44 height 13
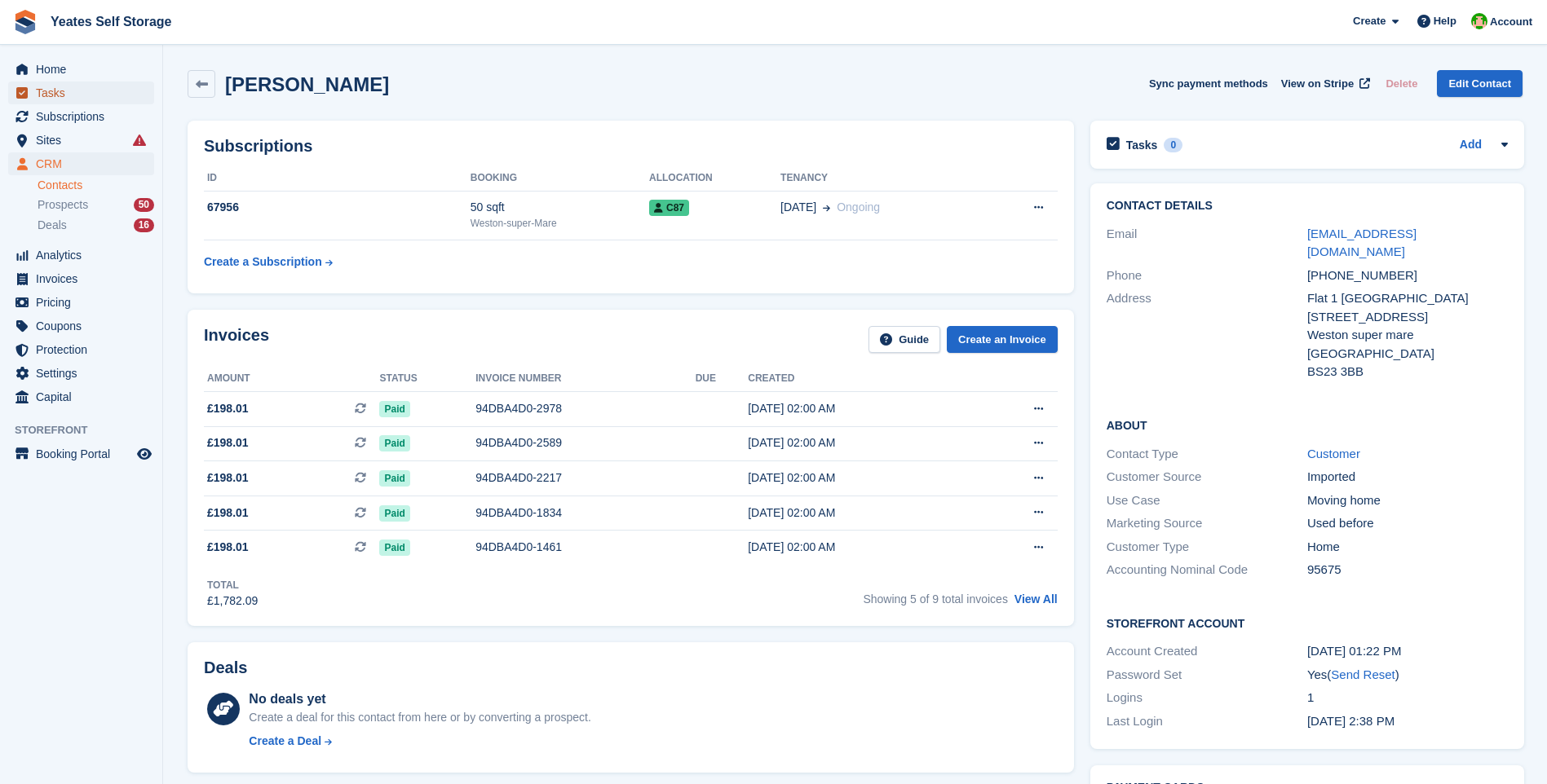
click at [54, 91] on span "Tasks" at bounding box center [85, 92] width 98 height 23
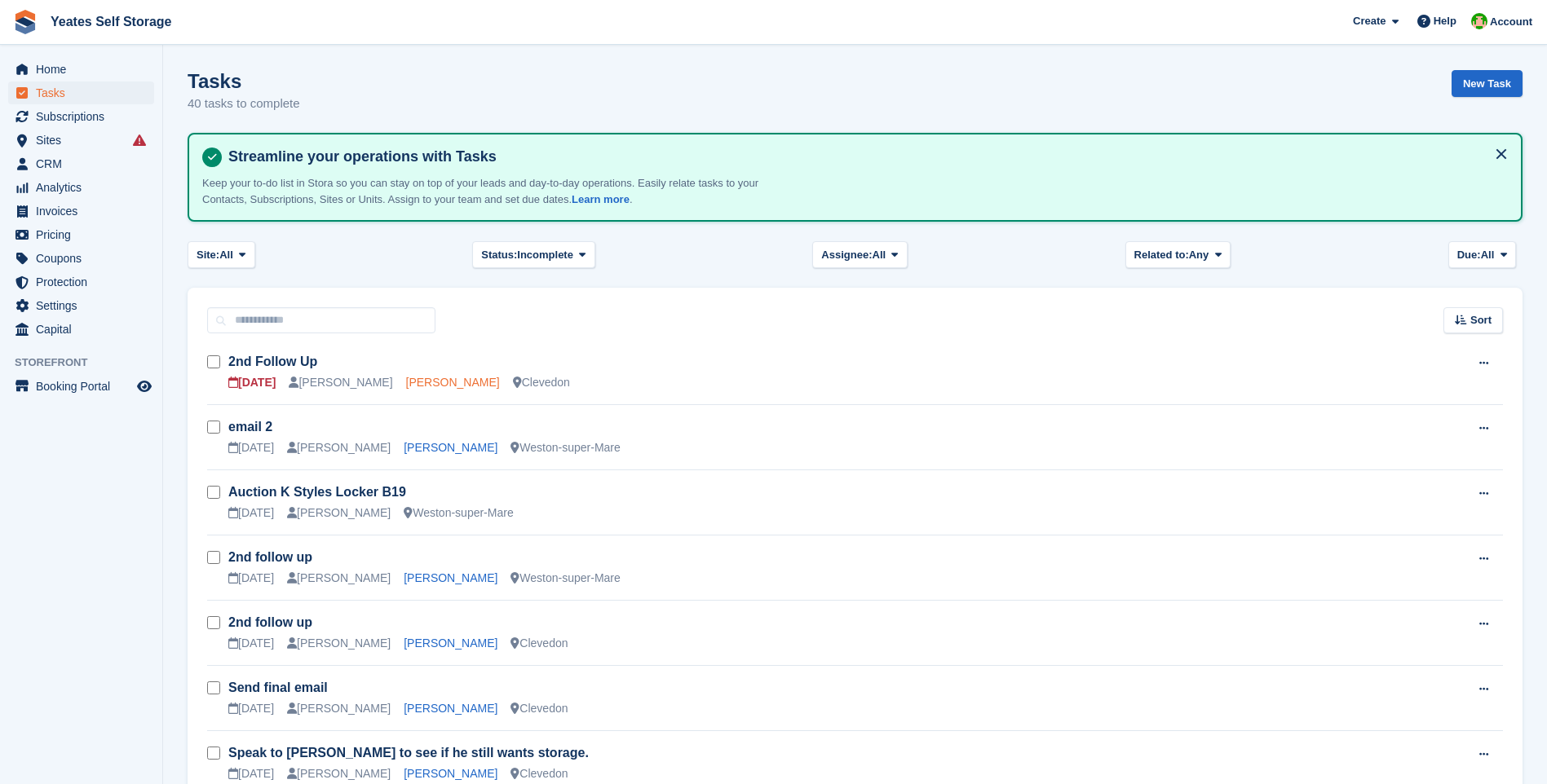
click at [424, 383] on link "Mark Paull" at bounding box center [453, 382] width 94 height 13
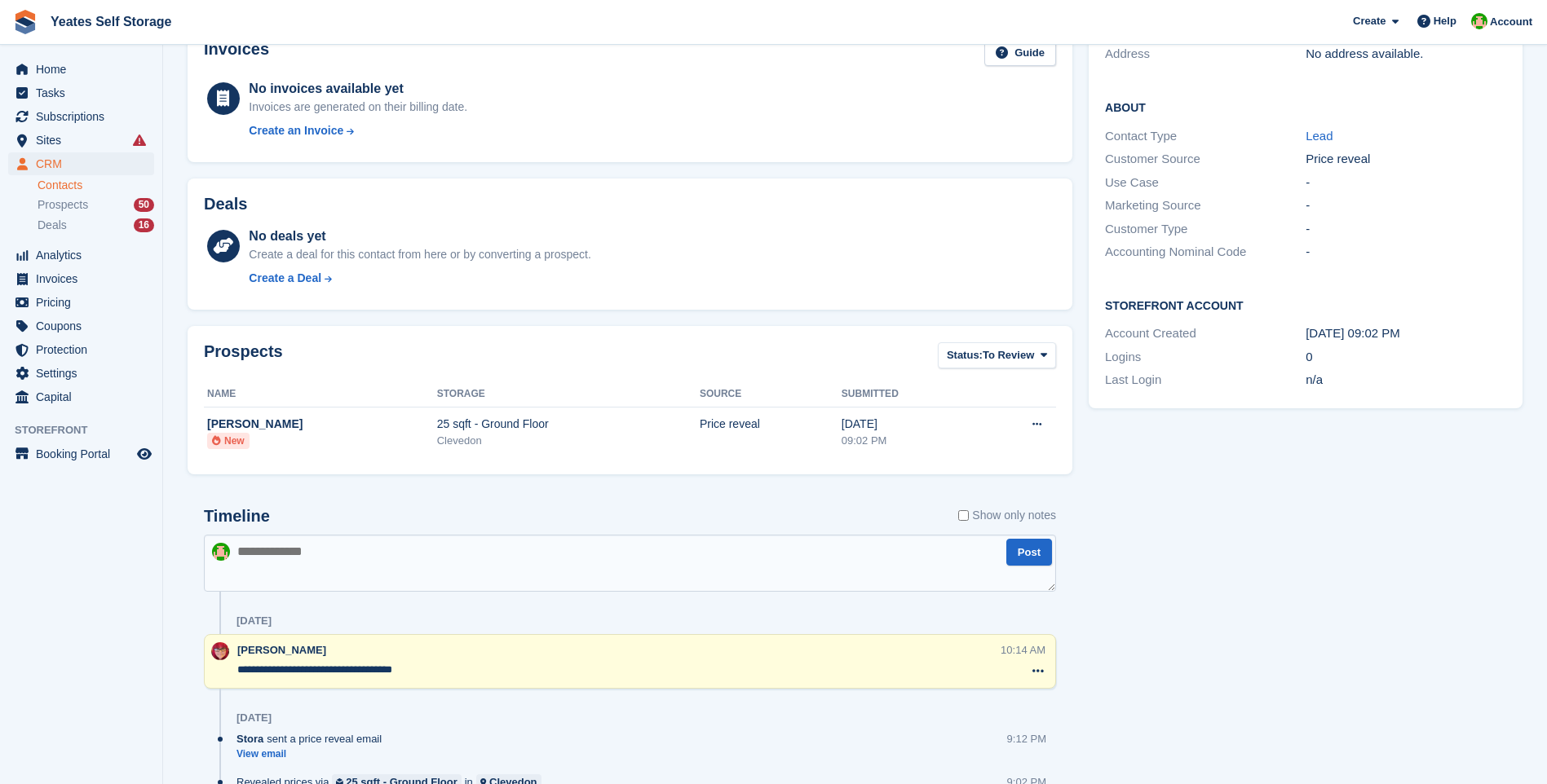
scroll to position [350, 0]
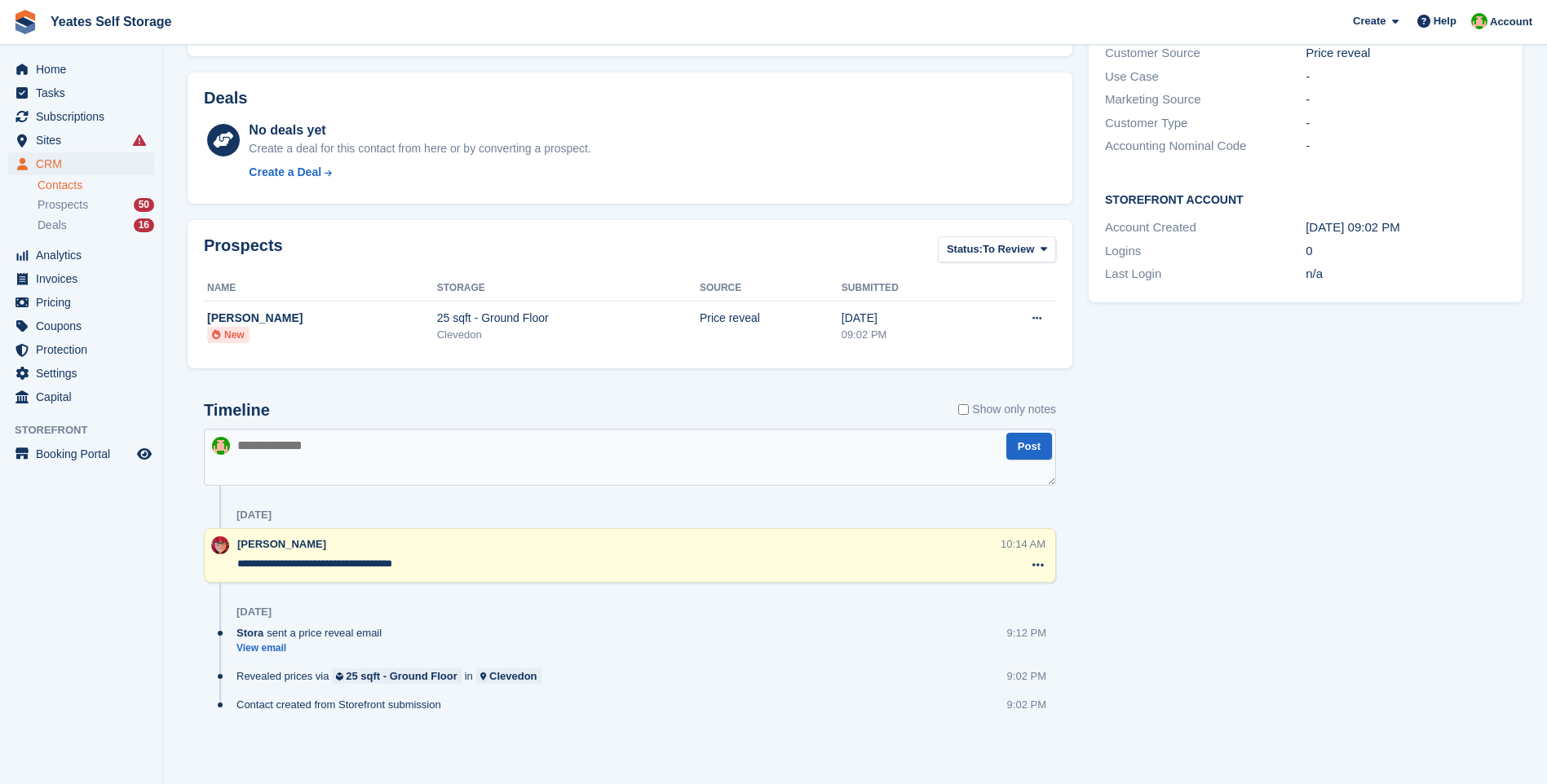
click at [445, 431] on textarea at bounding box center [630, 457] width 852 height 57
type textarea "**********"
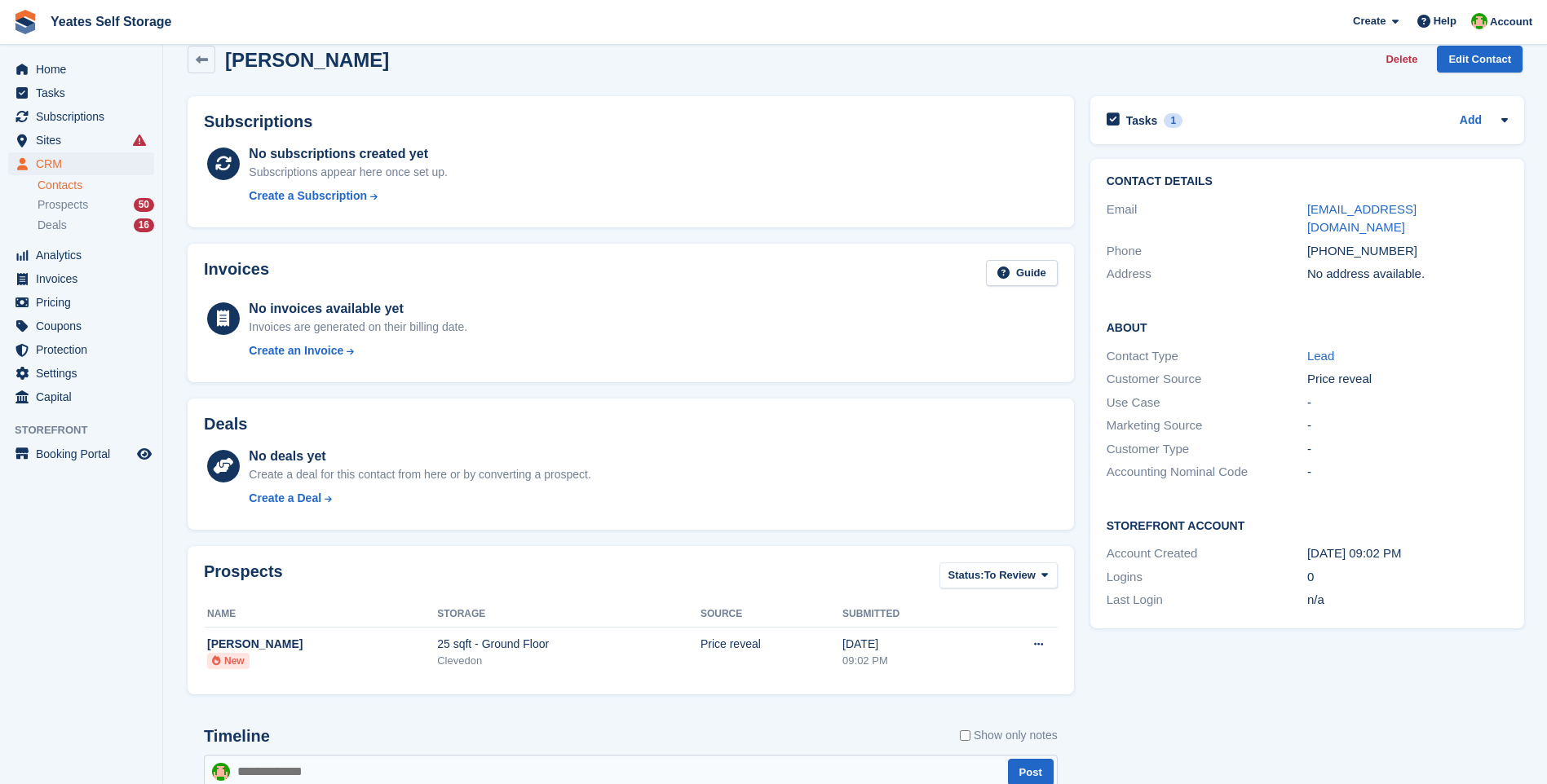
scroll to position [0, 0]
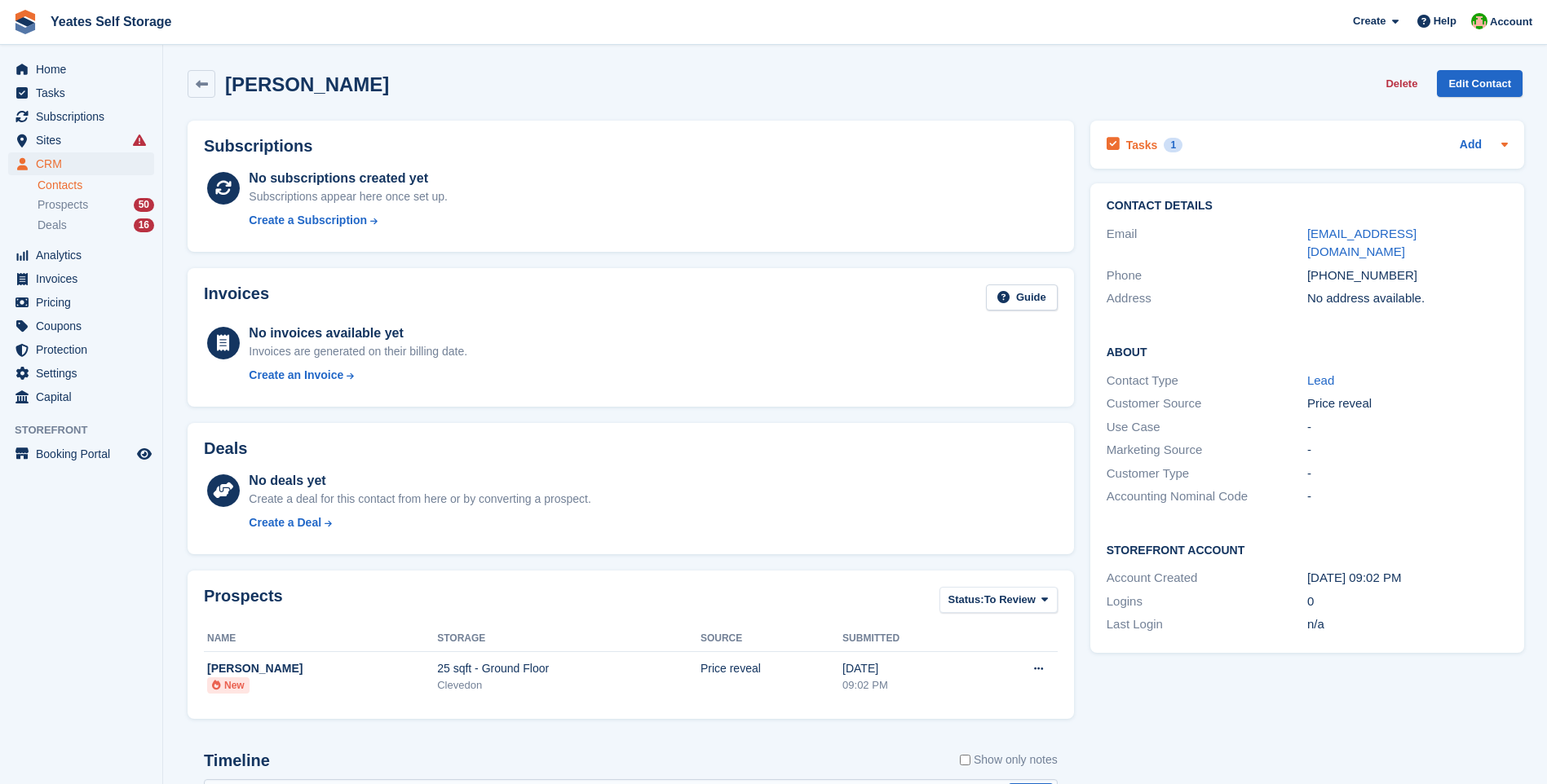
click at [1140, 144] on h2 "Tasks" at bounding box center [1142, 144] width 32 height 14
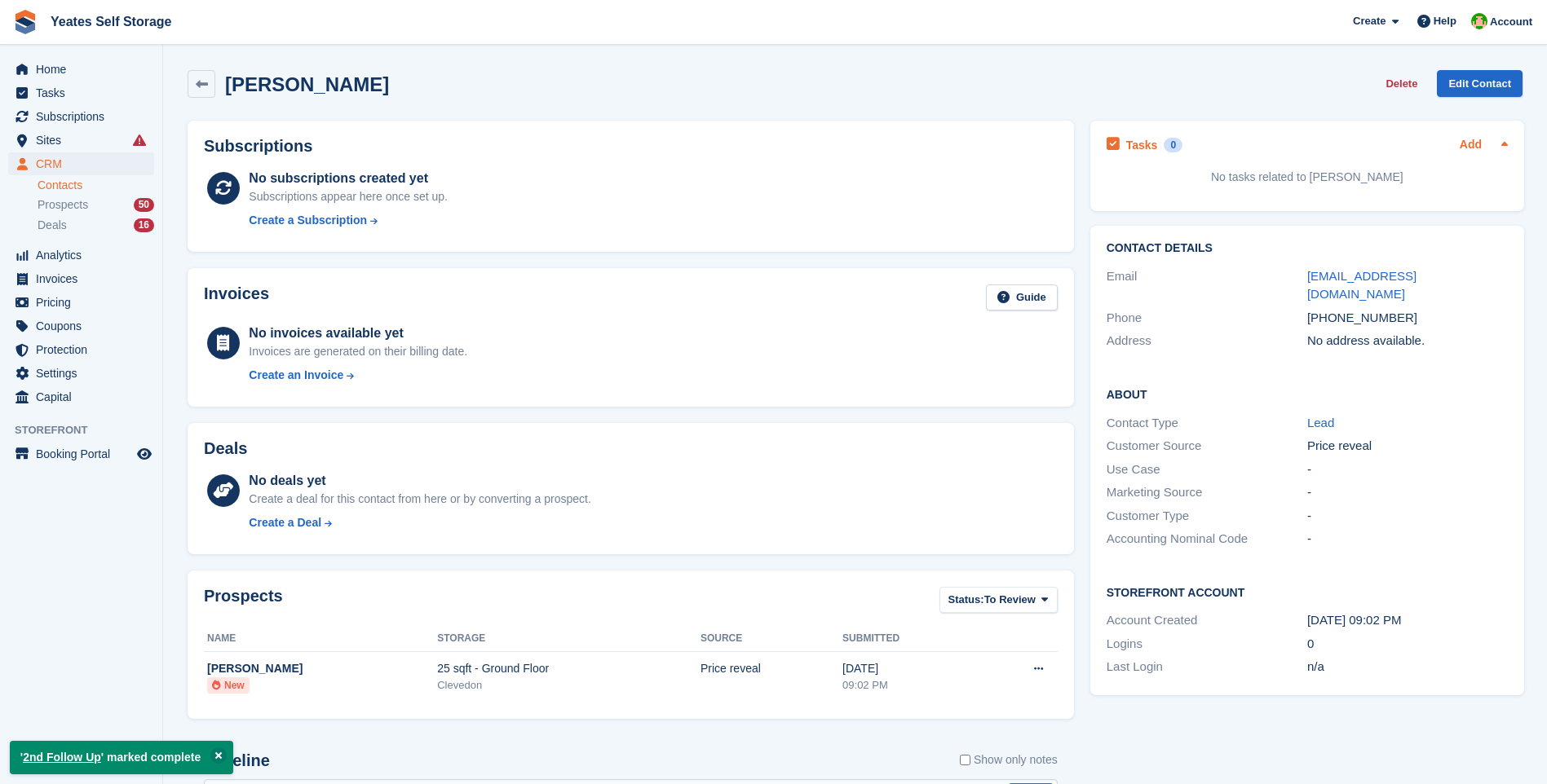
click at [1468, 144] on link "Add" at bounding box center [1471, 145] width 22 height 18
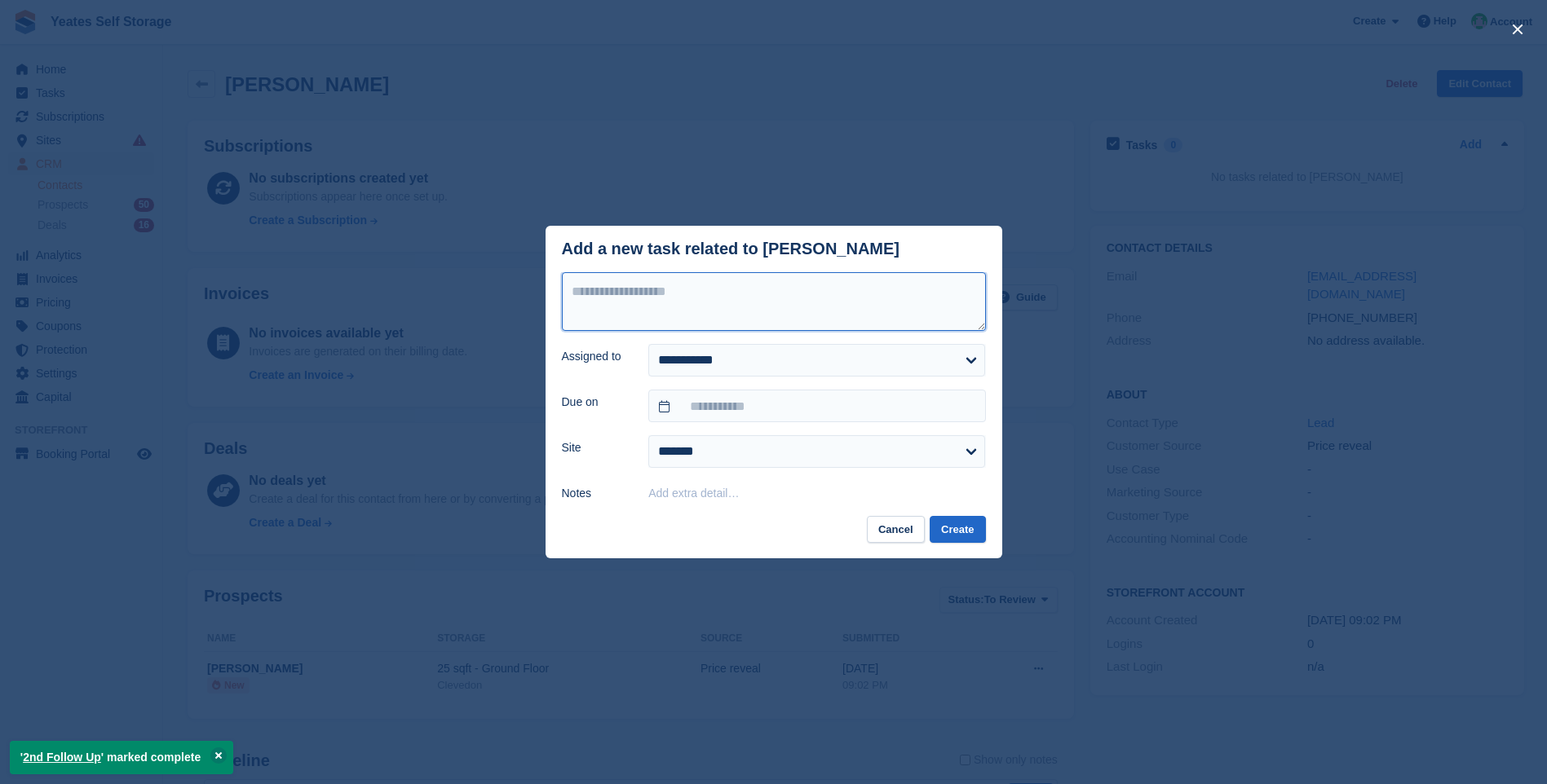
click at [745, 311] on textarea at bounding box center [774, 302] width 424 height 59
type textarea "**********"
click at [716, 361] on select "**********" at bounding box center [816, 360] width 336 height 33
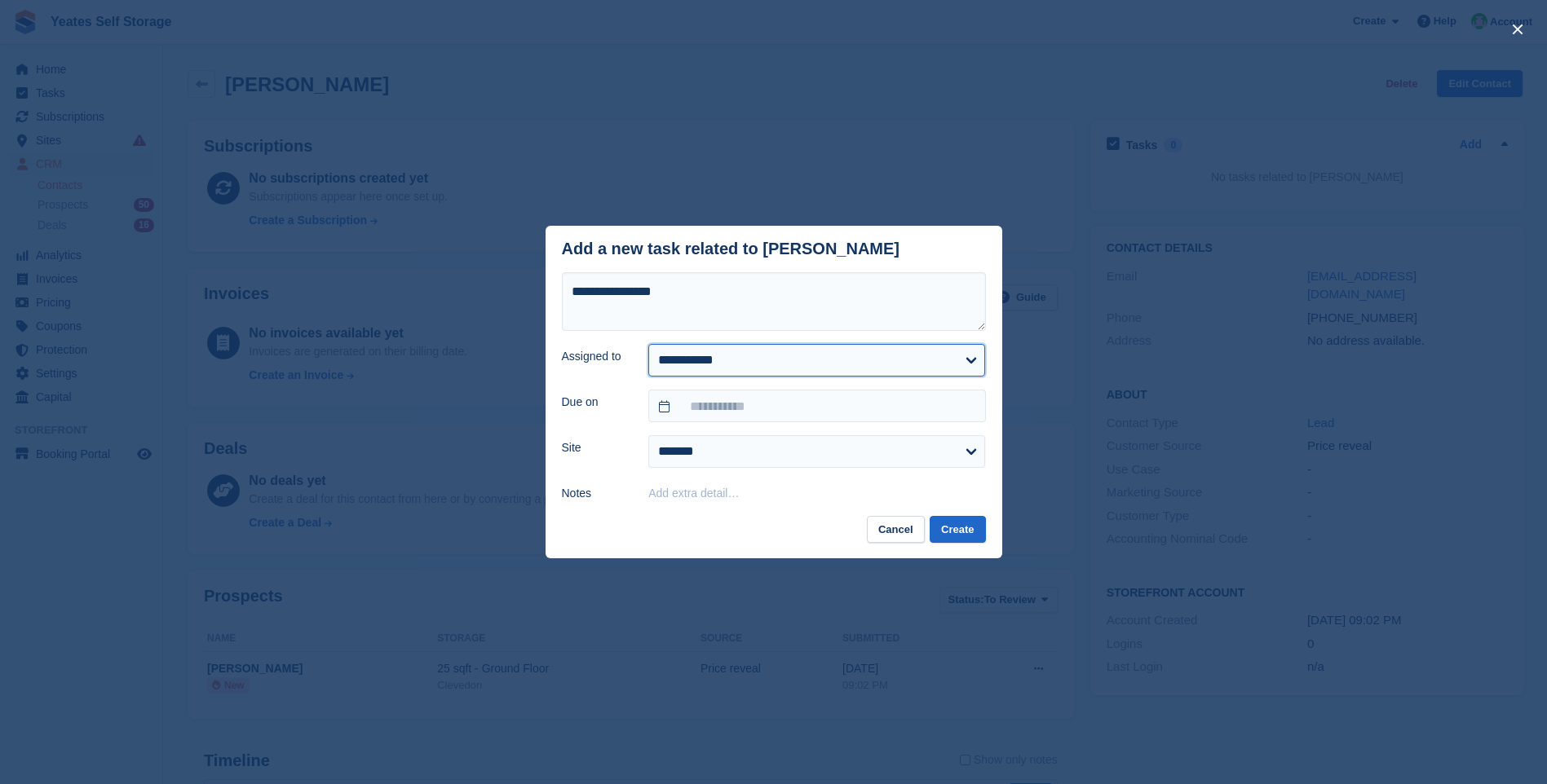
select select "****"
click at [648, 344] on select "**********" at bounding box center [816, 360] width 336 height 33
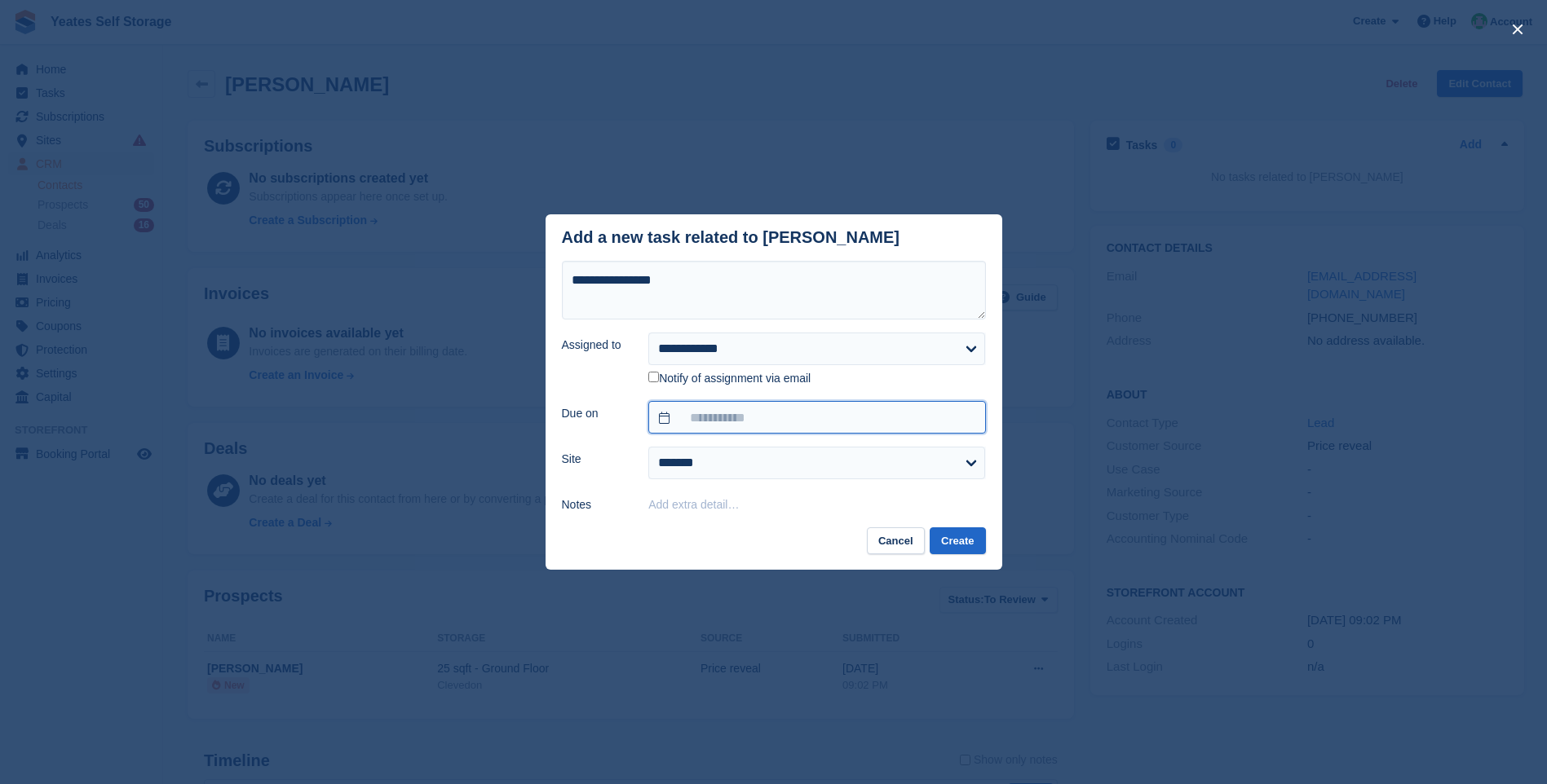
click at [721, 423] on input "text" at bounding box center [816, 417] width 336 height 33
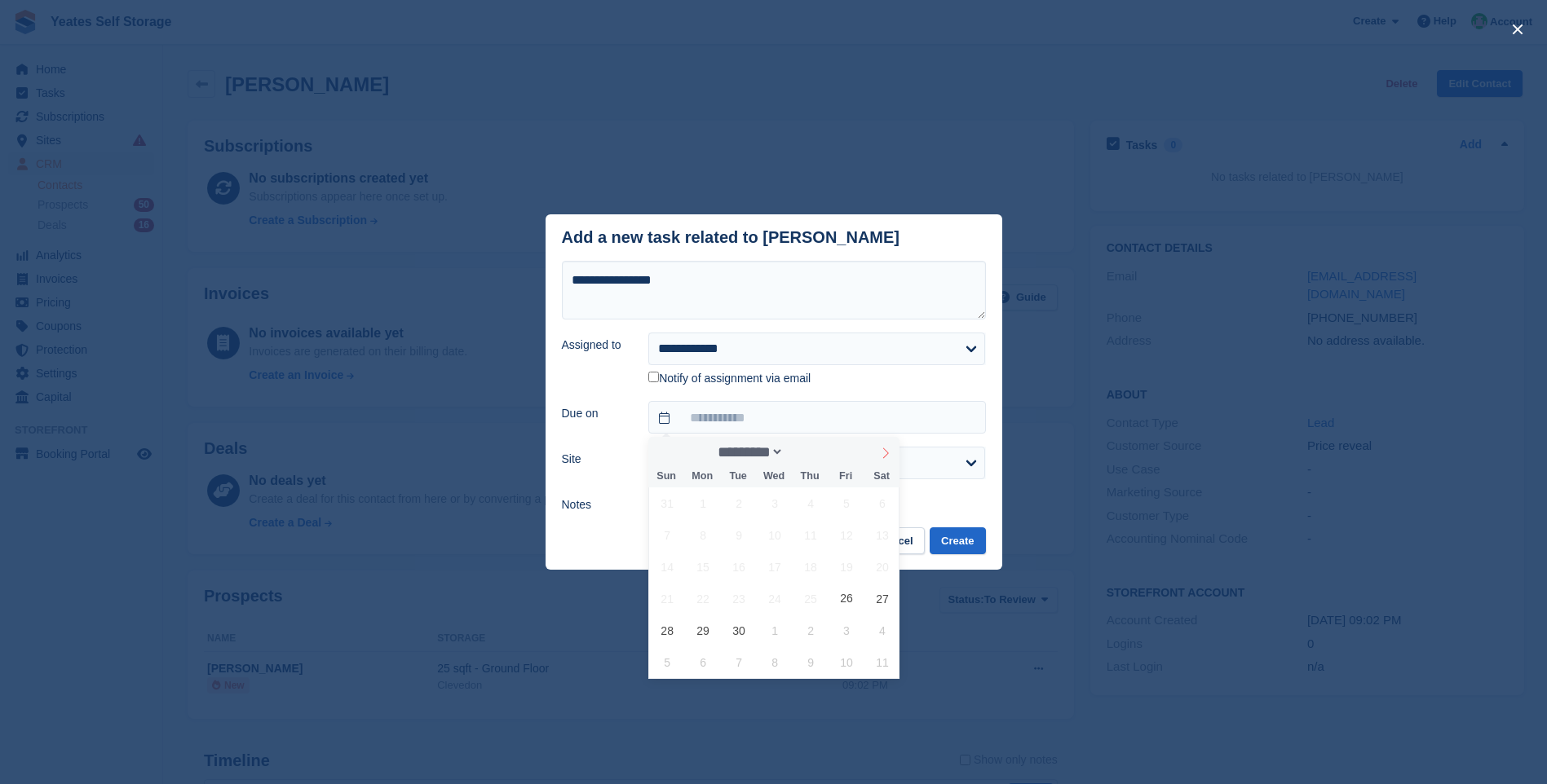
click at [878, 454] on span at bounding box center [885, 450] width 28 height 28
select select "*"
click at [845, 506] on span "3" at bounding box center [847, 503] width 32 height 32
type input "**********"
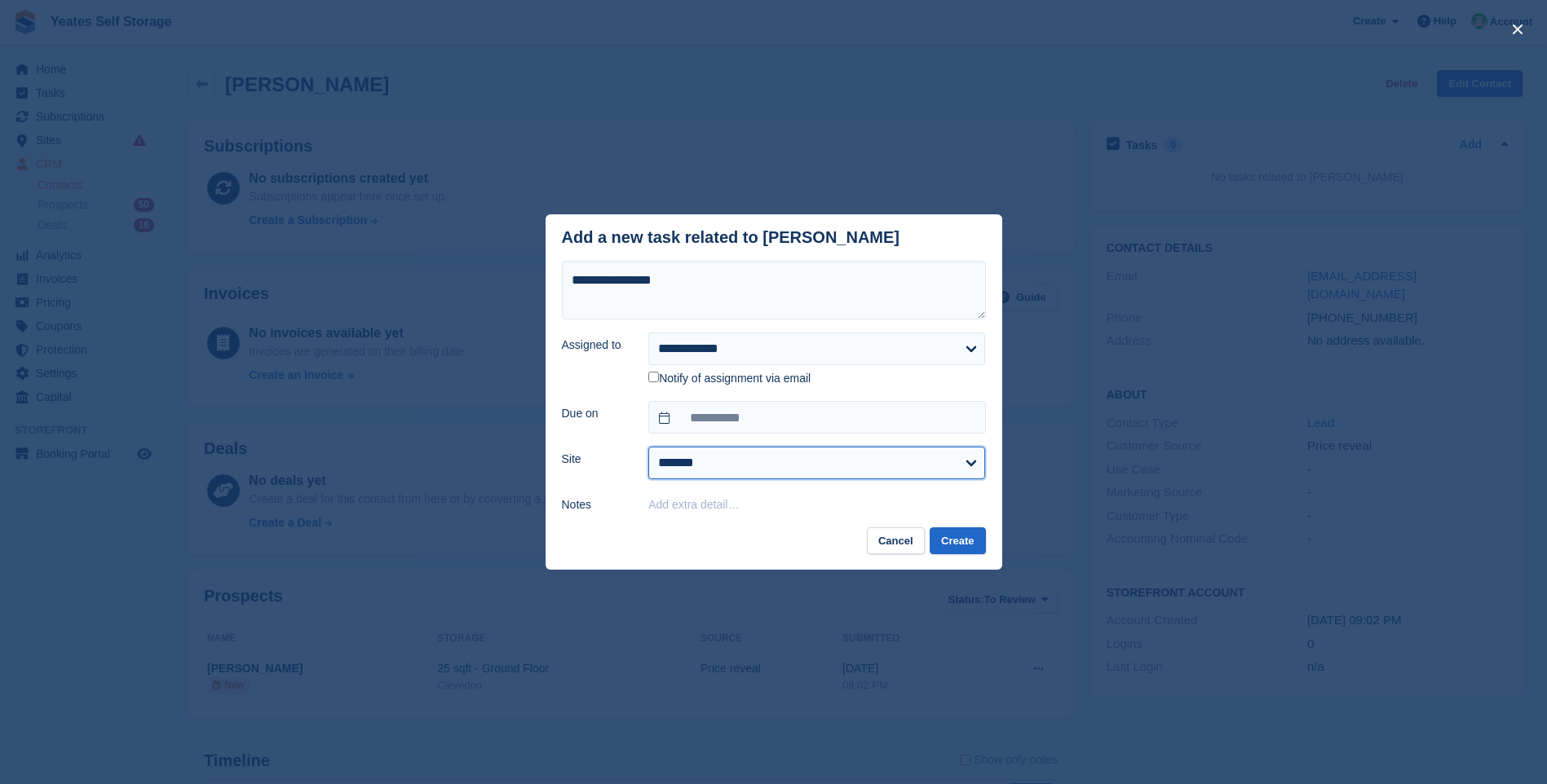
click at [709, 475] on select "**********" at bounding box center [816, 463] width 336 height 33
select select "****"
click at [648, 449] on select "**********" at bounding box center [816, 463] width 336 height 33
click at [961, 537] on button "Create" at bounding box center [957, 541] width 55 height 27
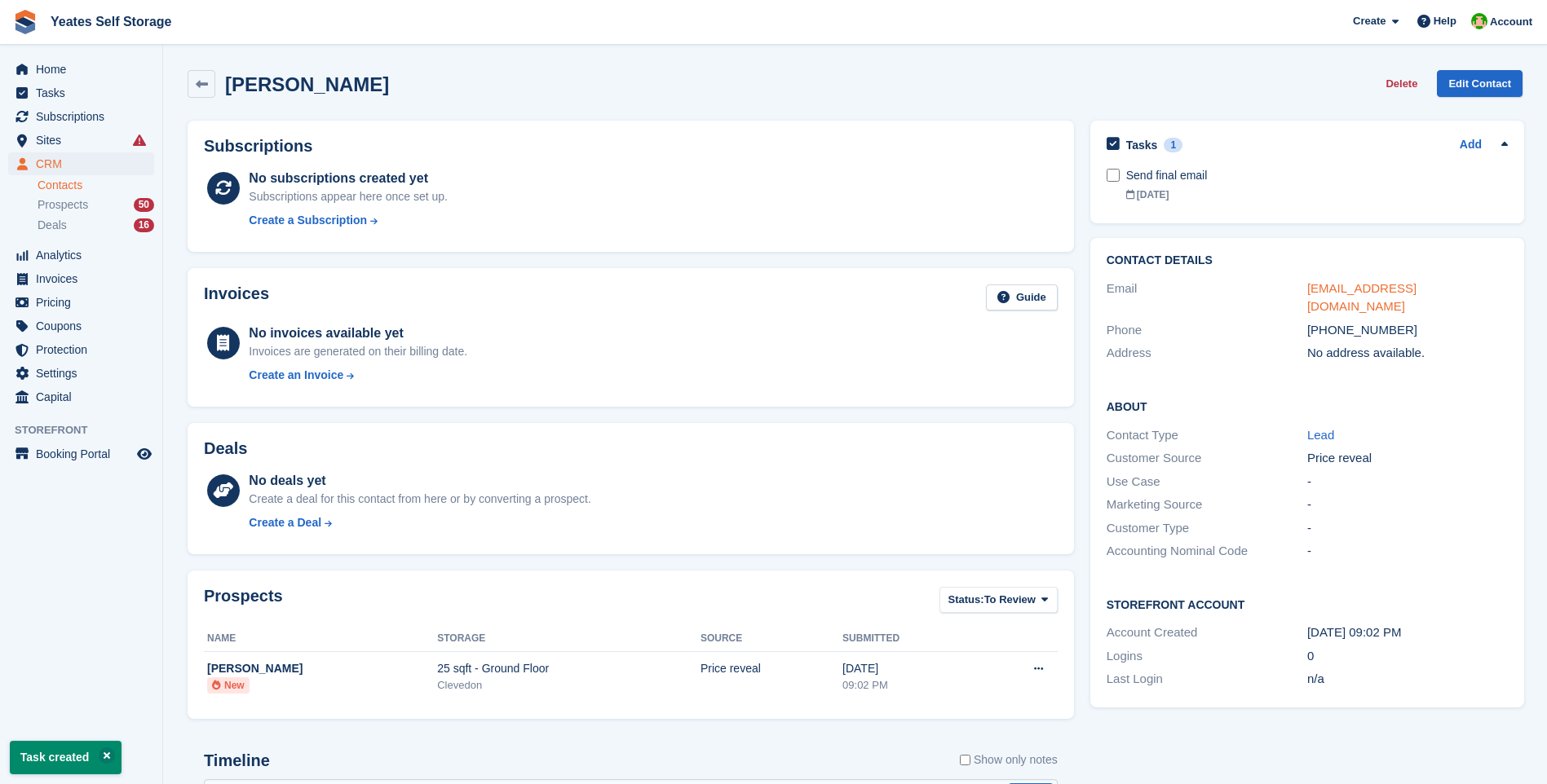
click at [1410, 281] on link "markwpaull@googlemail.com" at bounding box center [1362, 297] width 109 height 33
click at [60, 205] on span "Prospects" at bounding box center [63, 205] width 50 height 15
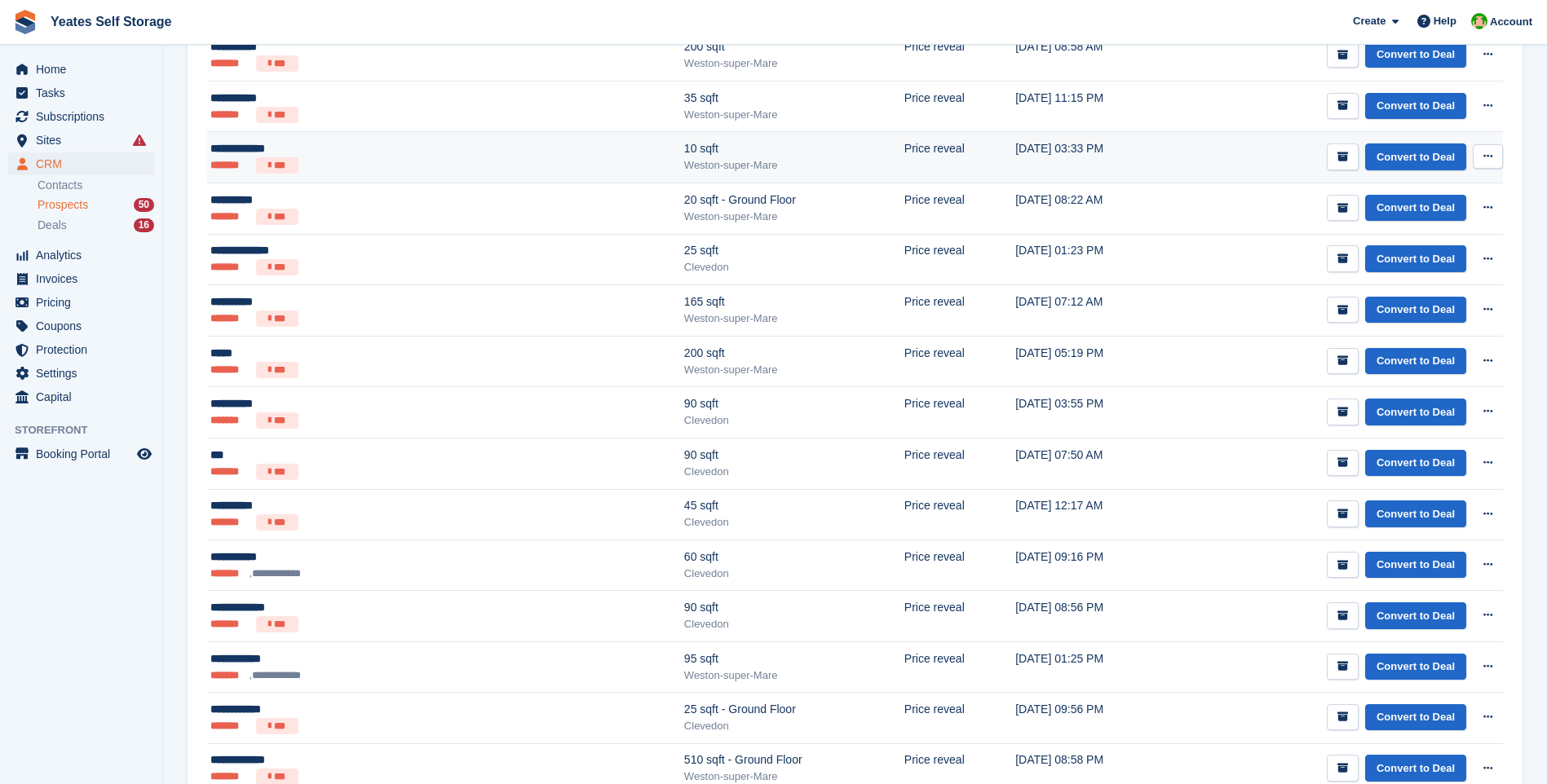
scroll to position [1613, 0]
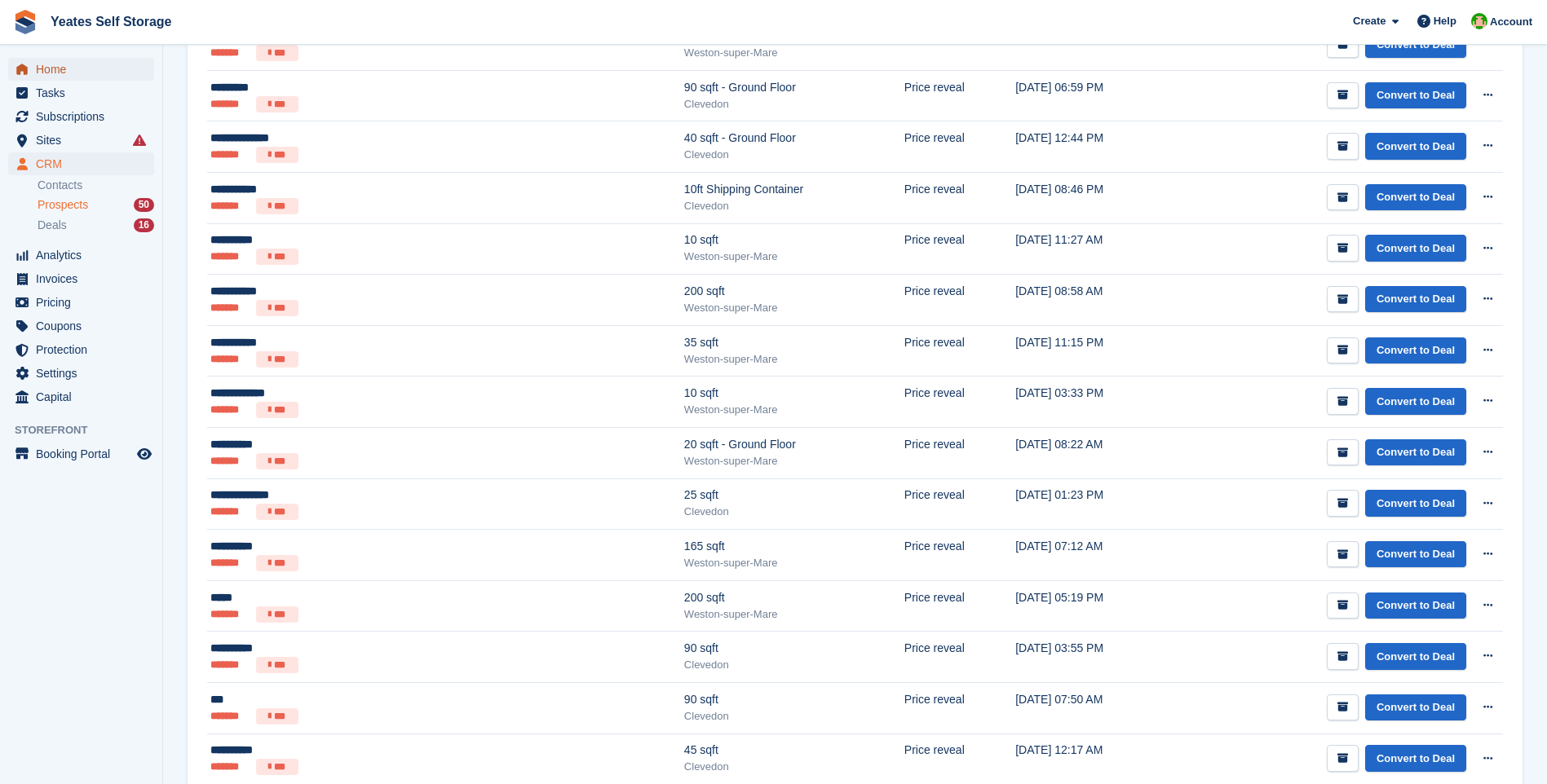
drag, startPoint x: 60, startPoint y: 64, endPoint x: 73, endPoint y: 73, distance: 15.8
click at [60, 64] on span "Home" at bounding box center [85, 69] width 98 height 23
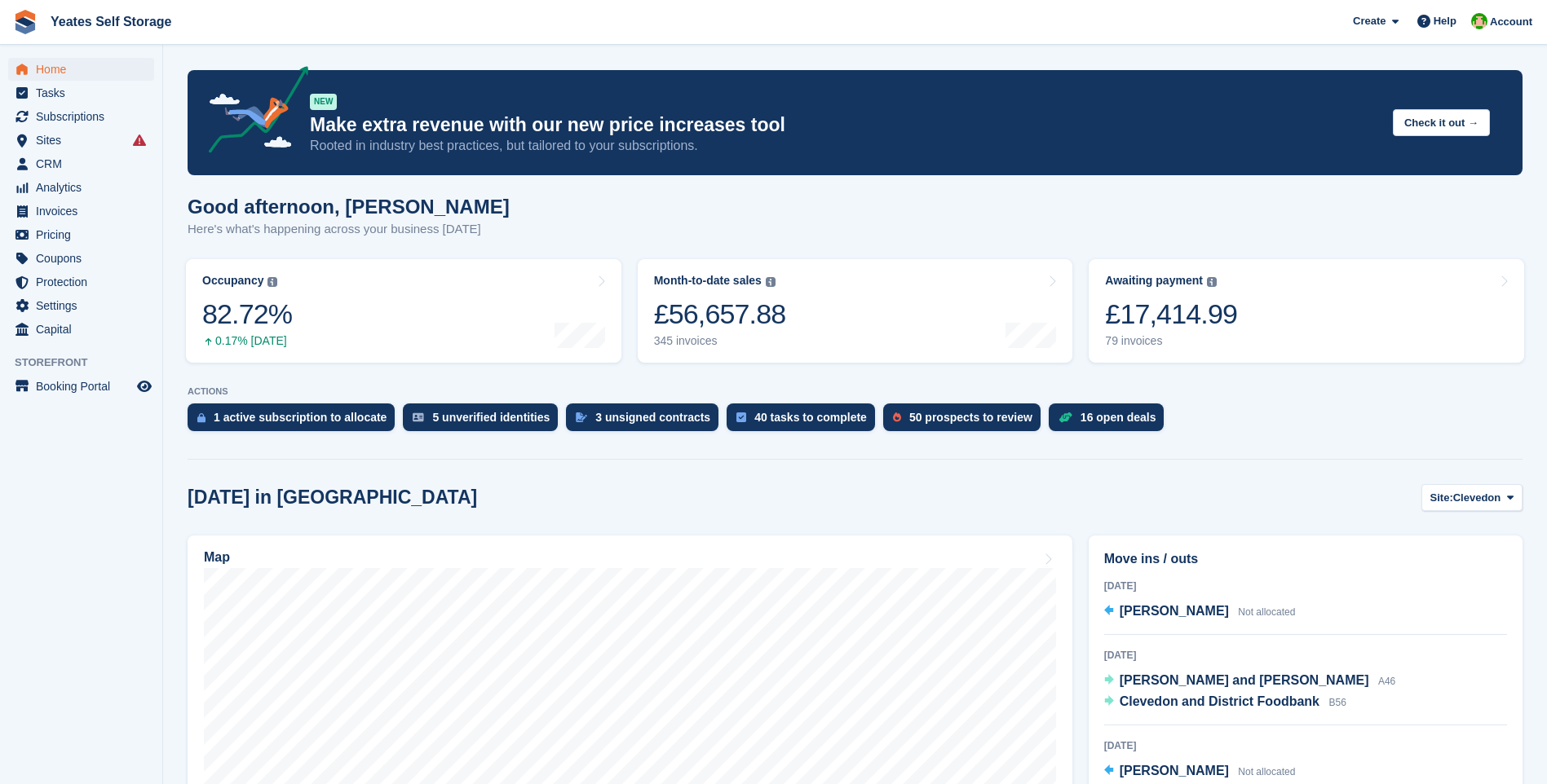
scroll to position [245, 0]
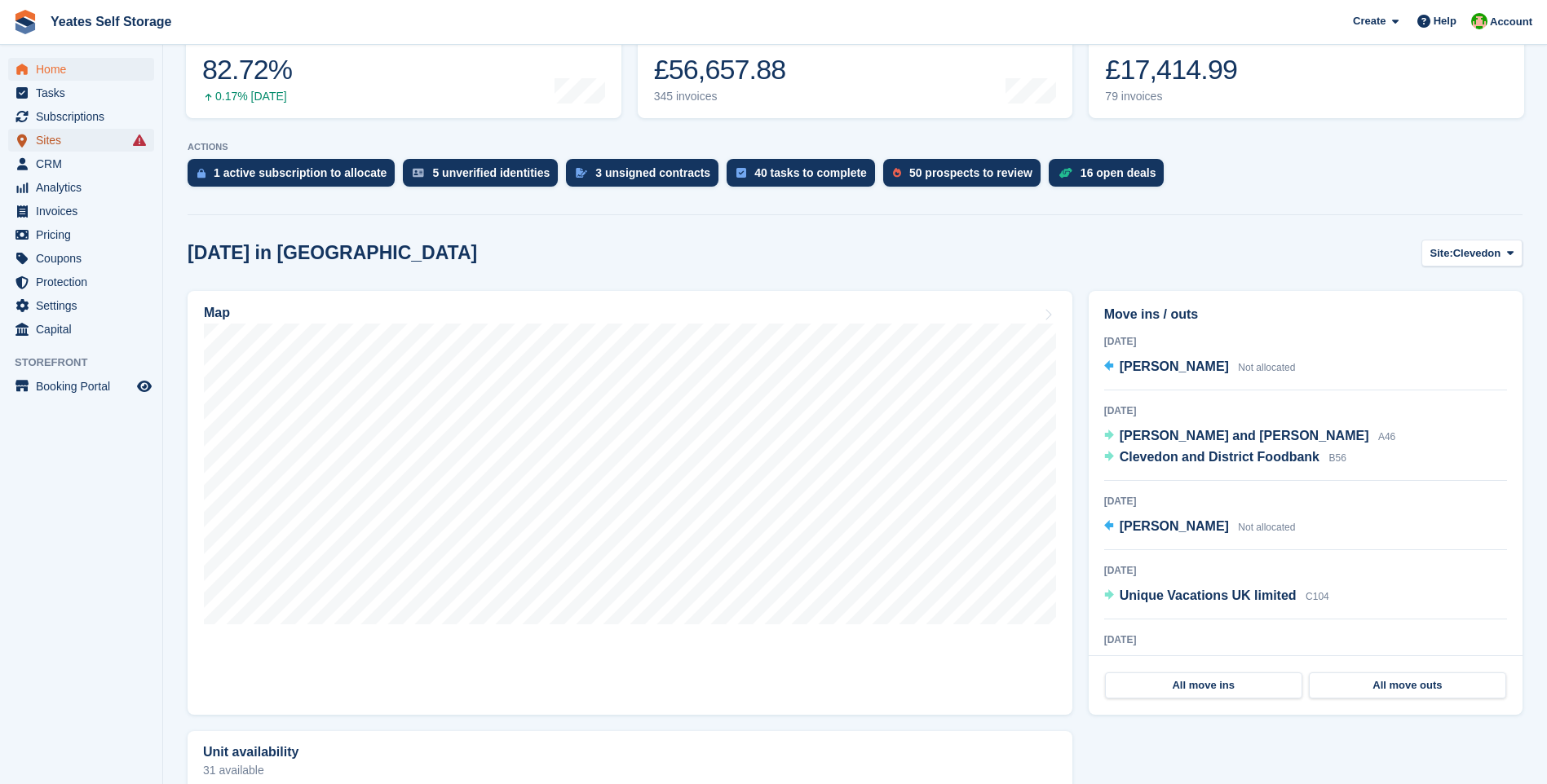
click at [44, 139] on span "Sites" at bounding box center [85, 140] width 98 height 23
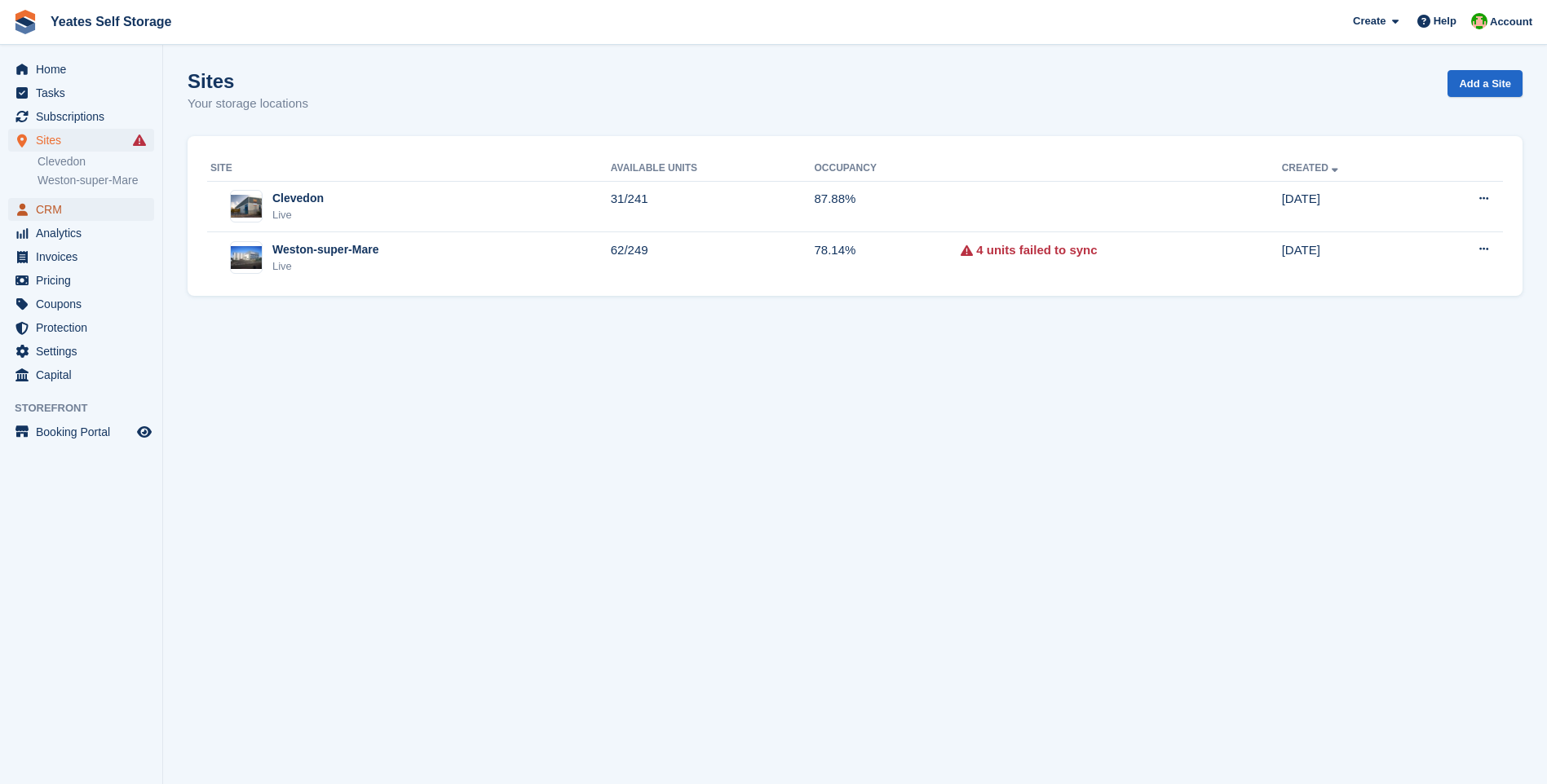
click at [52, 211] on span "CRM" at bounding box center [85, 209] width 98 height 23
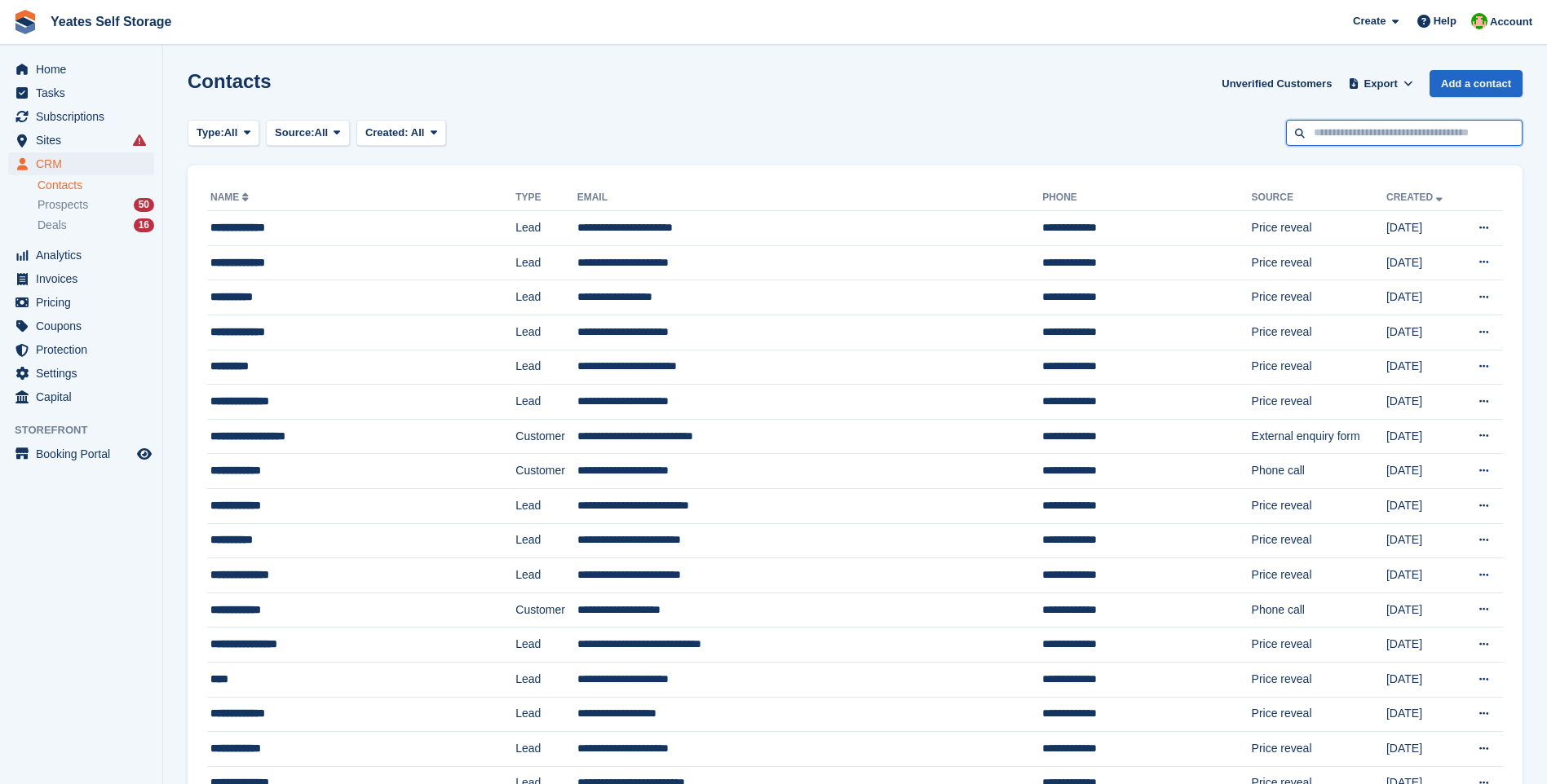
click at [1384, 124] on input "text" at bounding box center [1404, 133] width 237 height 27
type input "********"
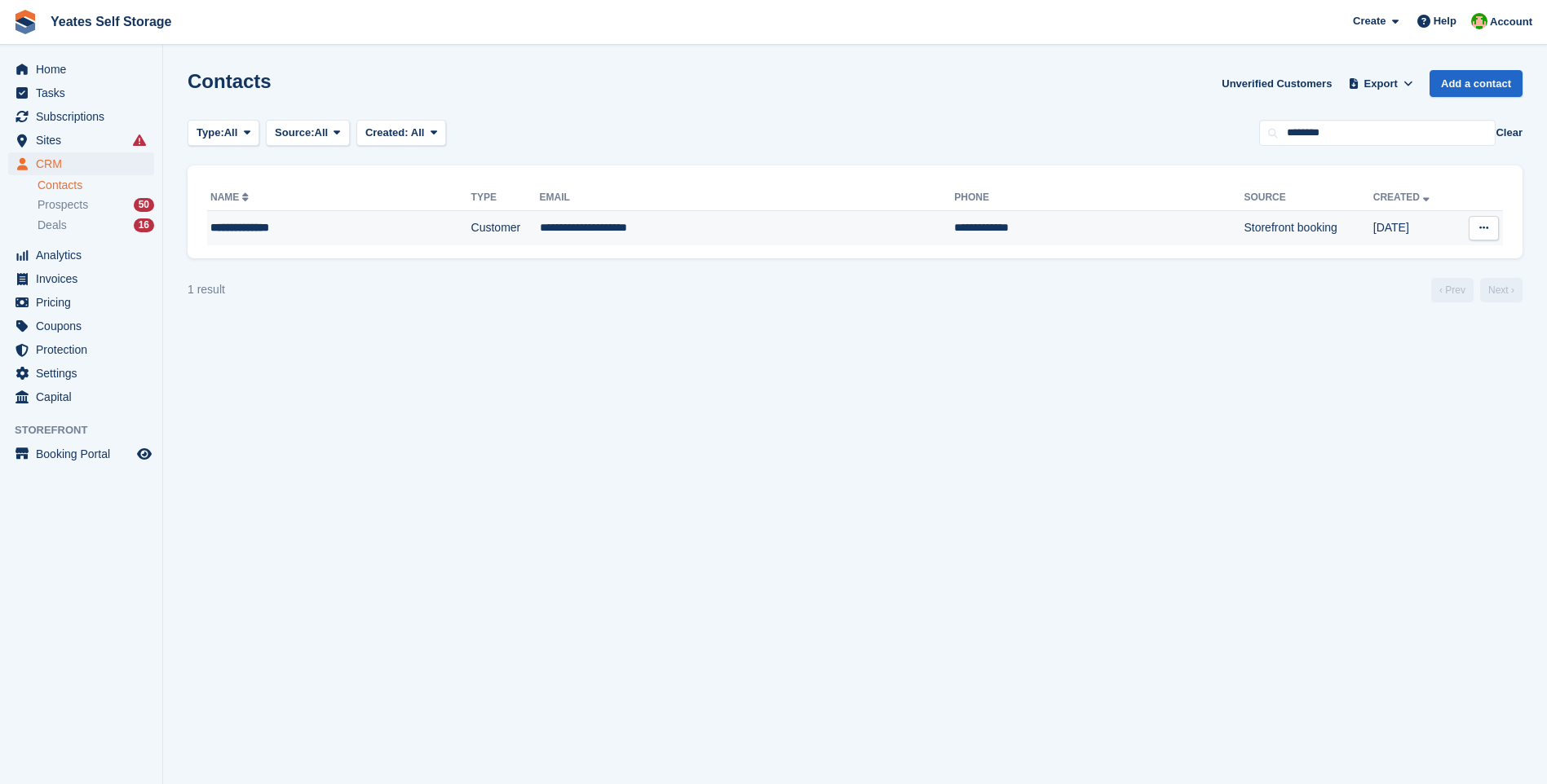
click at [576, 231] on td "**********" at bounding box center [747, 228] width 415 height 34
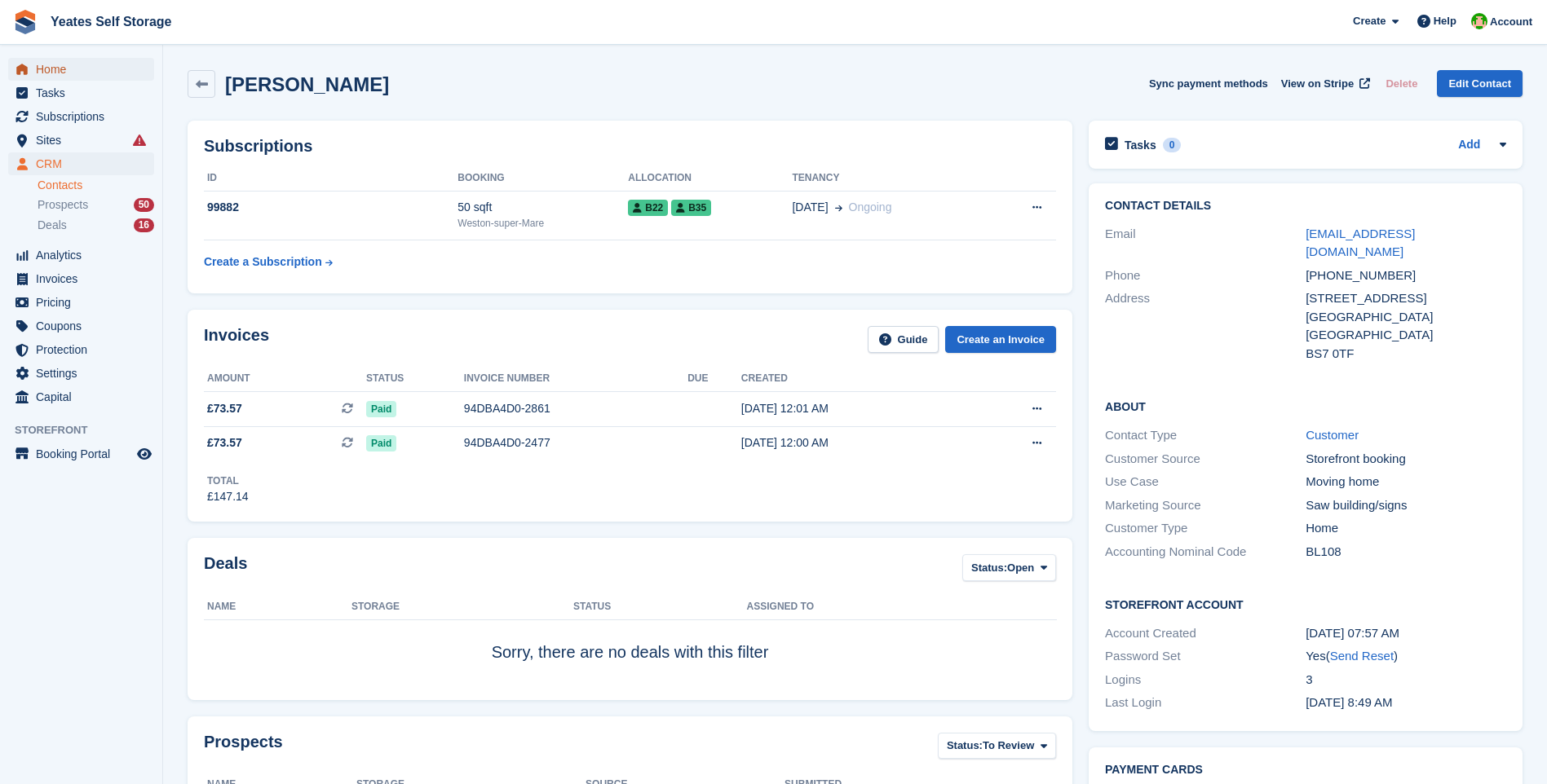
click at [57, 71] on span "Home" at bounding box center [85, 69] width 98 height 23
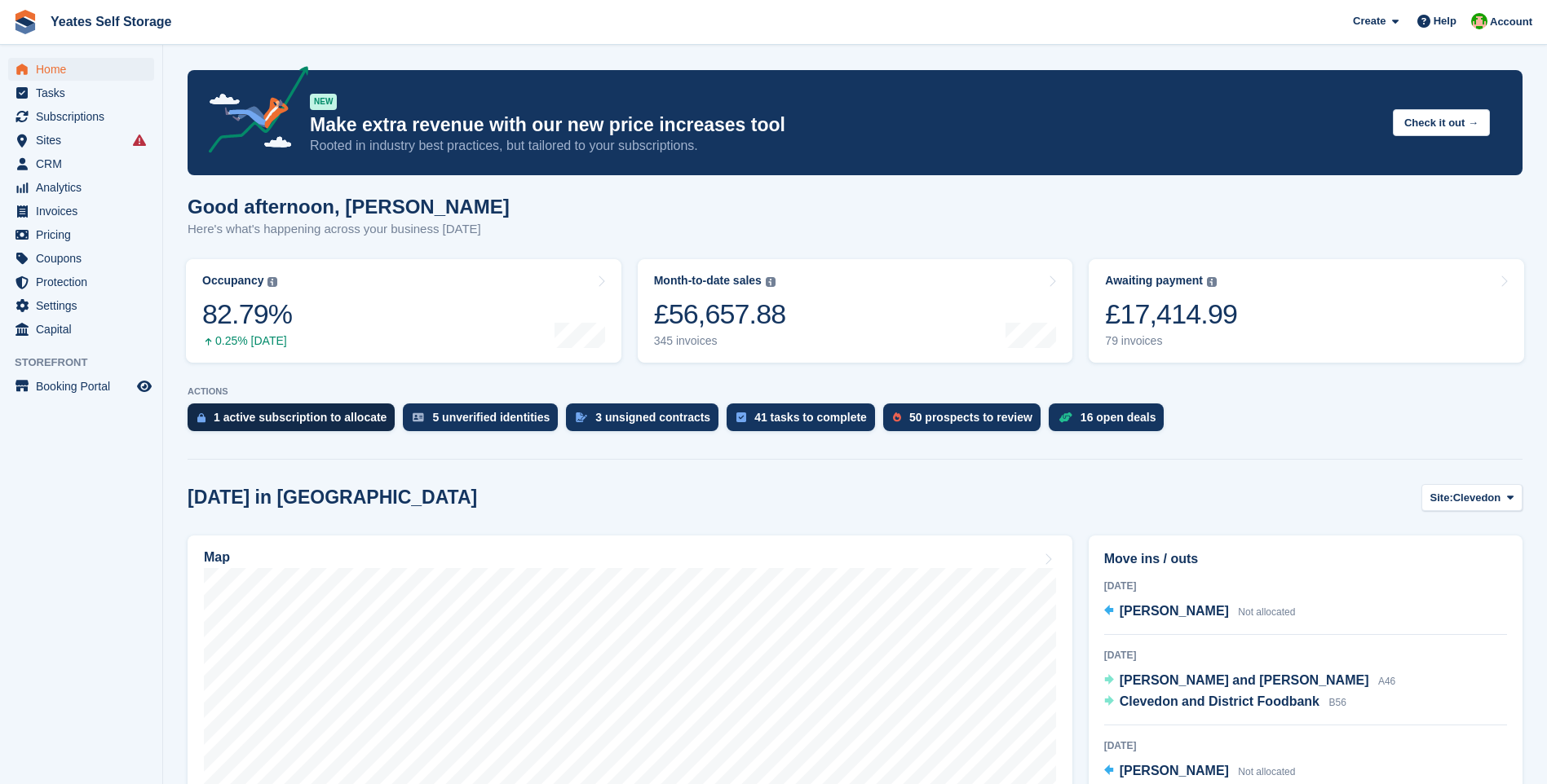
click at [290, 412] on div "1 active subscription to allocate" at bounding box center [300, 418] width 173 height 13
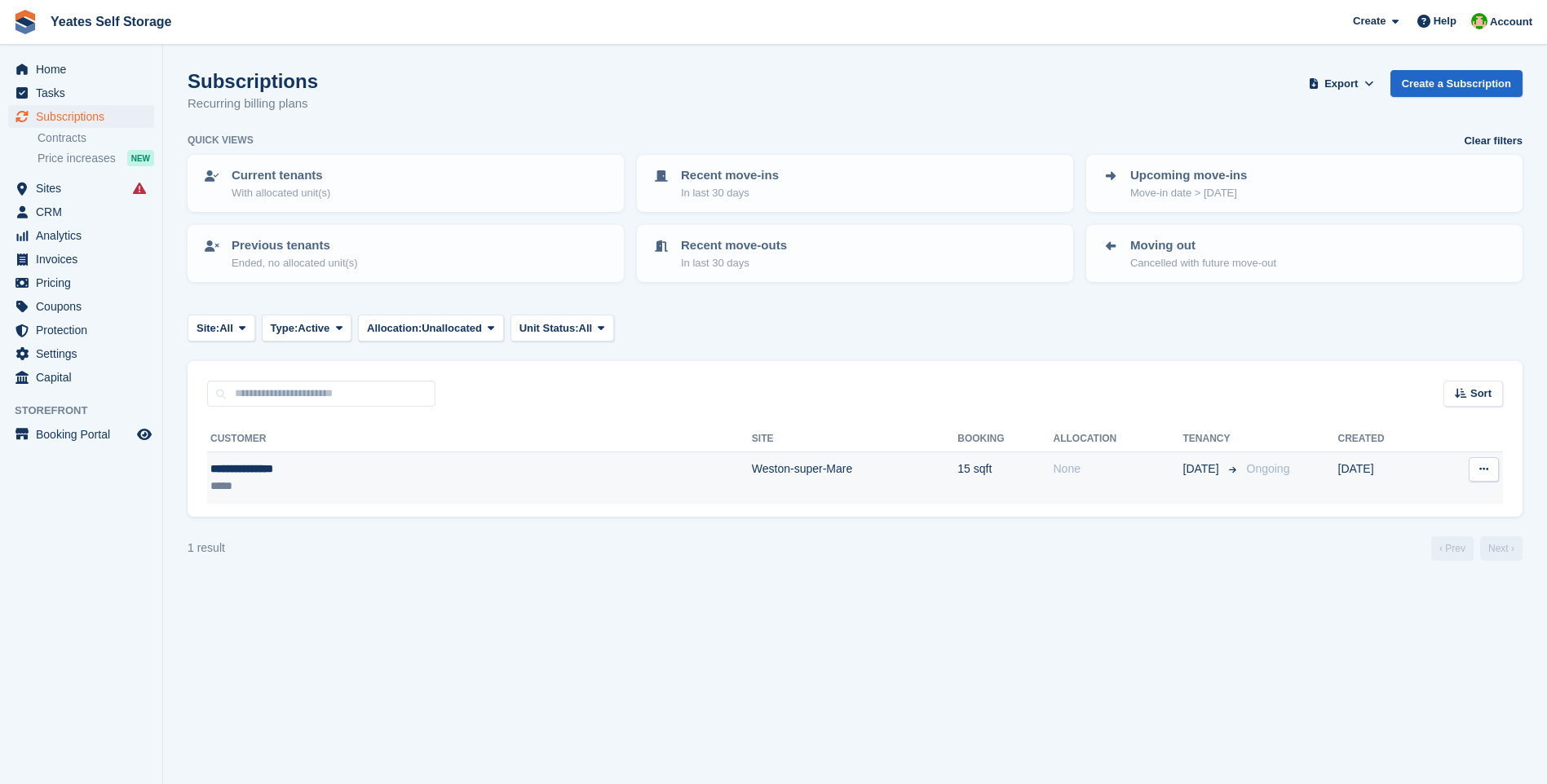
click at [752, 471] on td "Weston-super-Mare" at bounding box center [854, 477] width 206 height 51
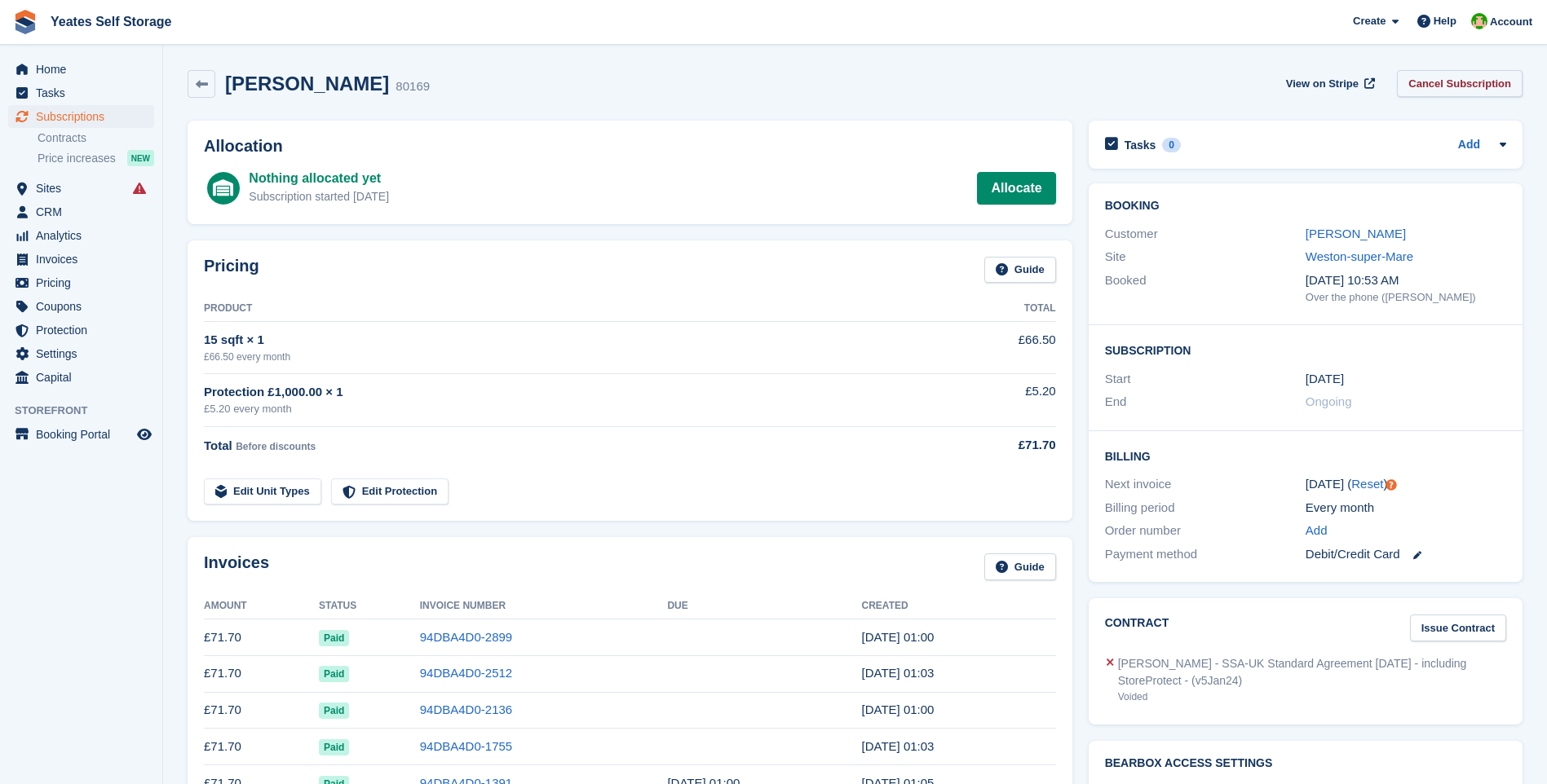
click at [1451, 86] on link "Cancel Subscription" at bounding box center [1460, 84] width 126 height 27
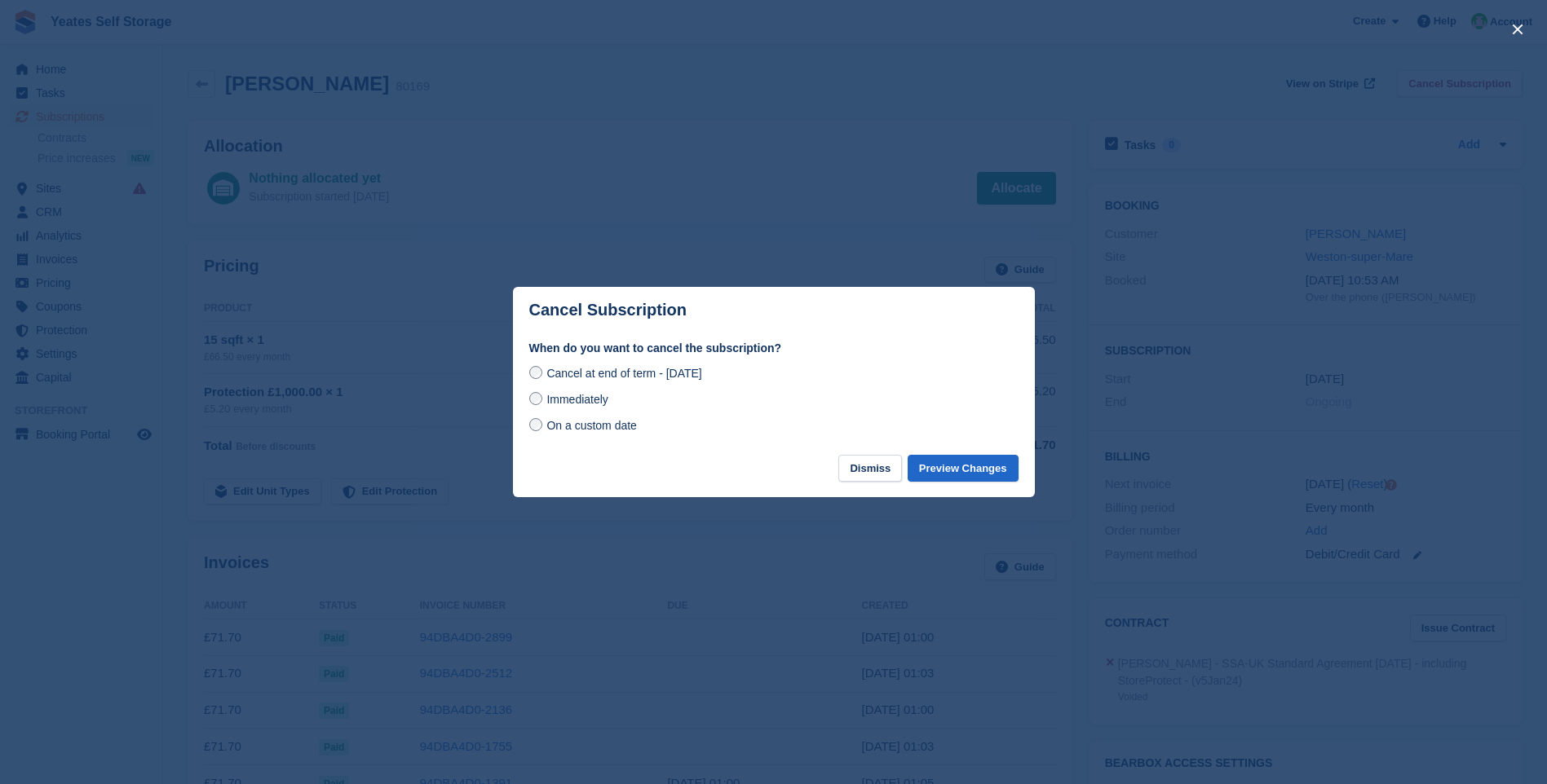
click at [541, 405] on label "Immediately" at bounding box center [569, 399] width 79 height 17
click at [986, 470] on button "Preview Changes" at bounding box center [963, 468] width 111 height 27
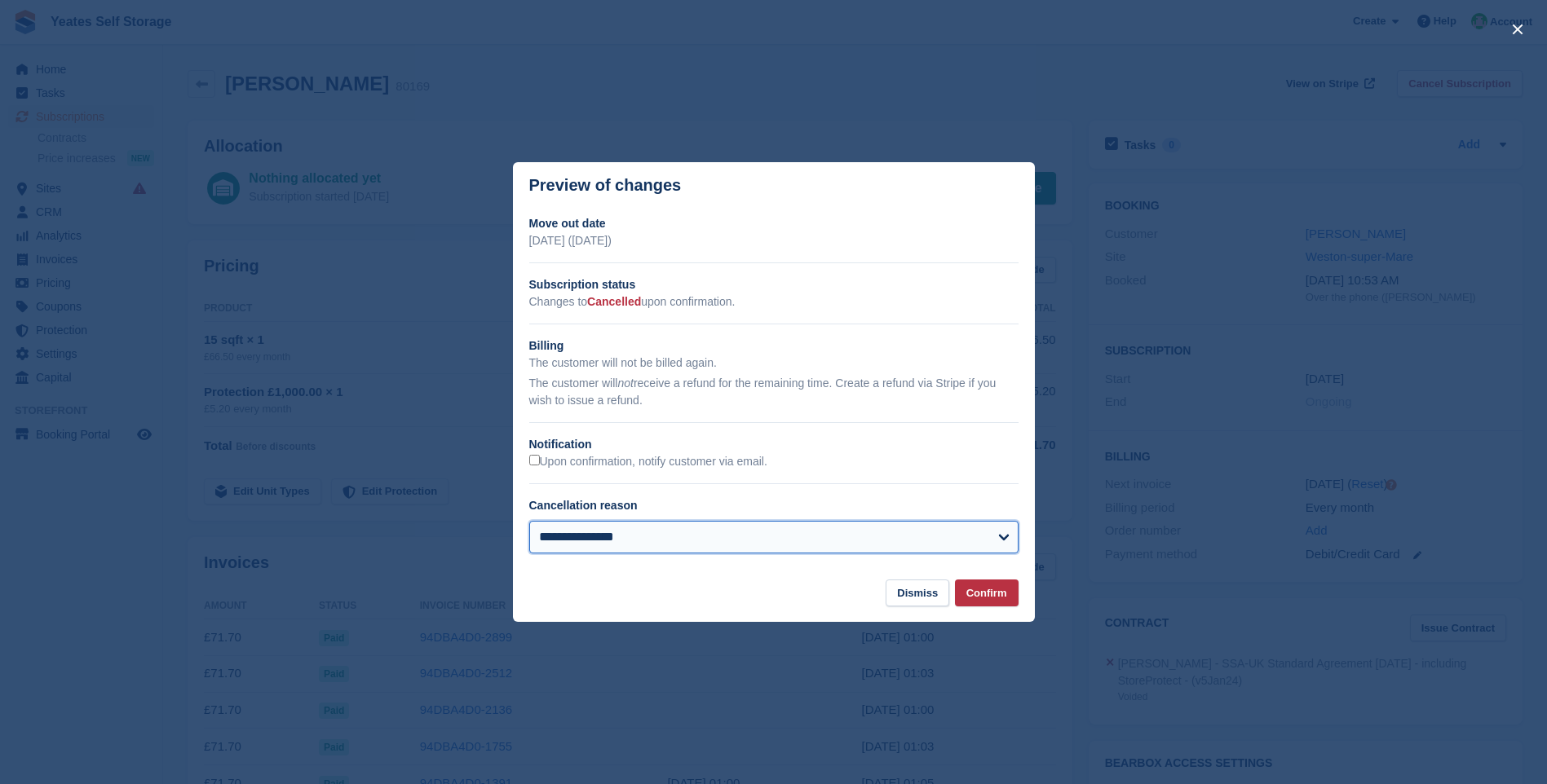
click at [596, 535] on select "**********" at bounding box center [774, 537] width 489 height 33
select select "**********"
click at [529, 522] on select "**********" at bounding box center [774, 537] width 489 height 33
click at [999, 594] on button "Confirm" at bounding box center [987, 593] width 64 height 27
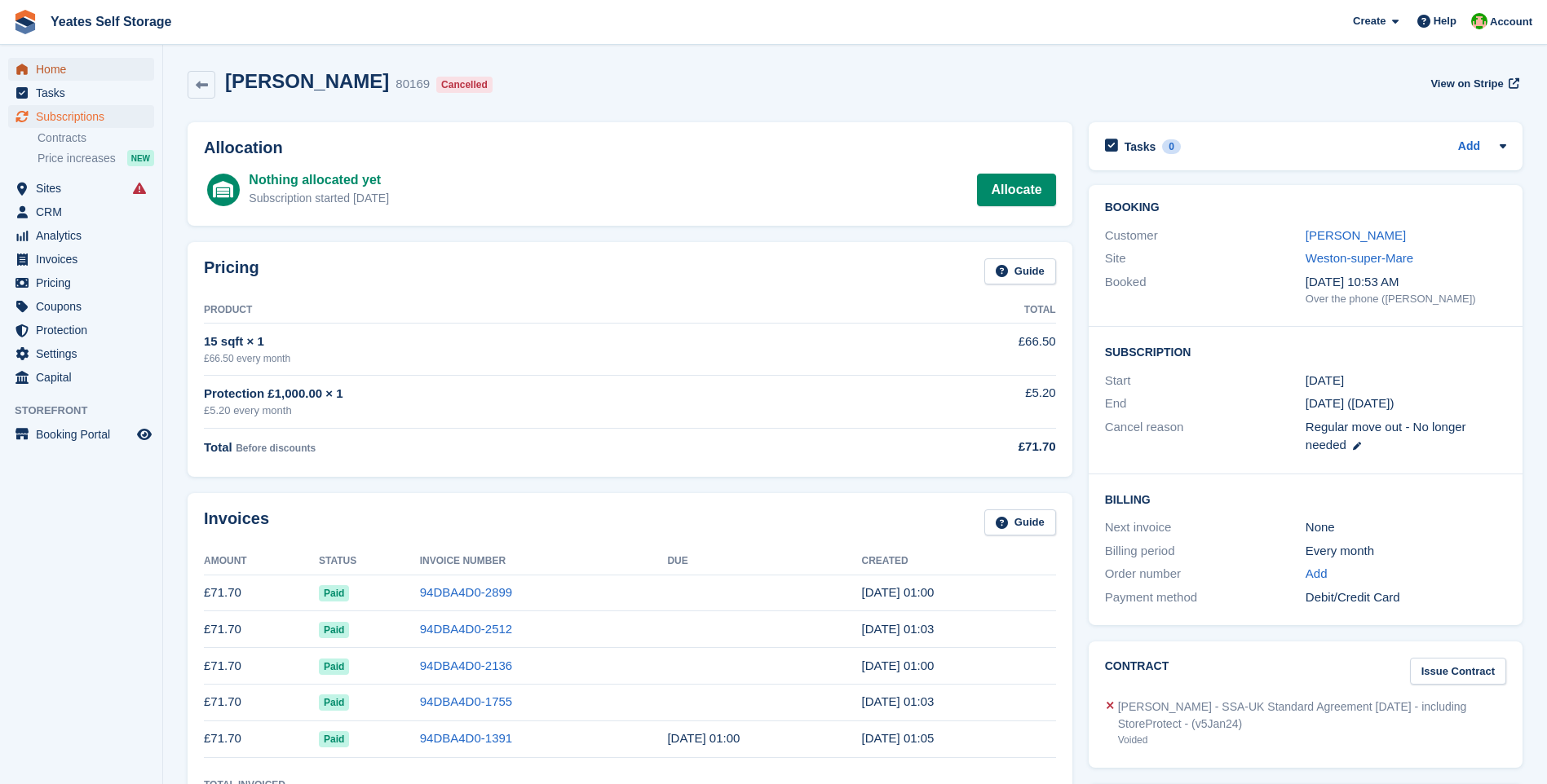
click at [44, 65] on span "Home" at bounding box center [85, 69] width 98 height 23
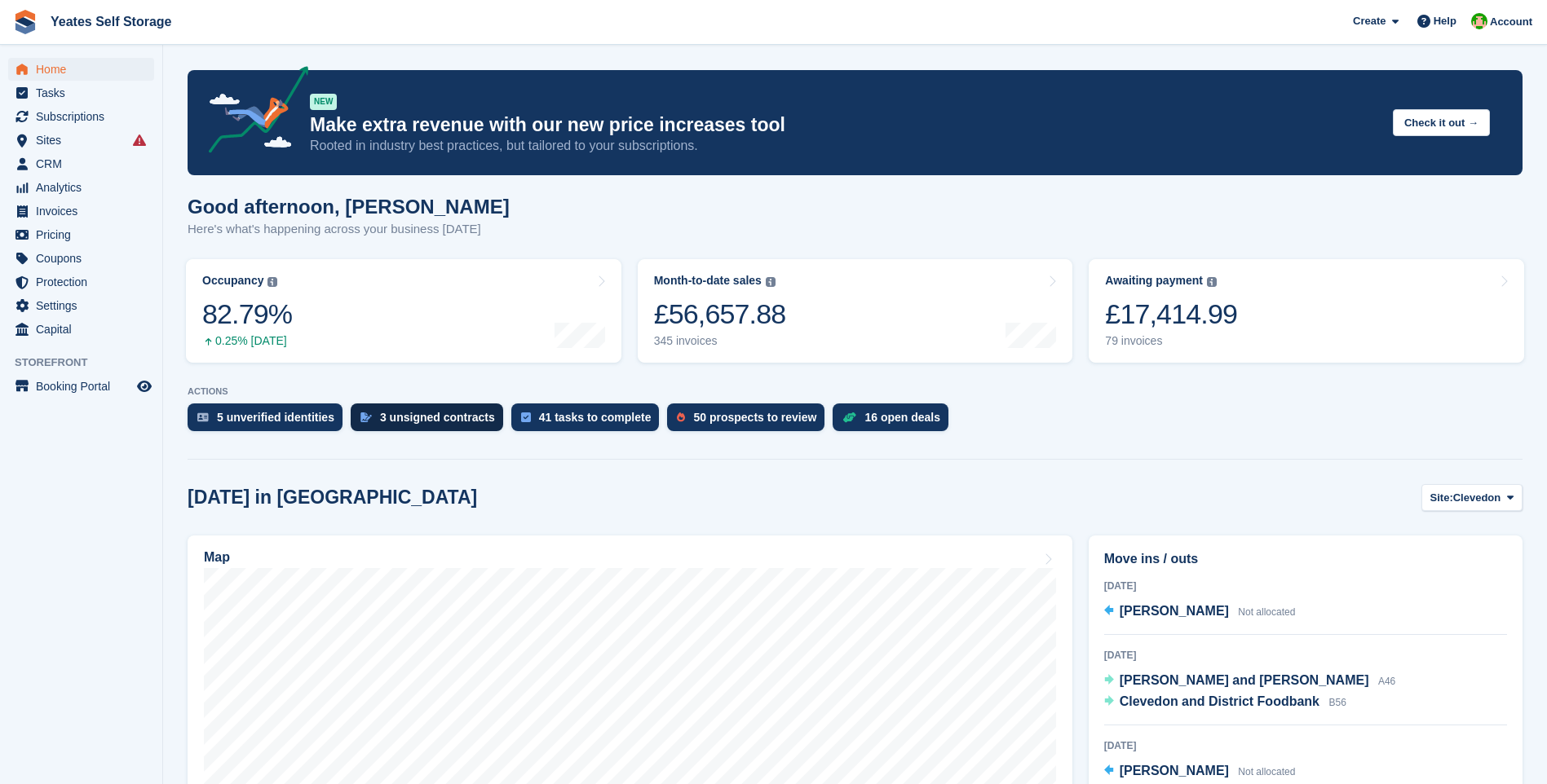
click at [436, 425] on div "3 unsigned contracts" at bounding box center [427, 417] width 153 height 28
click at [246, 416] on div "5 unverified identities" at bounding box center [276, 418] width 117 height 13
